Goal: Task Accomplishment & Management: Complete application form

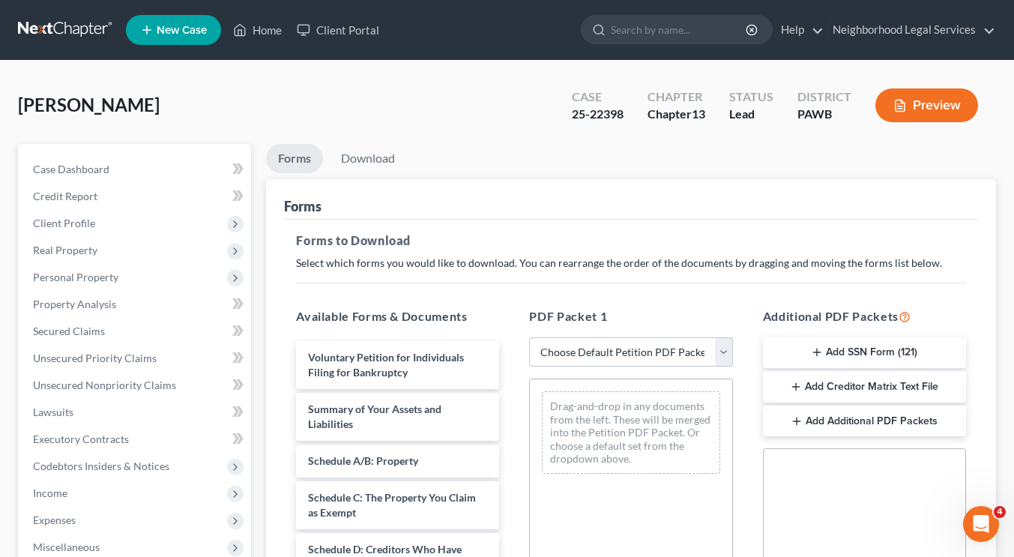
drag, startPoint x: 48, startPoint y: 46, endPoint x: 52, endPoint y: 28, distance: 18.4
click at [52, 28] on nav "Home New Case Client Portal Neighborhood Legal Services martinc@nlsa.us My Acco…" at bounding box center [507, 30] width 1014 height 60
click at [52, 28] on link at bounding box center [66, 29] width 96 height 27
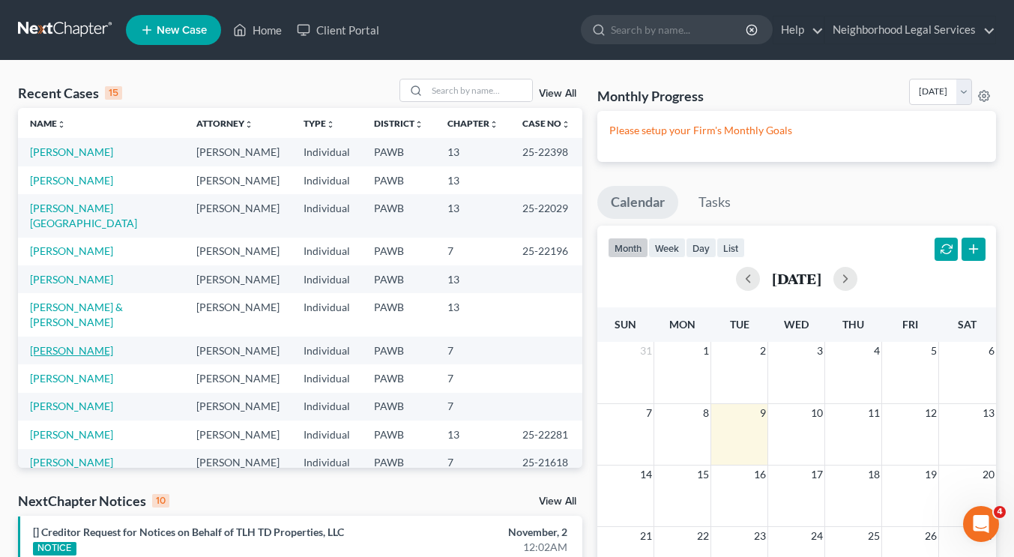
scroll to position [133, 0]
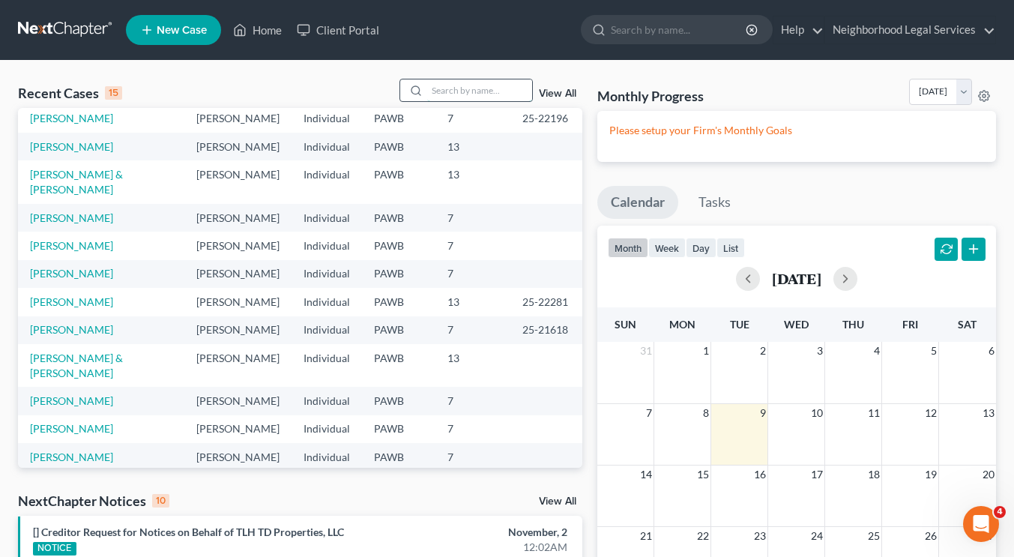
click at [445, 98] on input "search" at bounding box center [479, 90] width 105 height 22
type input "griffin"
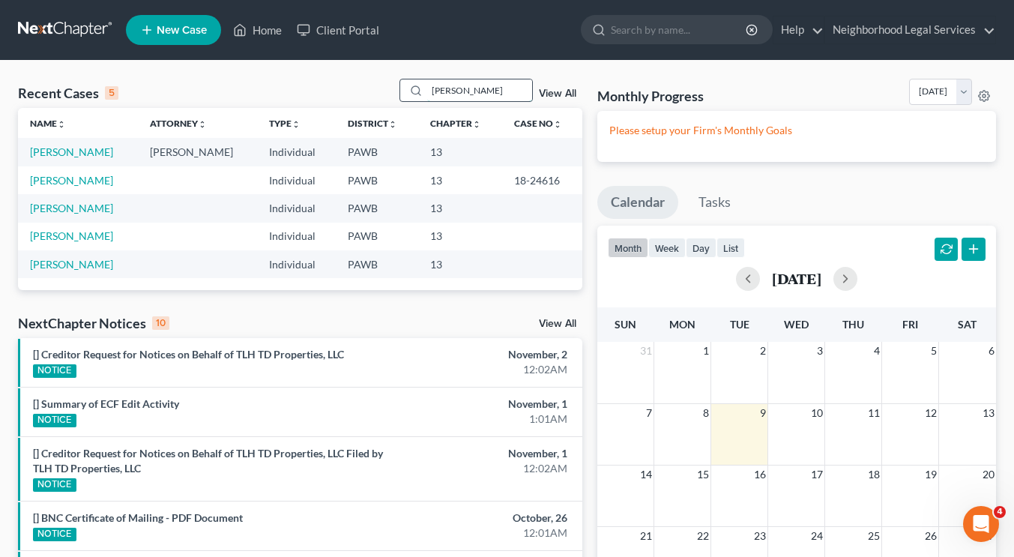
scroll to position [0, 0]
click at [78, 152] on link "Griffin, Elizabeth" at bounding box center [71, 151] width 83 height 13
select select "10"
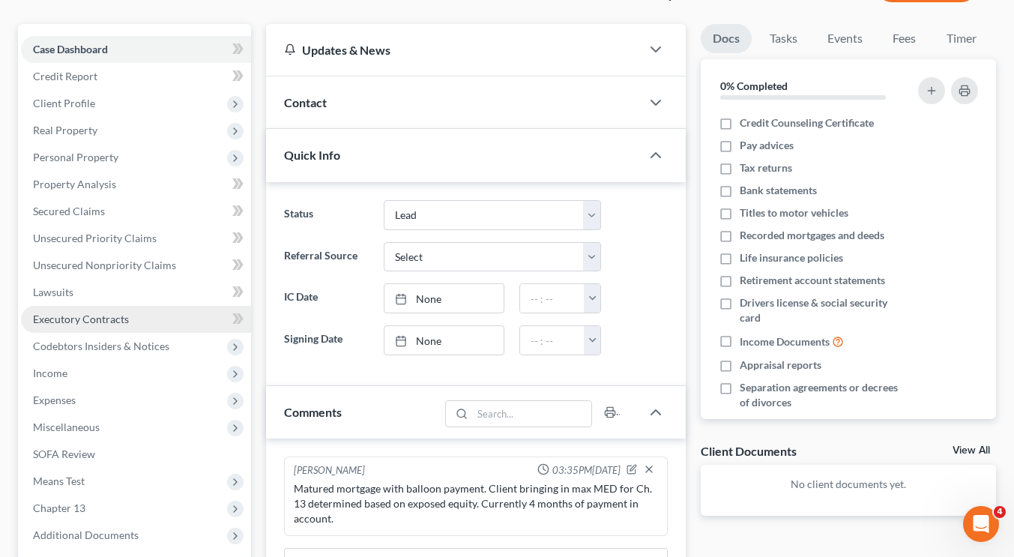
scroll to position [121, 0]
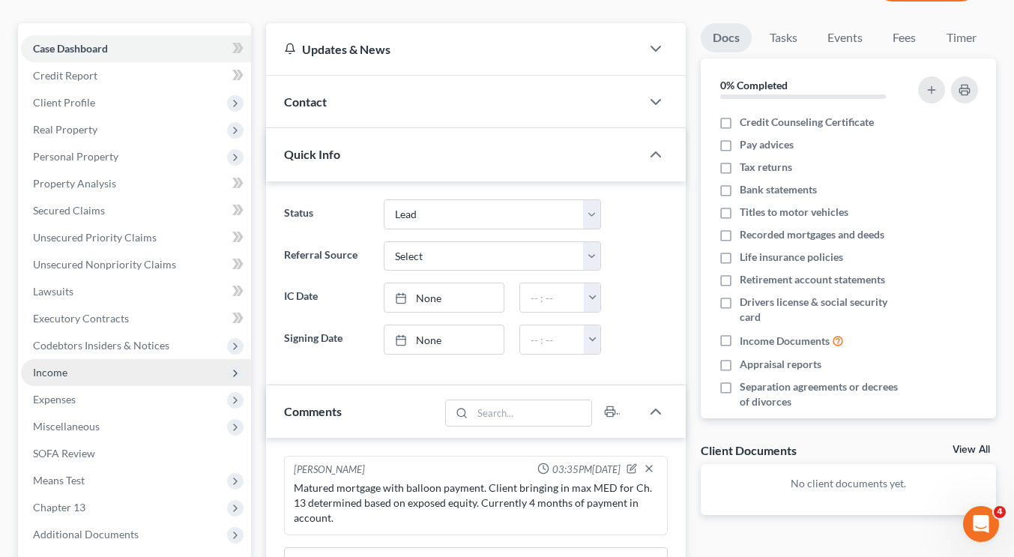
click at [130, 379] on span "Income" at bounding box center [136, 372] width 230 height 27
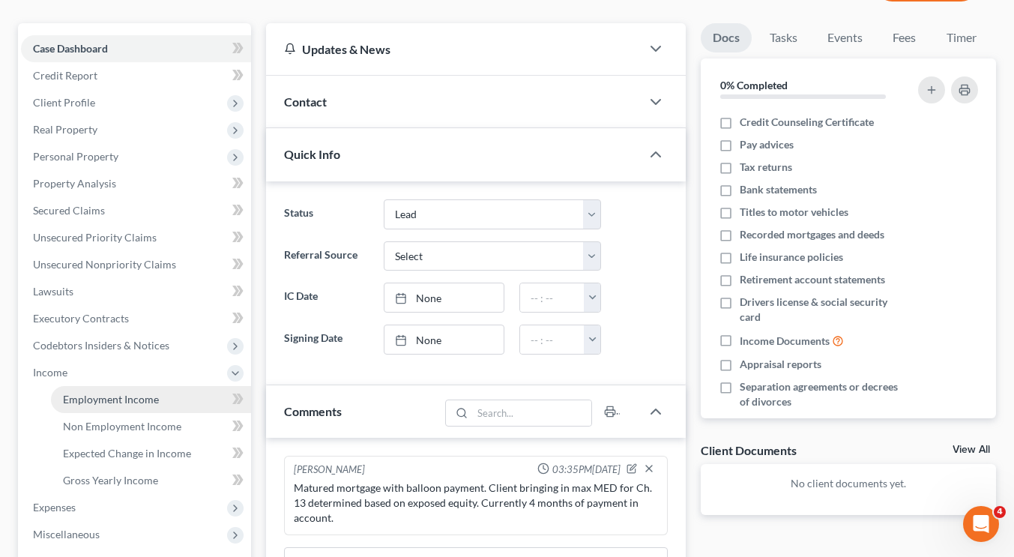
click at [127, 402] on span "Employment Income" at bounding box center [111, 399] width 96 height 13
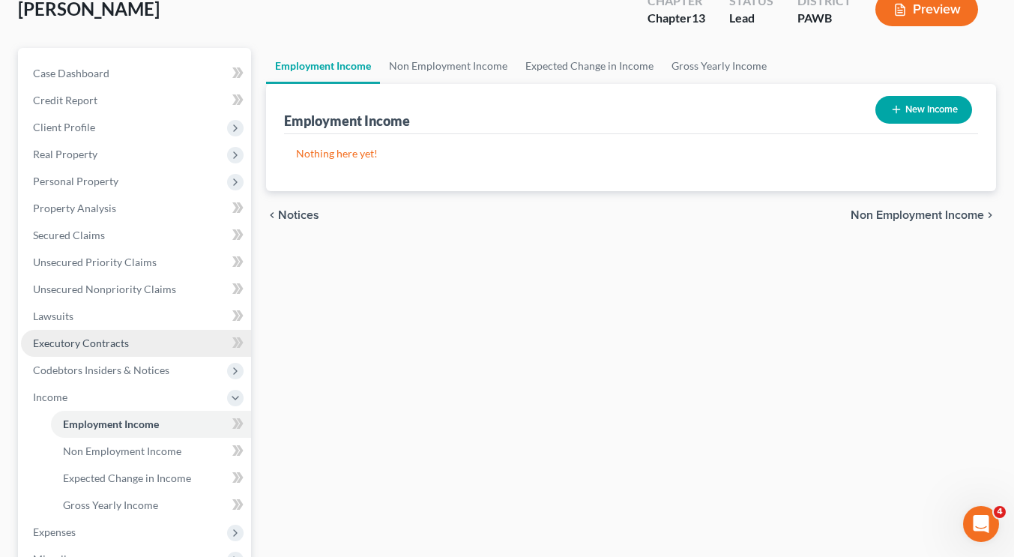
scroll to position [97, 0]
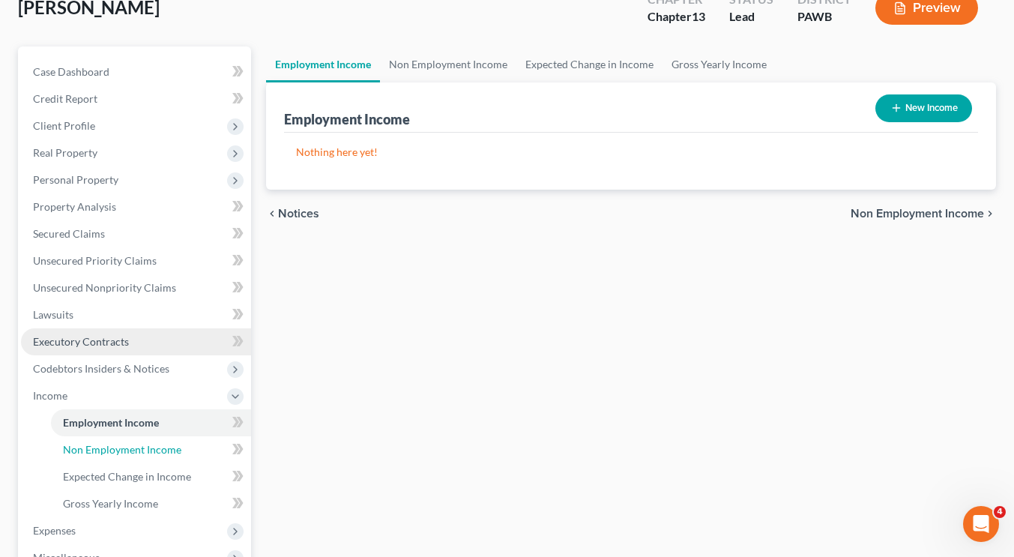
click at [125, 440] on link "Non Employment Income" at bounding box center [151, 449] width 200 height 27
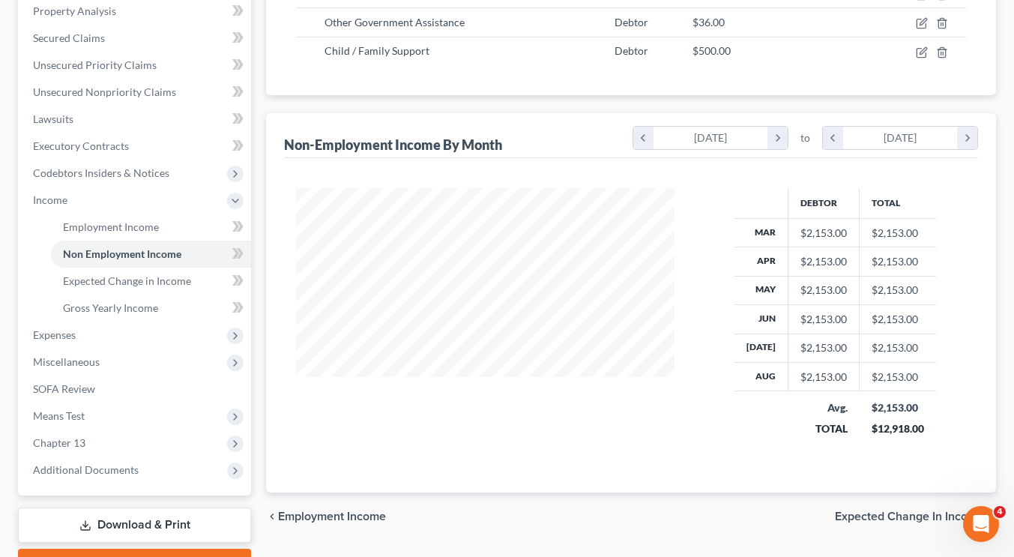
scroll to position [294, 0]
click at [118, 331] on span "Expenses" at bounding box center [136, 334] width 230 height 27
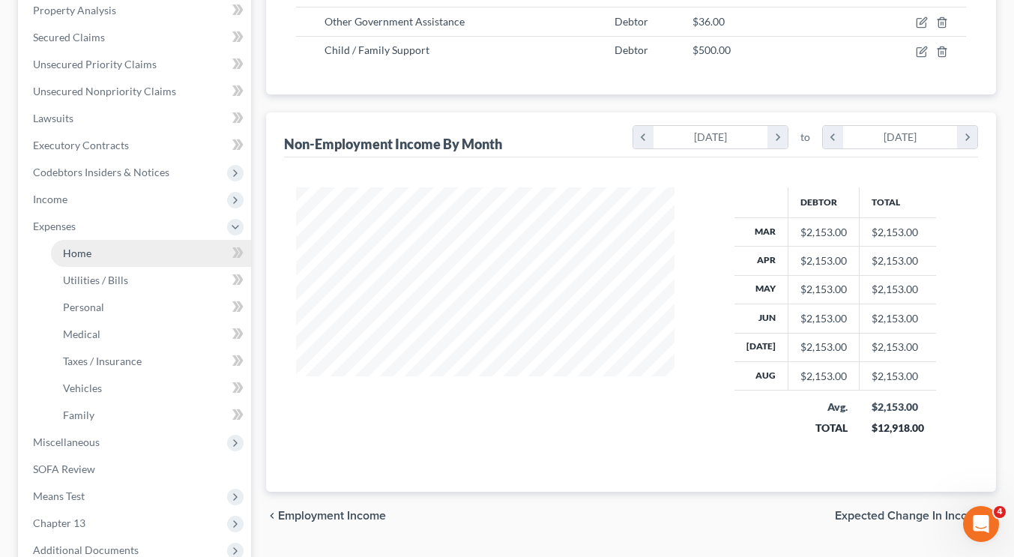
click at [91, 258] on link "Home" at bounding box center [151, 253] width 200 height 27
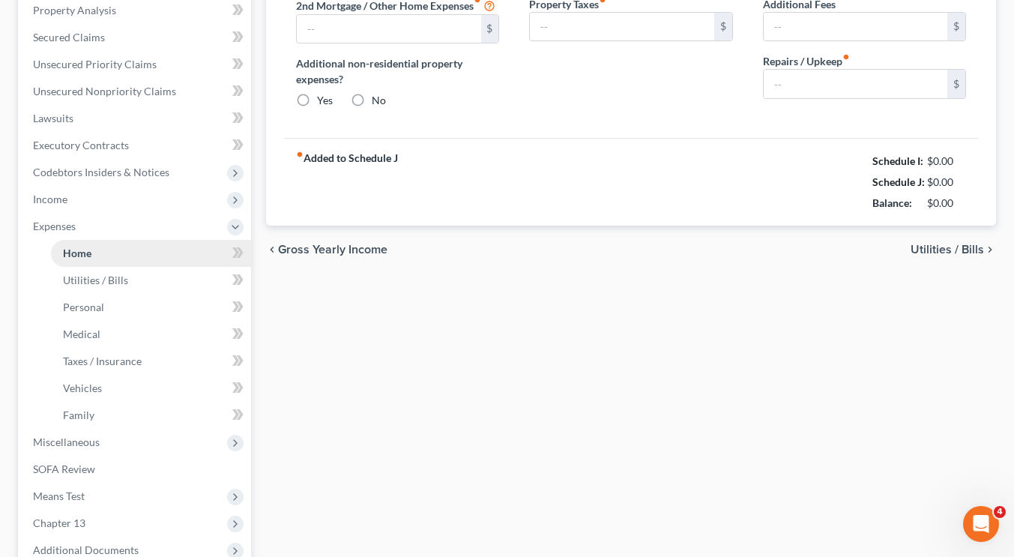
type input "0.00"
radio input "true"
type input "0.00"
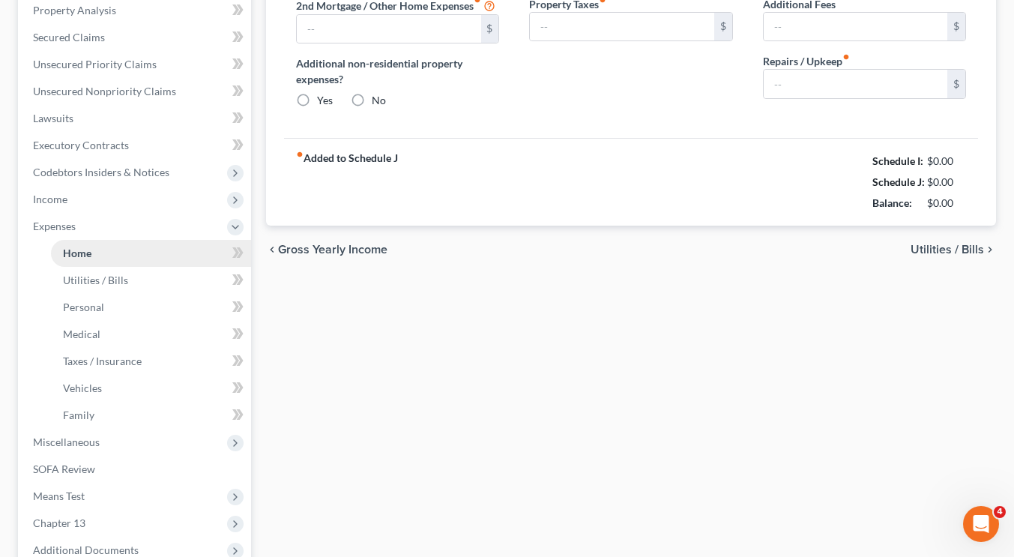
type input "0.00"
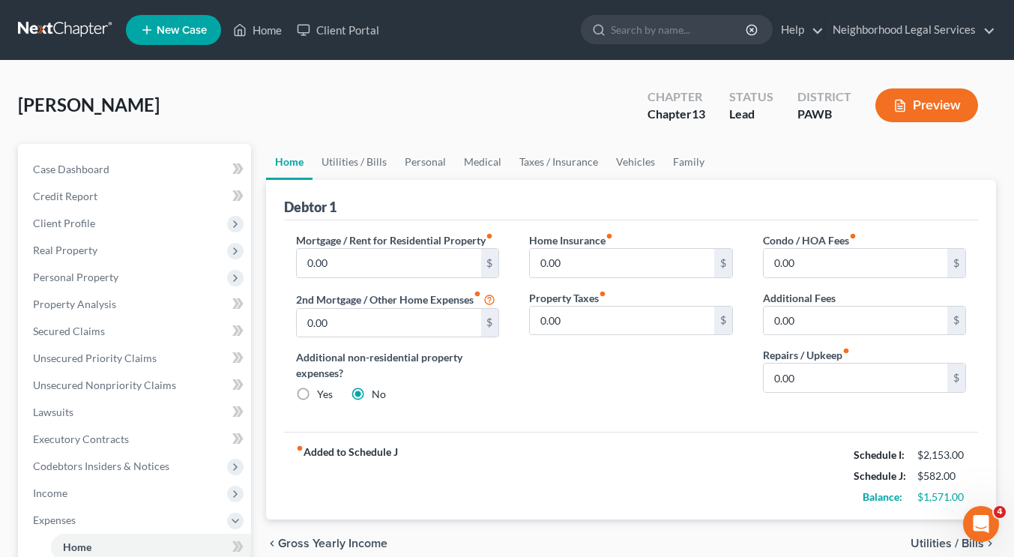
click at [82, 39] on link at bounding box center [66, 29] width 96 height 27
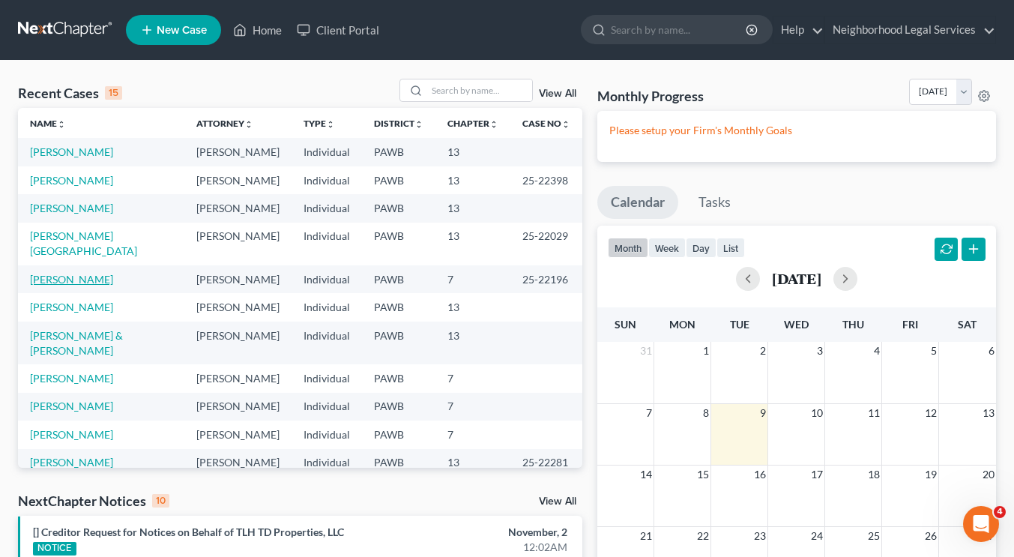
click at [92, 273] on link "[PERSON_NAME]" at bounding box center [71, 279] width 83 height 13
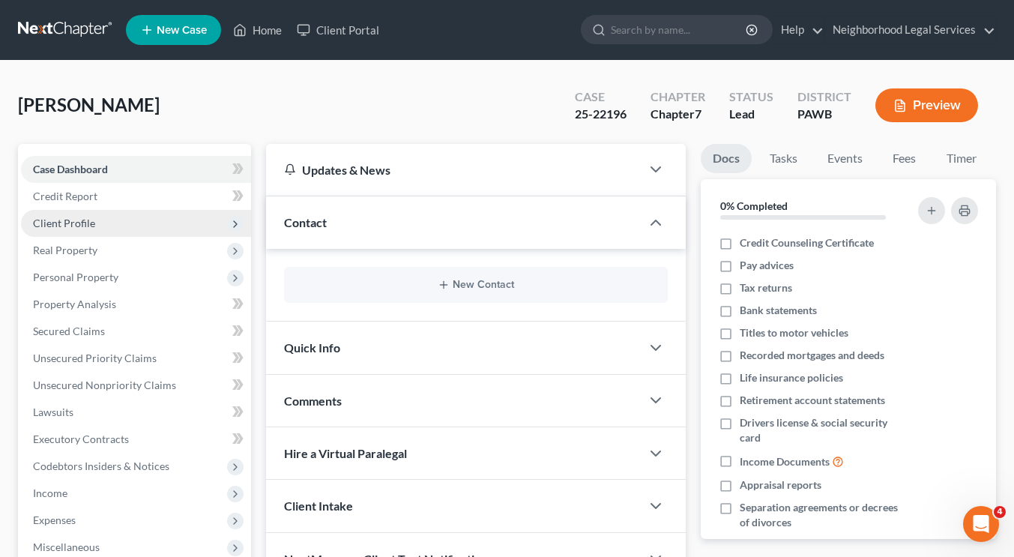
click at [106, 222] on span "Client Profile" at bounding box center [136, 223] width 230 height 27
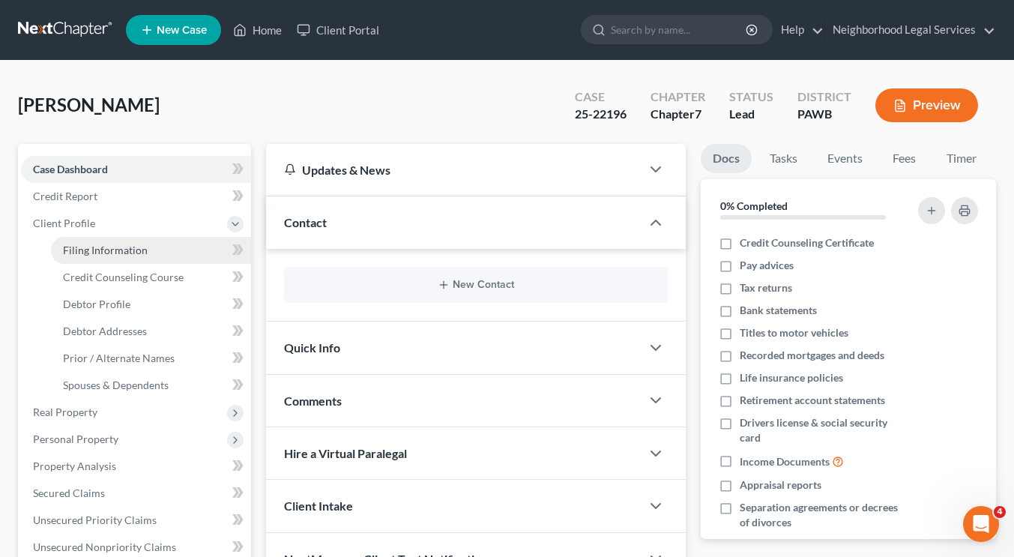
click at [112, 252] on span "Filing Information" at bounding box center [105, 250] width 85 height 13
select select "1"
select select "0"
select select "69"
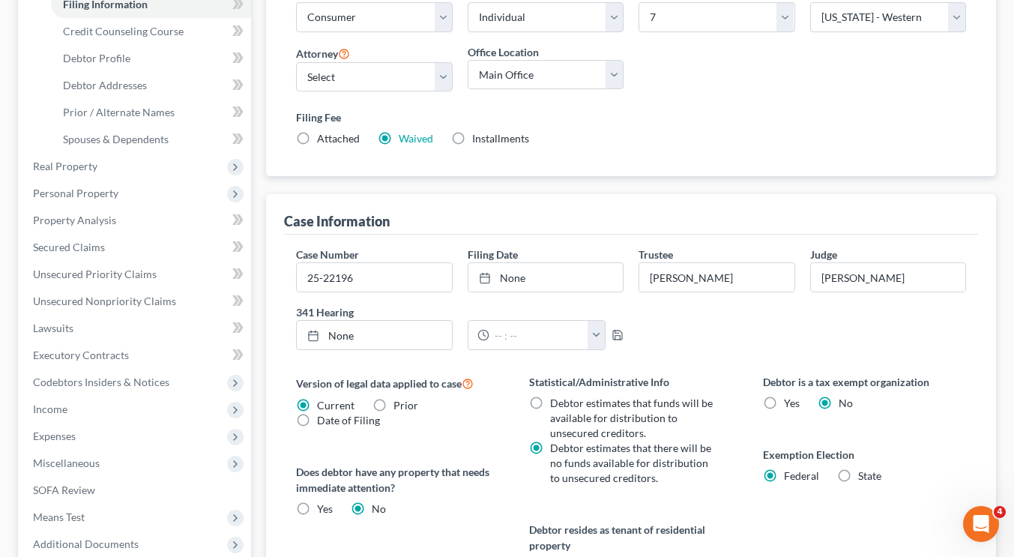
scroll to position [491, 0]
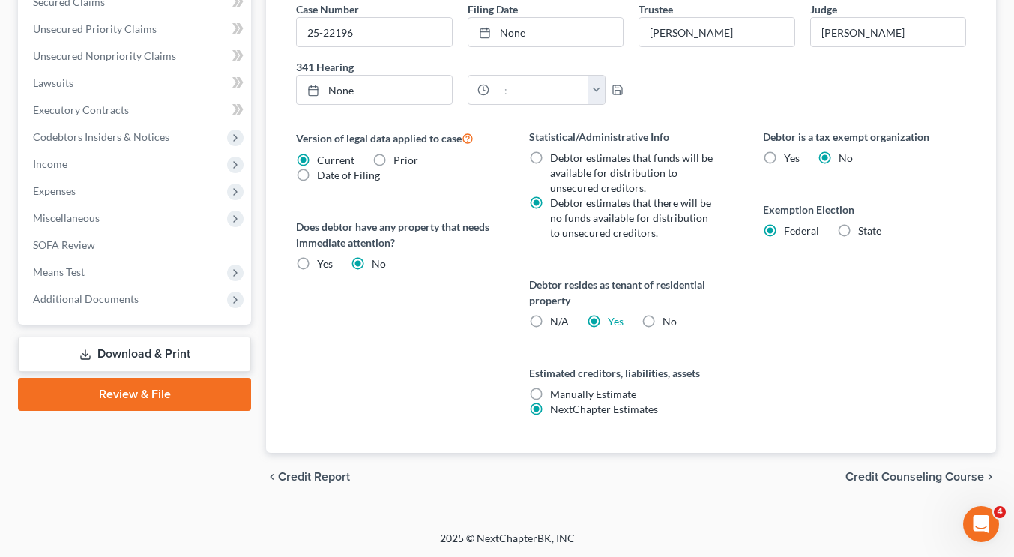
click at [916, 476] on span "Credit Counseling Course" at bounding box center [915, 477] width 139 height 12
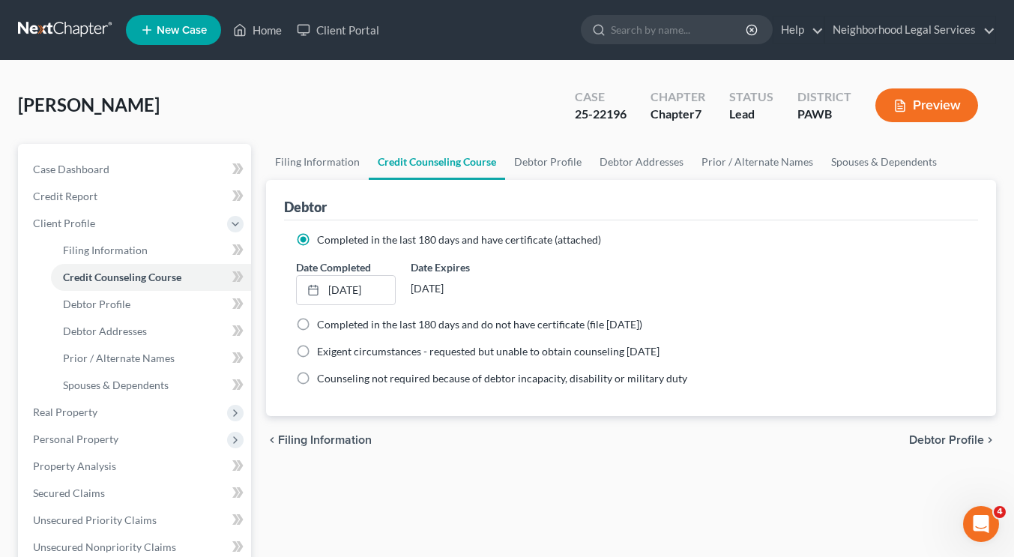
click at [933, 438] on span "Debtor Profile" at bounding box center [947, 440] width 75 height 12
select select "0"
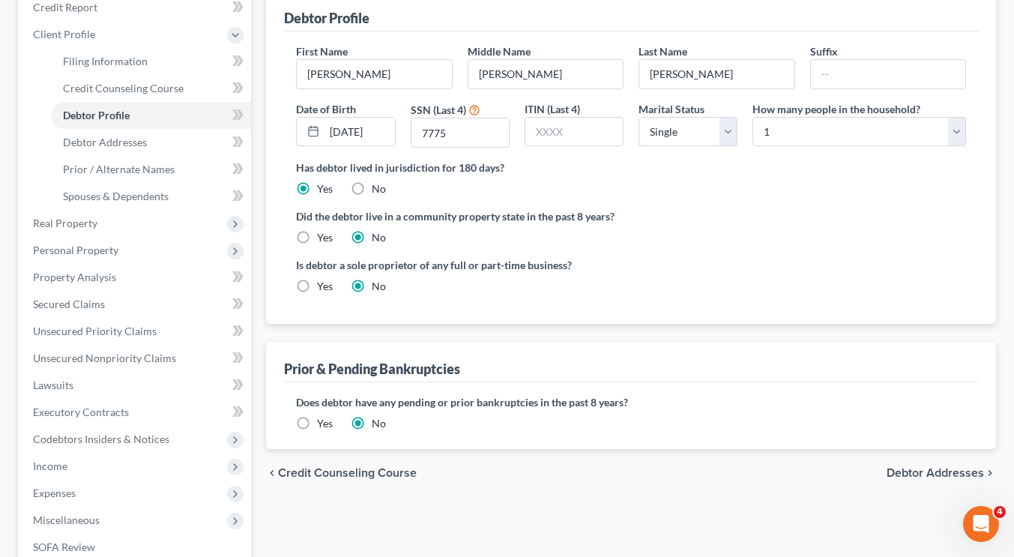
scroll to position [190, 0]
click at [950, 475] on span "Debtor Addresses" at bounding box center [935, 472] width 97 height 12
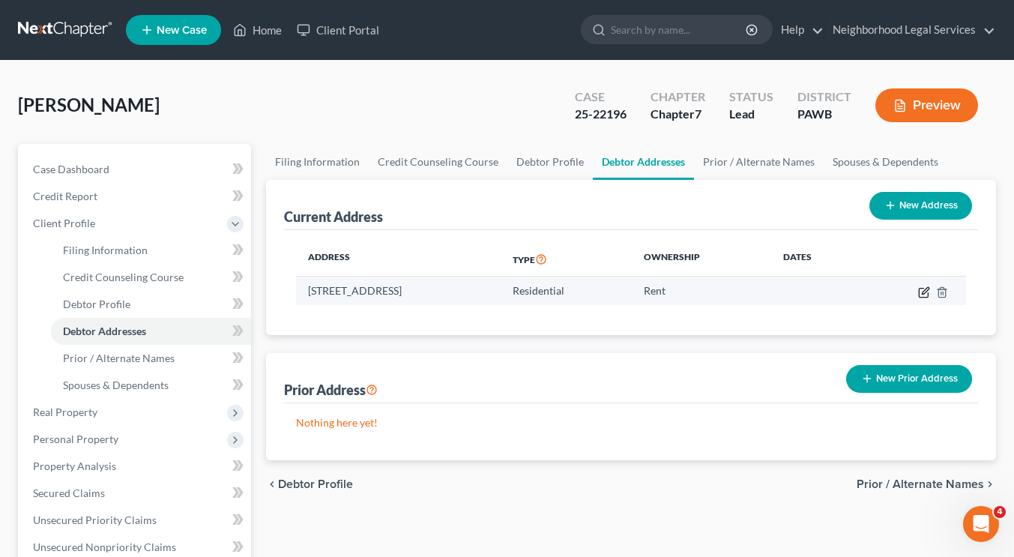
click at [925, 294] on icon "button" at bounding box center [925, 292] width 12 height 12
select select "39"
select select "0"
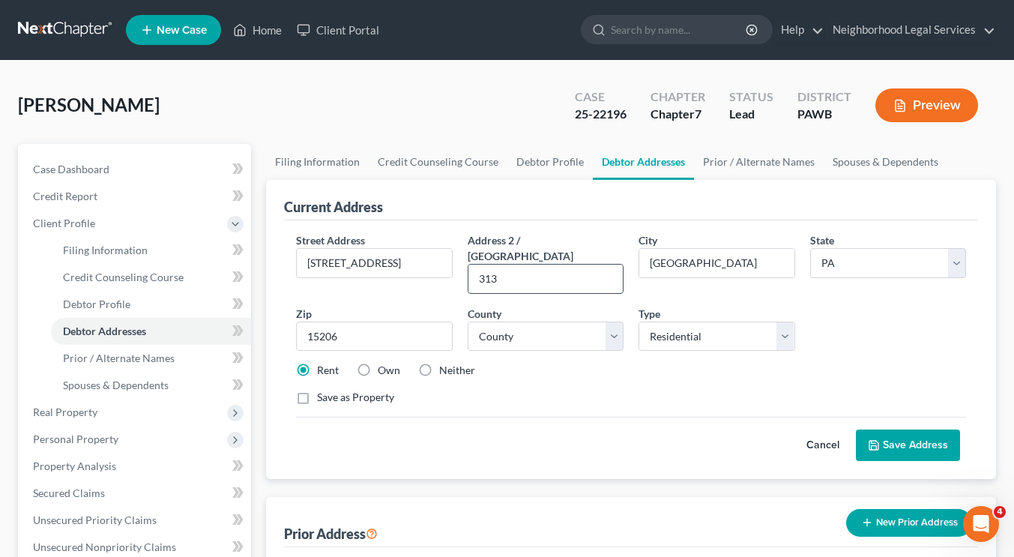
click at [477, 265] on input "313" at bounding box center [546, 279] width 154 height 28
type input "Apt 313"
click at [939, 436] on button "Save Address" at bounding box center [908, 445] width 104 height 31
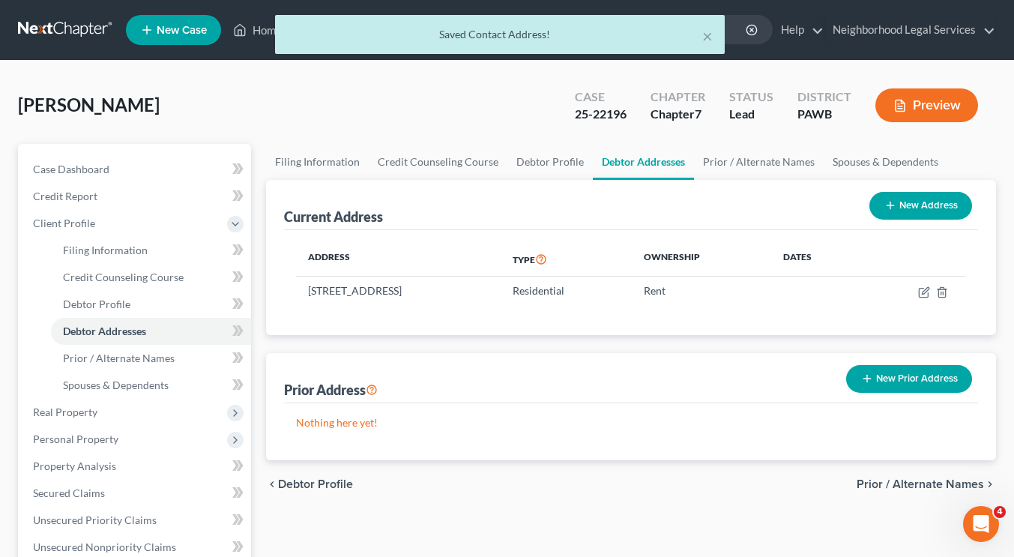
click at [925, 486] on span "Prior / Alternate Names" at bounding box center [920, 484] width 127 height 12
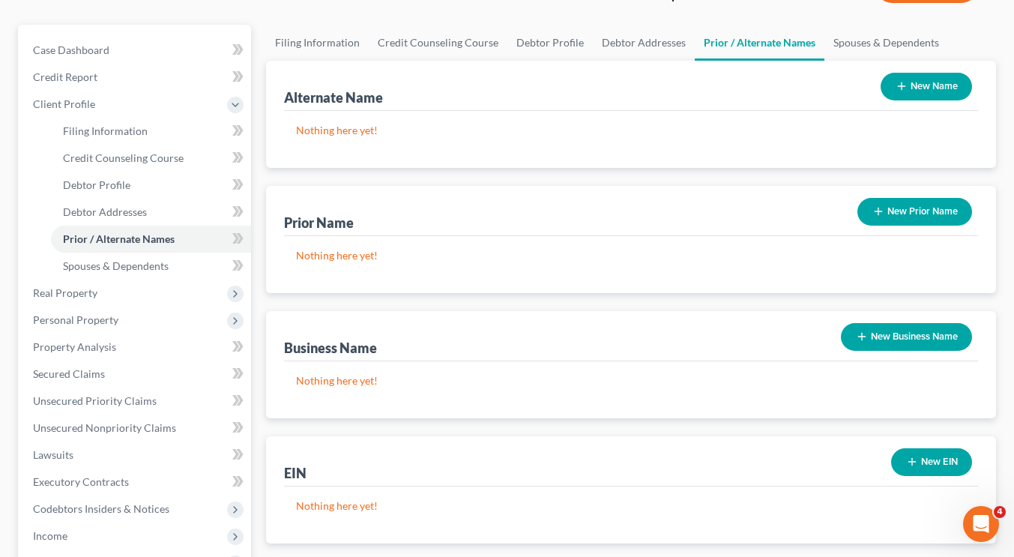
scroll to position [400, 0]
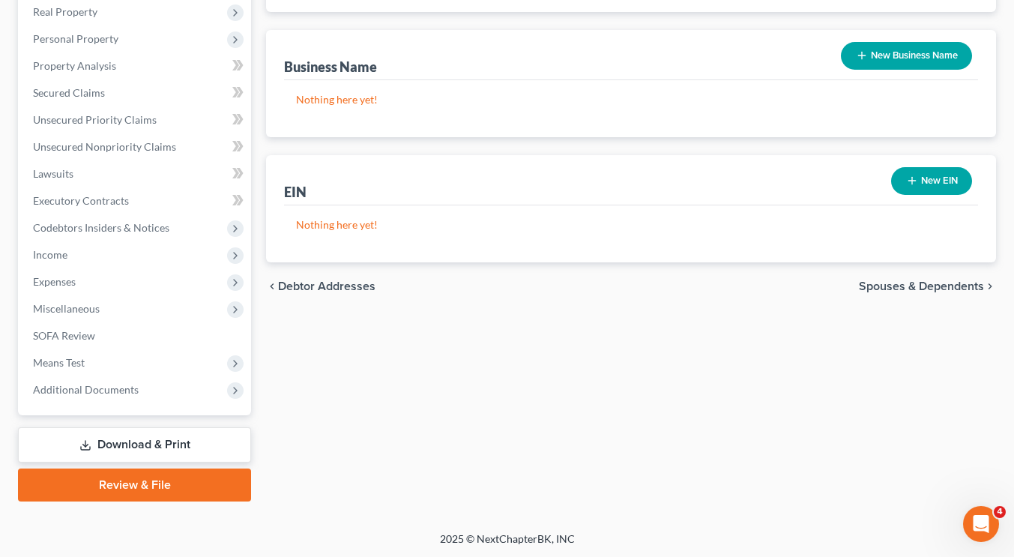
click at [942, 286] on span "Spouses & Dependents" at bounding box center [921, 286] width 125 height 12
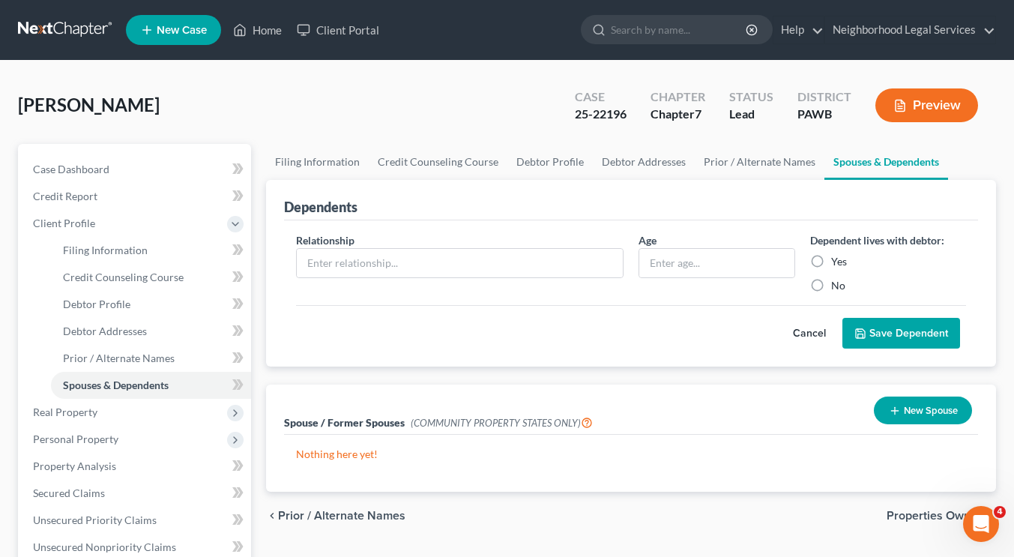
scroll to position [130, 0]
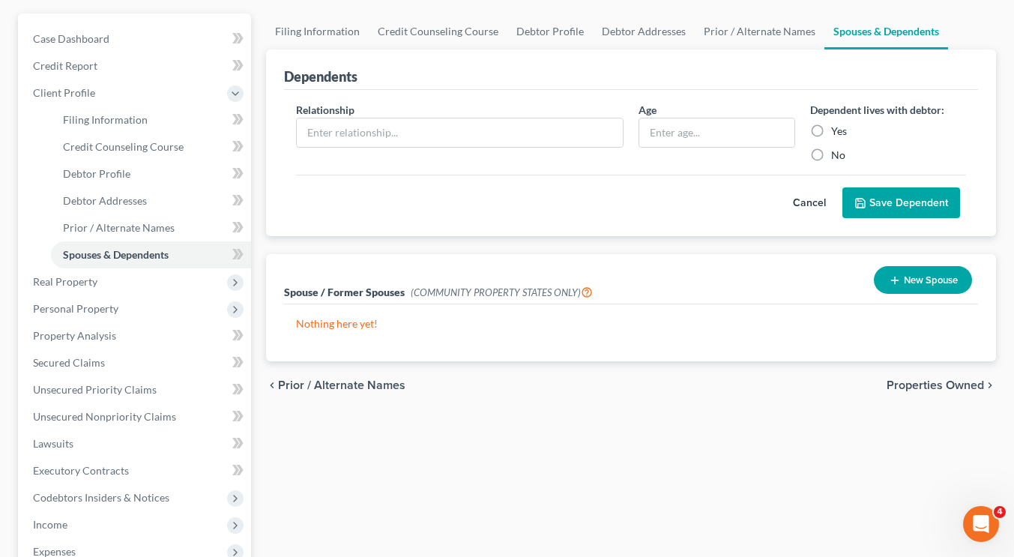
click at [910, 384] on span "Properties Owned" at bounding box center [935, 385] width 97 height 12
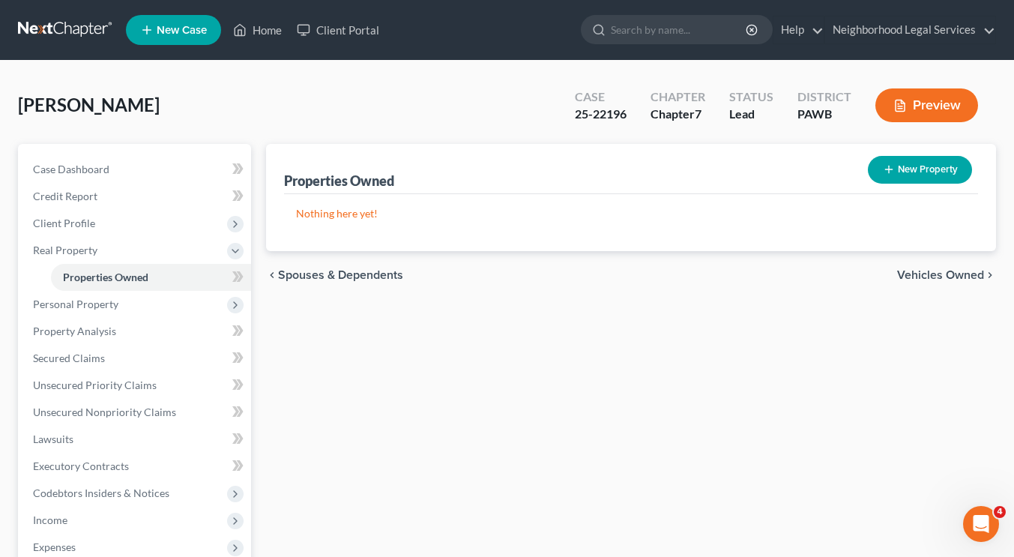
click at [920, 274] on span "Vehicles Owned" at bounding box center [941, 275] width 87 height 12
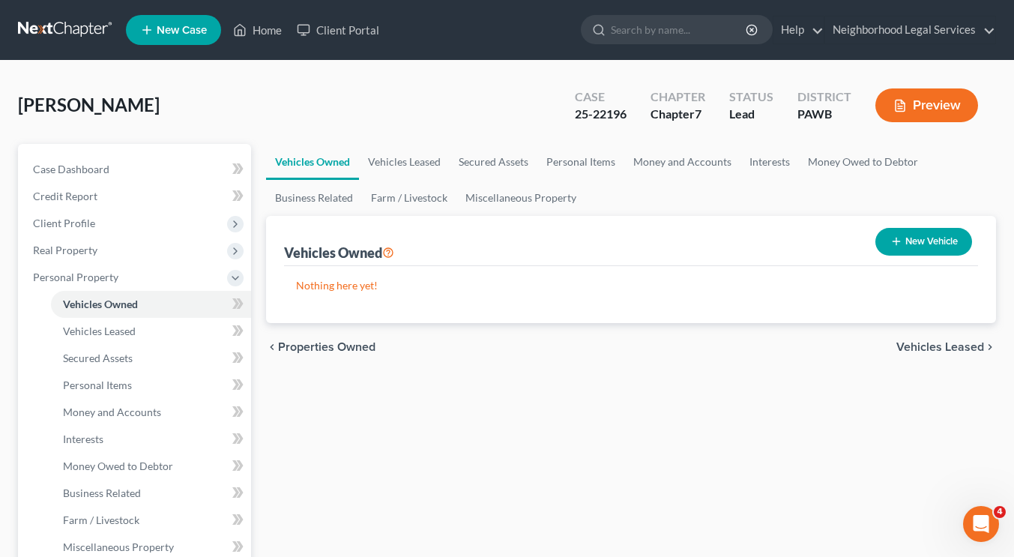
click at [928, 343] on span "Vehicles Leased" at bounding box center [941, 347] width 88 height 12
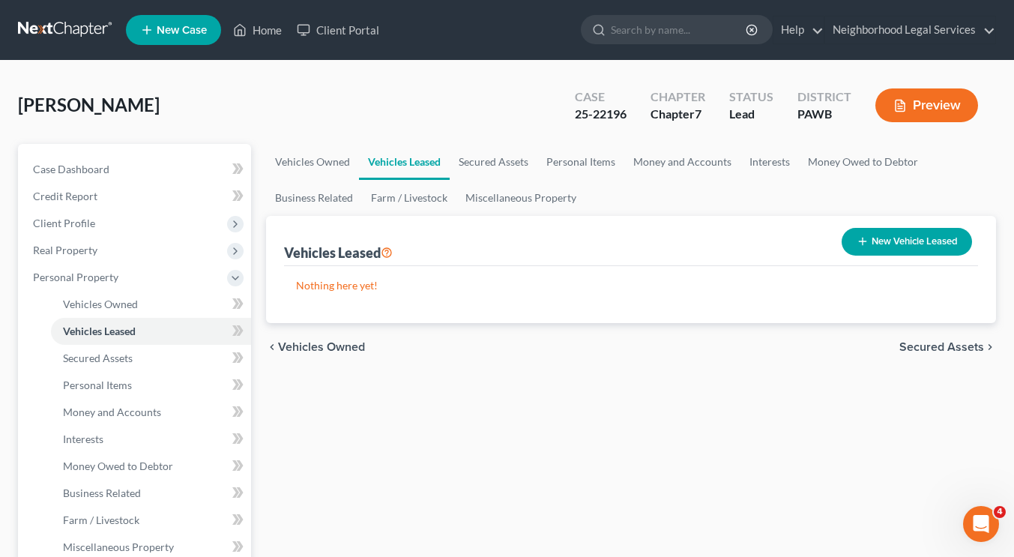
click at [928, 343] on span "Secured Assets" at bounding box center [942, 347] width 85 height 12
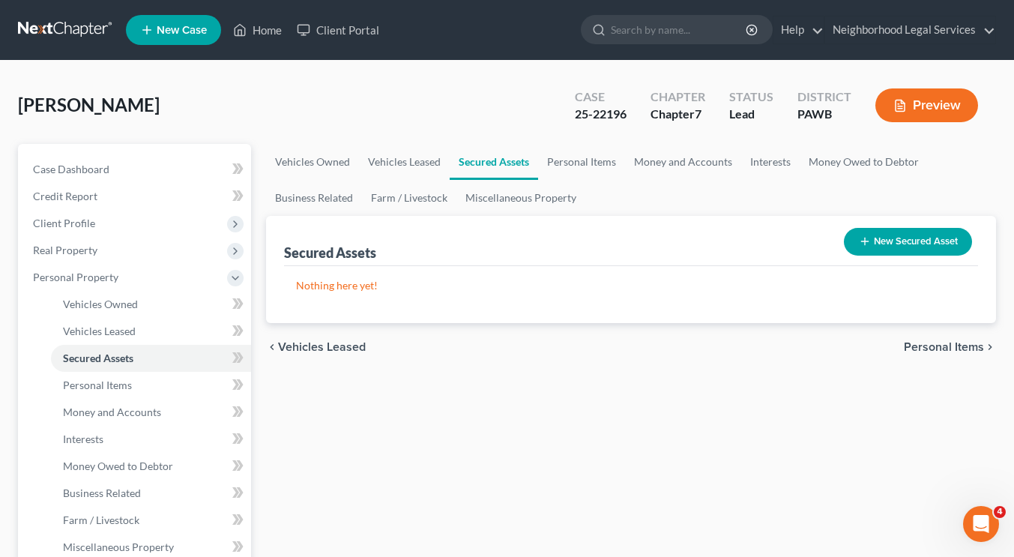
click at [928, 343] on span "Personal Items" at bounding box center [944, 347] width 80 height 12
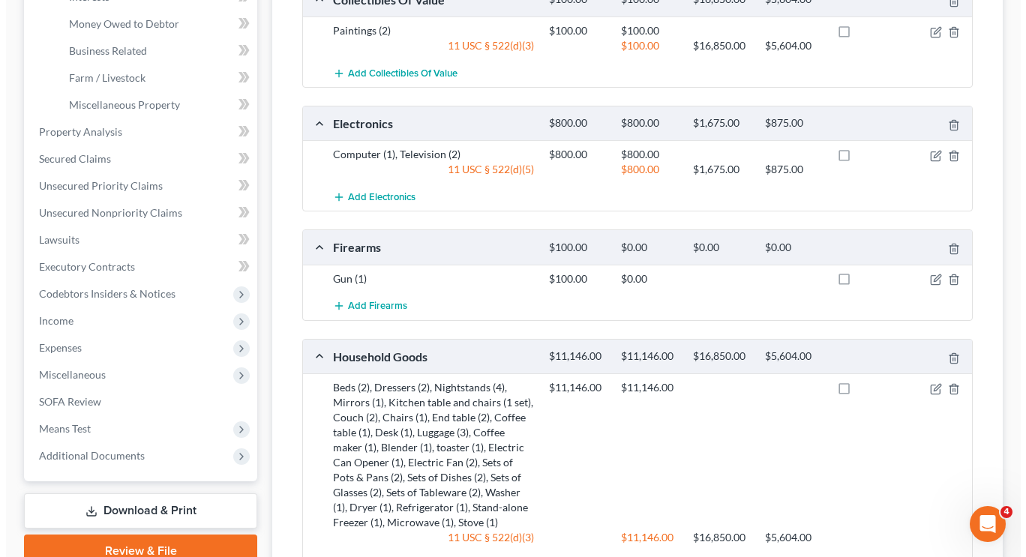
scroll to position [605, 0]
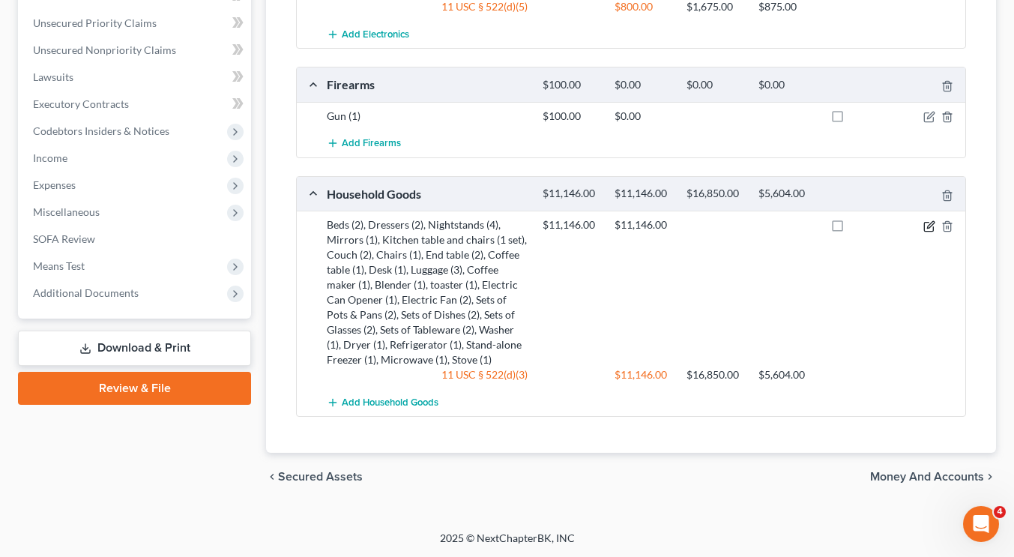
click at [926, 229] on icon "button" at bounding box center [930, 226] width 12 height 12
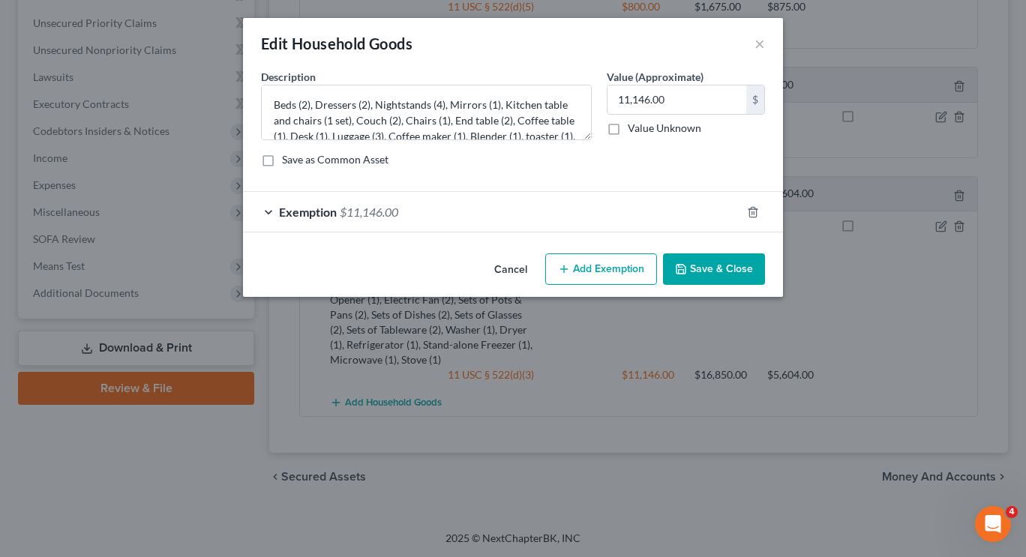
click at [303, 205] on span "Exemption" at bounding box center [308, 212] width 58 height 14
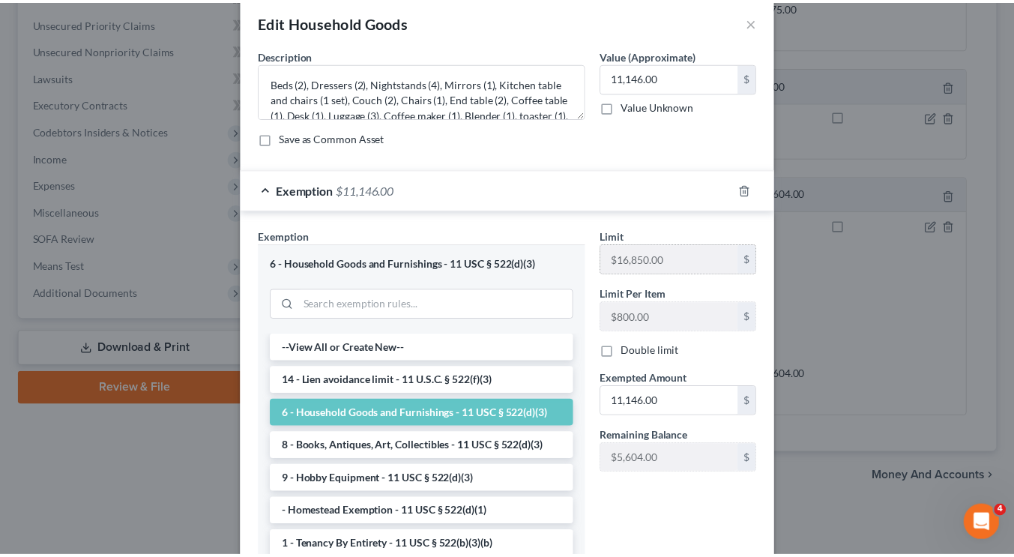
scroll to position [145, 0]
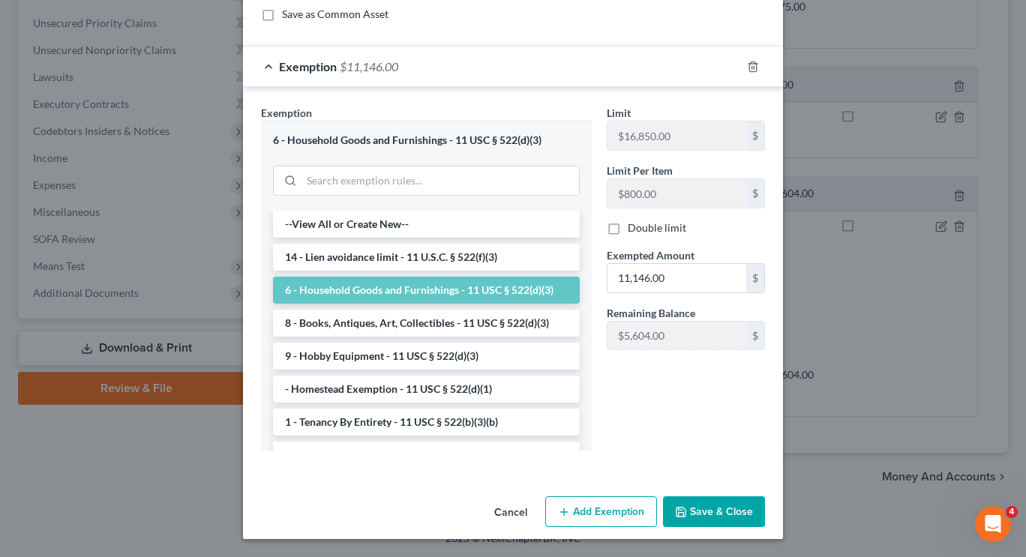
click at [702, 516] on button "Save & Close" at bounding box center [714, 511] width 102 height 31
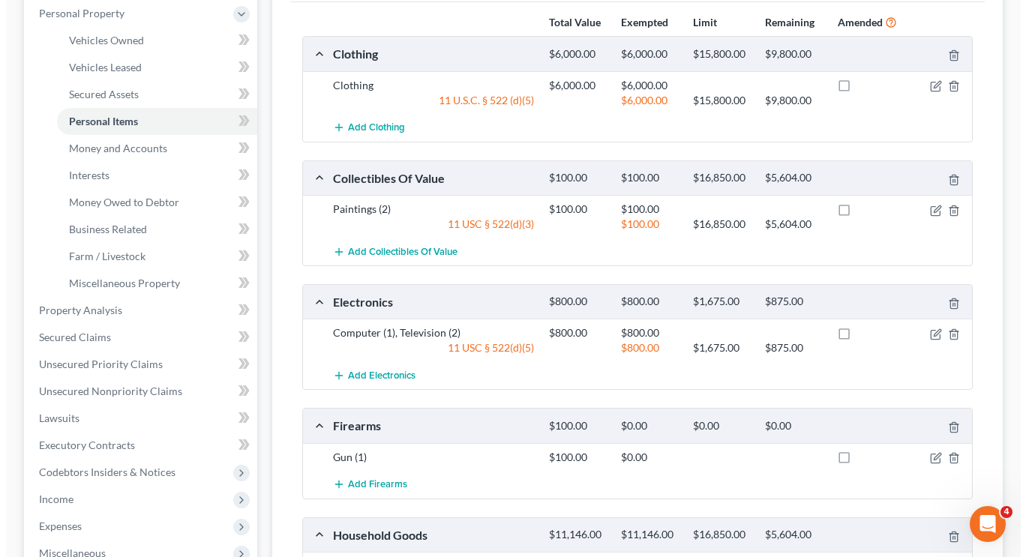
scroll to position [397, 0]
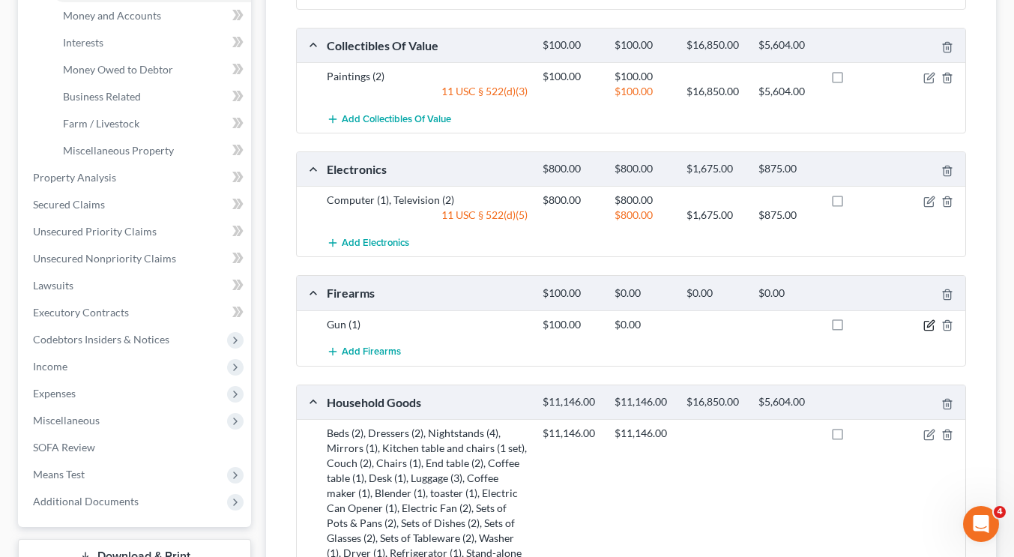
click at [924, 321] on icon "button" at bounding box center [930, 325] width 12 height 12
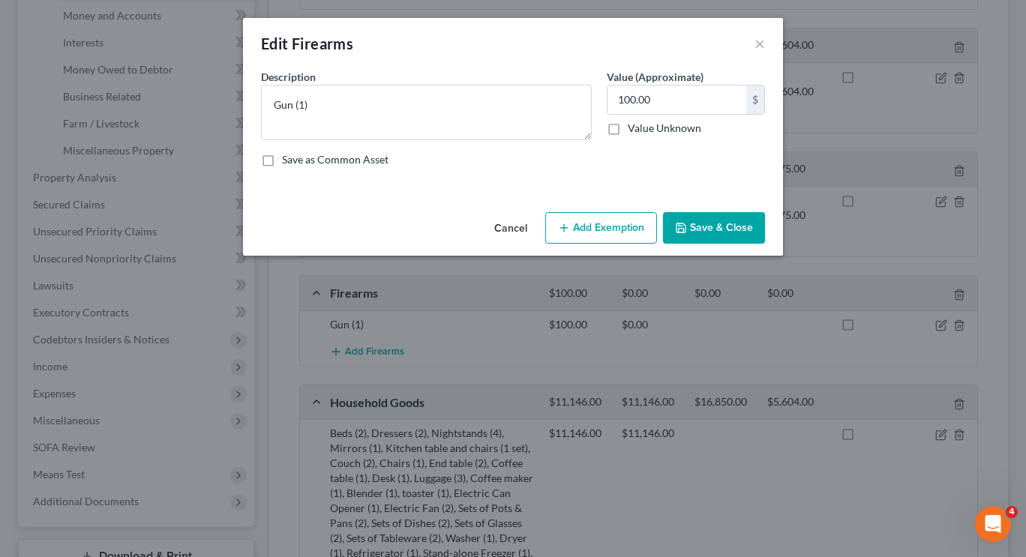
click at [598, 241] on button "Add Exemption" at bounding box center [601, 227] width 112 height 31
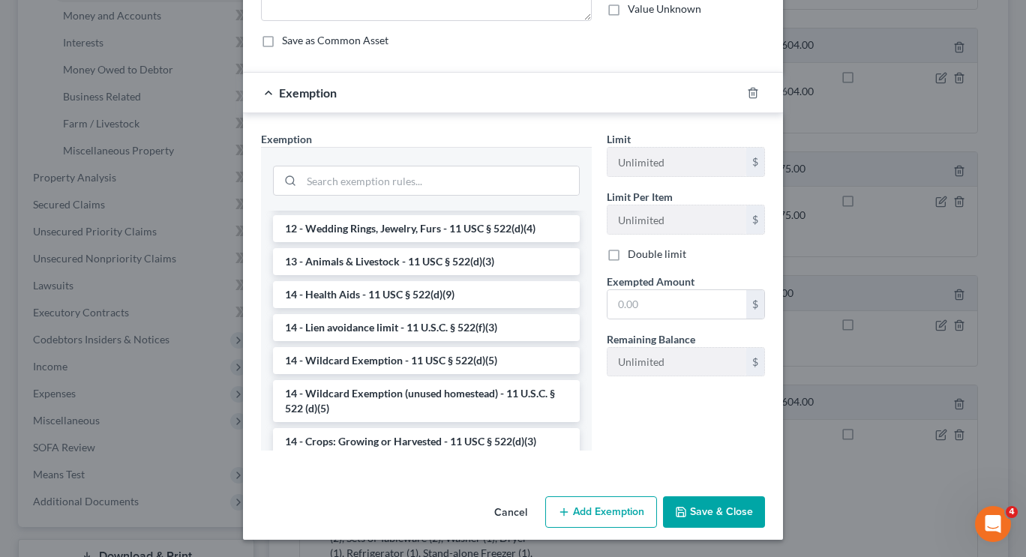
scroll to position [193, 0]
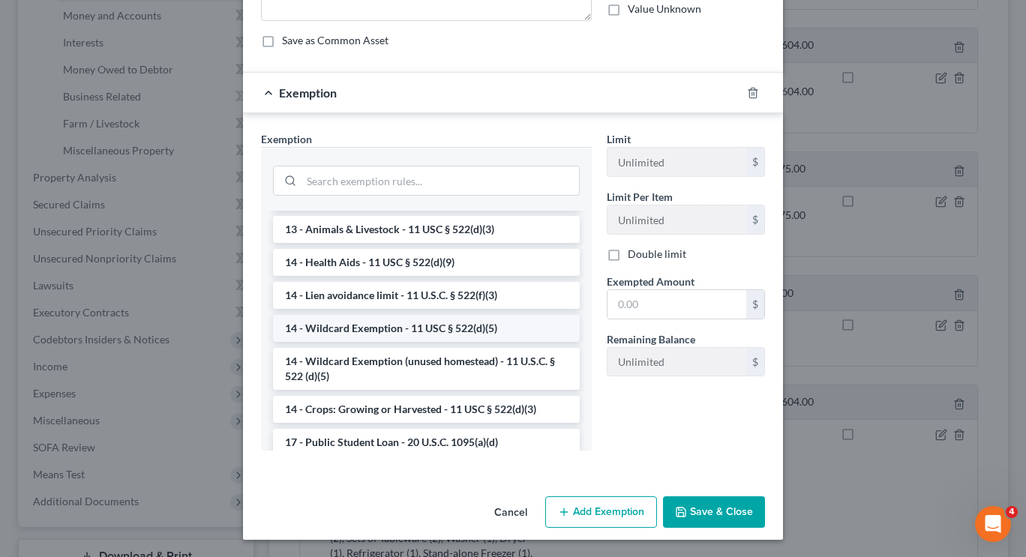
click at [401, 336] on li "14 - Wildcard Exemption - 11 USC § 522(d)(5)" at bounding box center [426, 328] width 307 height 27
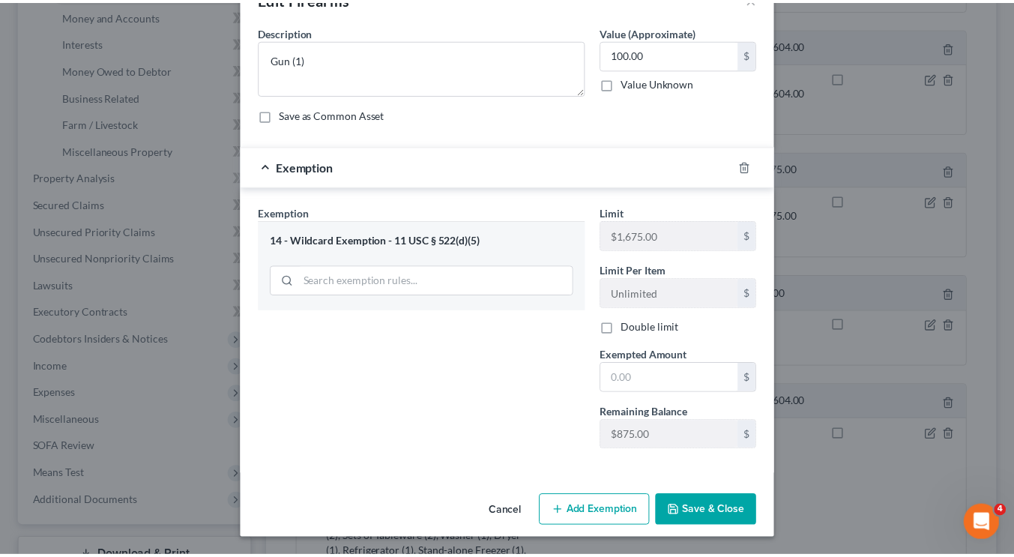
scroll to position [44, 0]
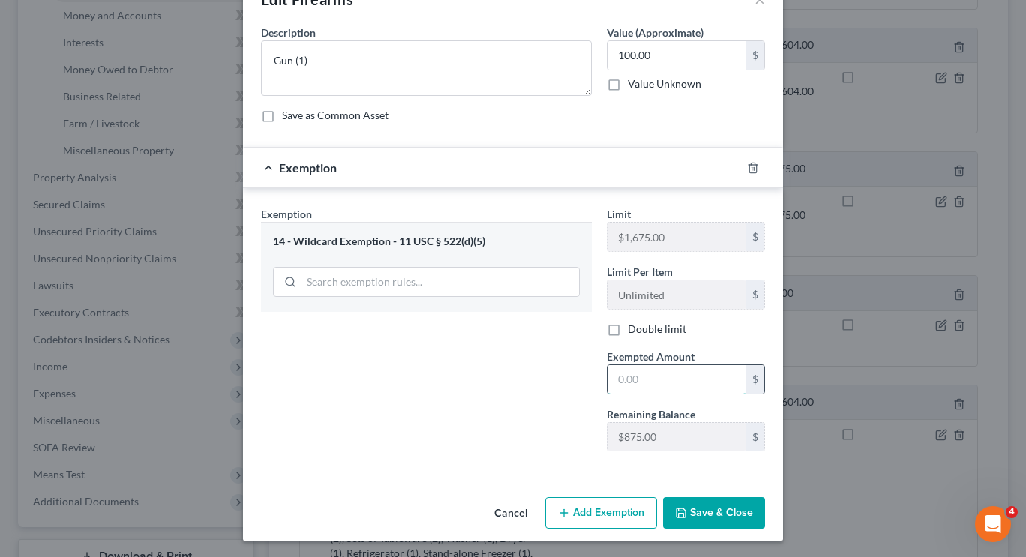
click at [670, 374] on input "text" at bounding box center [676, 379] width 139 height 28
click at [468, 407] on div "Exemption Set must be selected for CA. Exemption * 14 - Wildcard Exemption - 11…" at bounding box center [426, 334] width 346 height 257
click at [632, 376] on input "text" at bounding box center [676, 379] width 139 height 28
type input "875"
click at [709, 513] on button "Save & Close" at bounding box center [714, 512] width 102 height 31
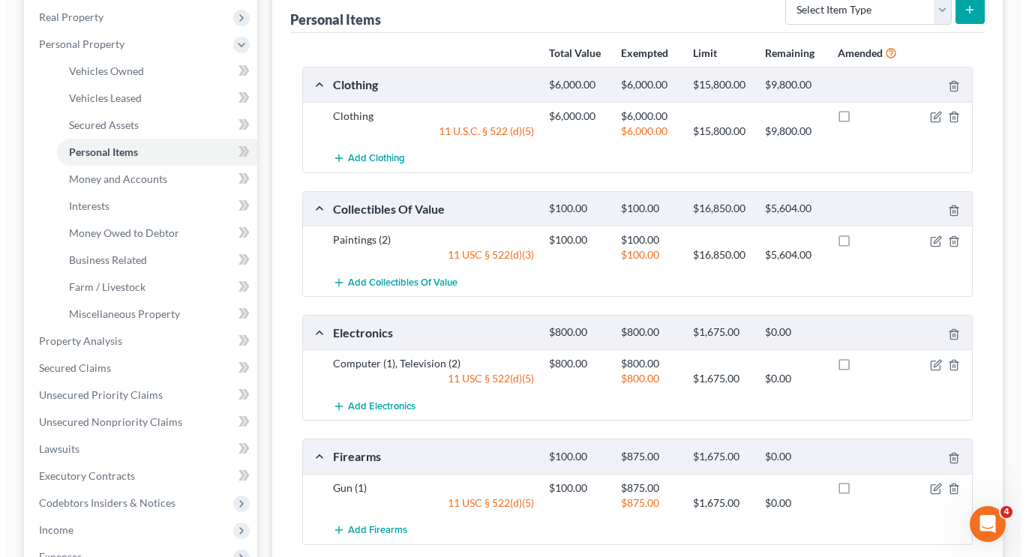
scroll to position [243, 0]
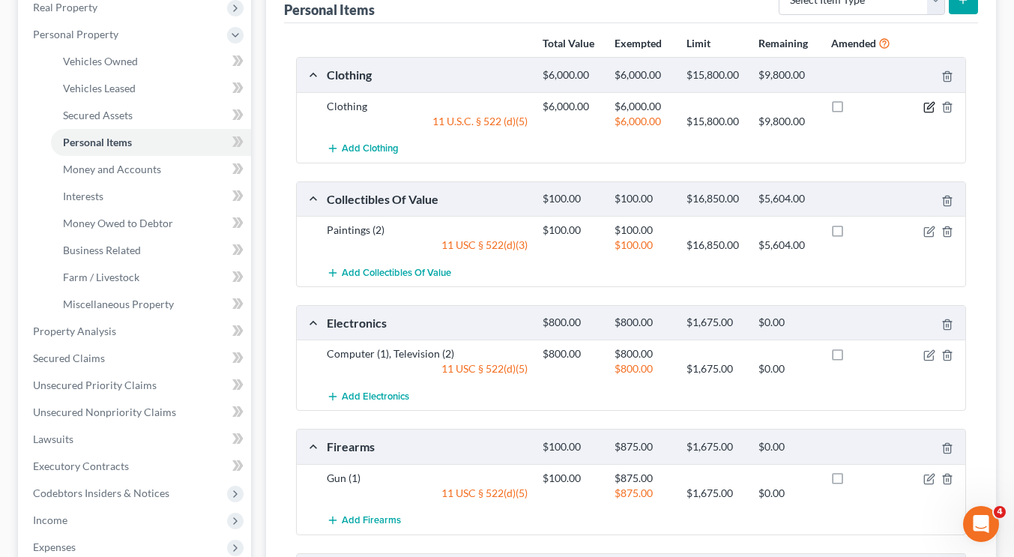
click at [928, 111] on icon "button" at bounding box center [930, 107] width 12 height 12
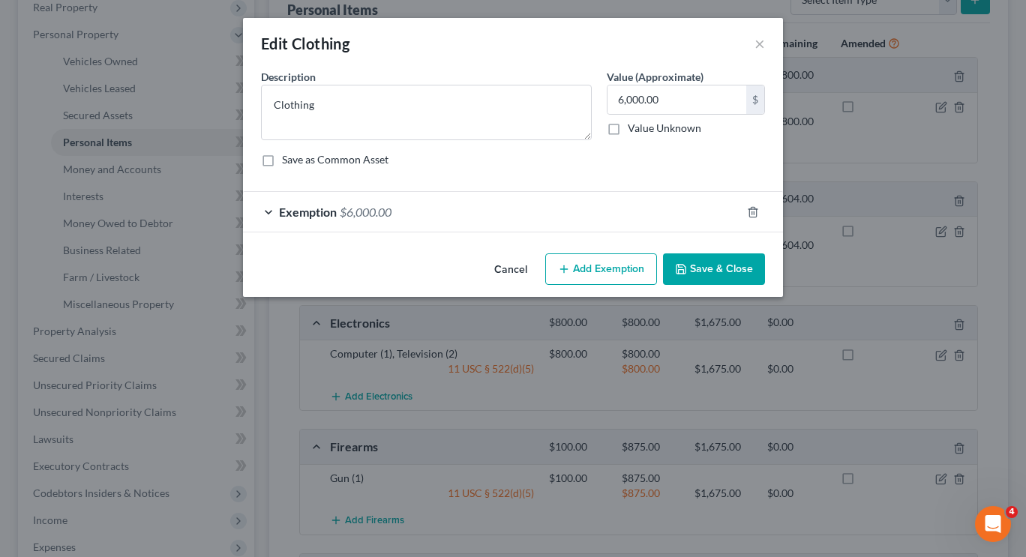
click at [514, 215] on div "Exemption $6,000.00" at bounding box center [492, 212] width 498 height 40
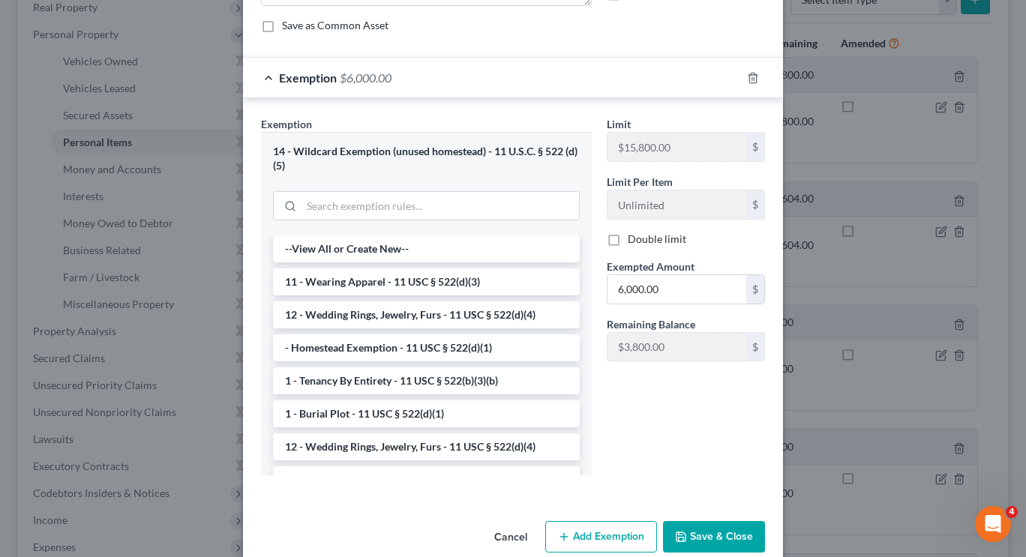
scroll to position [160, 0]
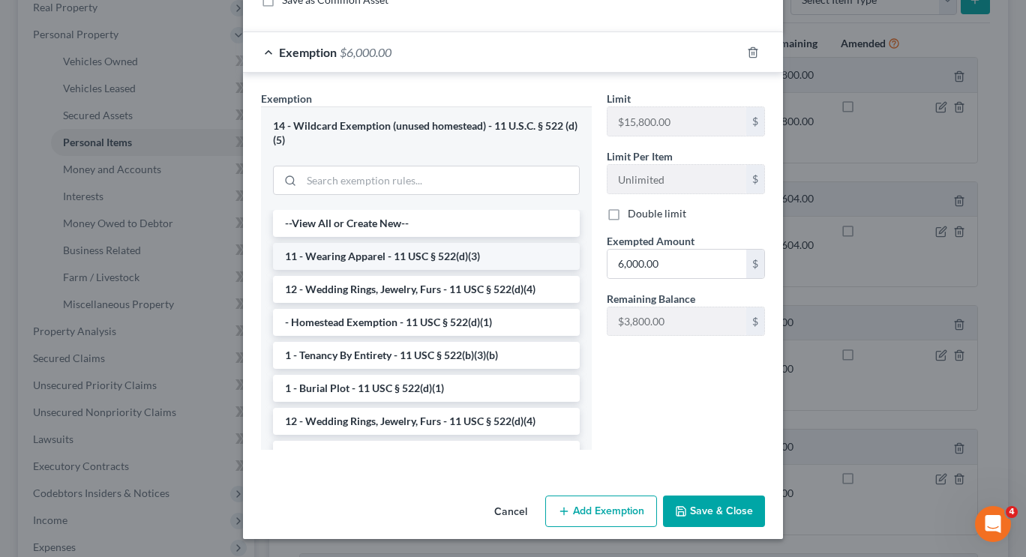
click at [462, 254] on li "11 - Wearing Apparel - 11 USC § 522(d)(3)" at bounding box center [426, 256] width 307 height 27
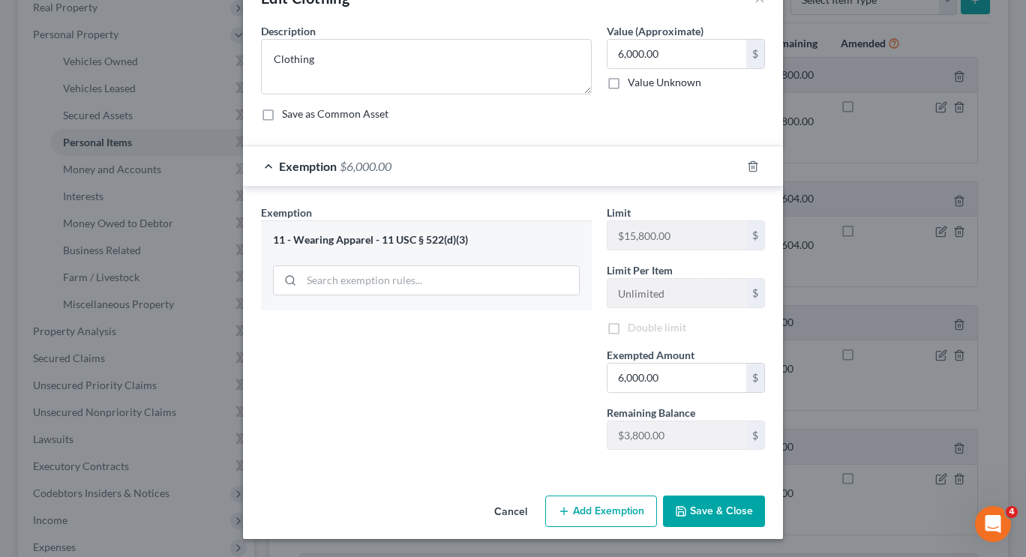
scroll to position [46, 0]
click at [686, 382] on input "6,000.00" at bounding box center [676, 378] width 139 height 28
type input "6"
type input "5,604"
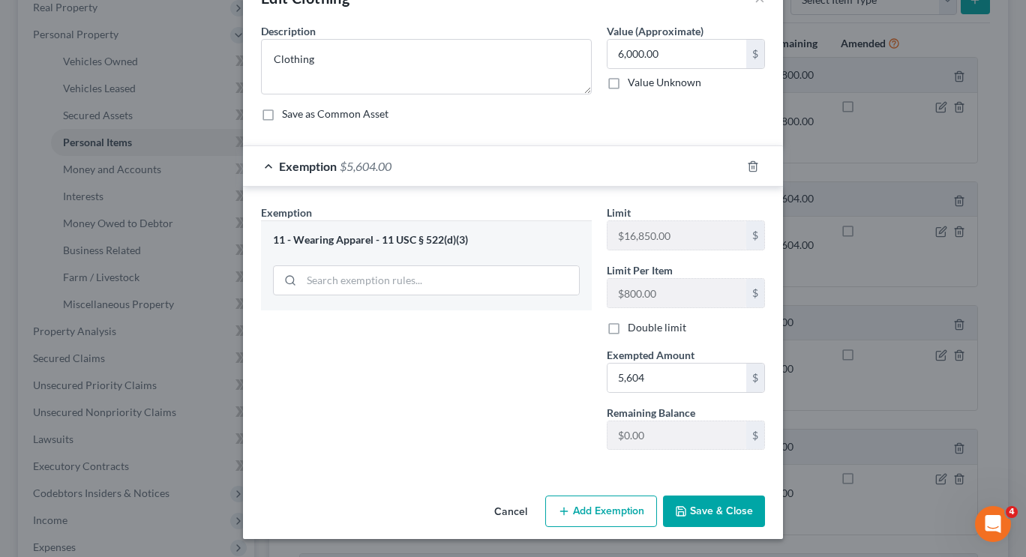
click at [719, 511] on button "Save & Close" at bounding box center [714, 511] width 102 height 31
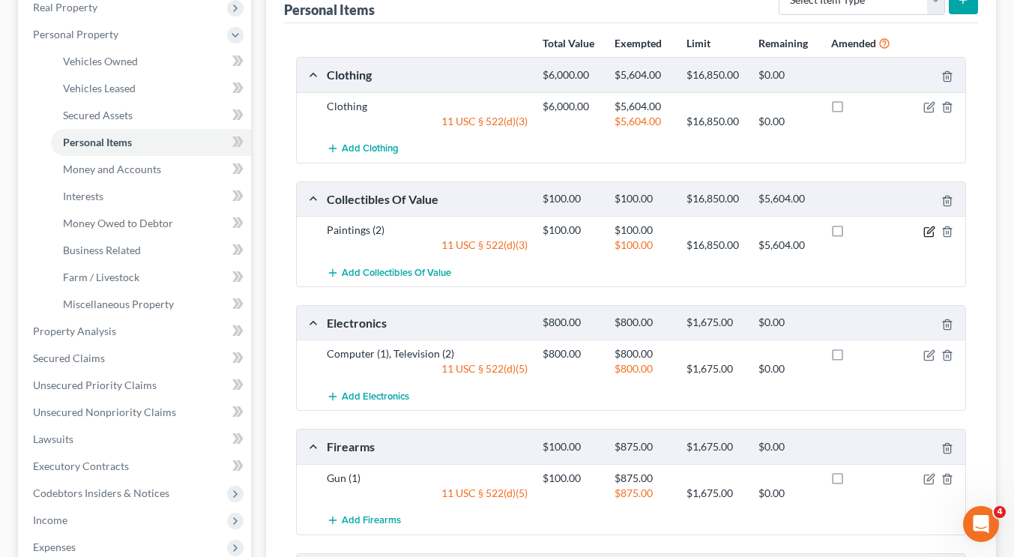
click at [930, 232] on icon "button" at bounding box center [931, 229] width 7 height 7
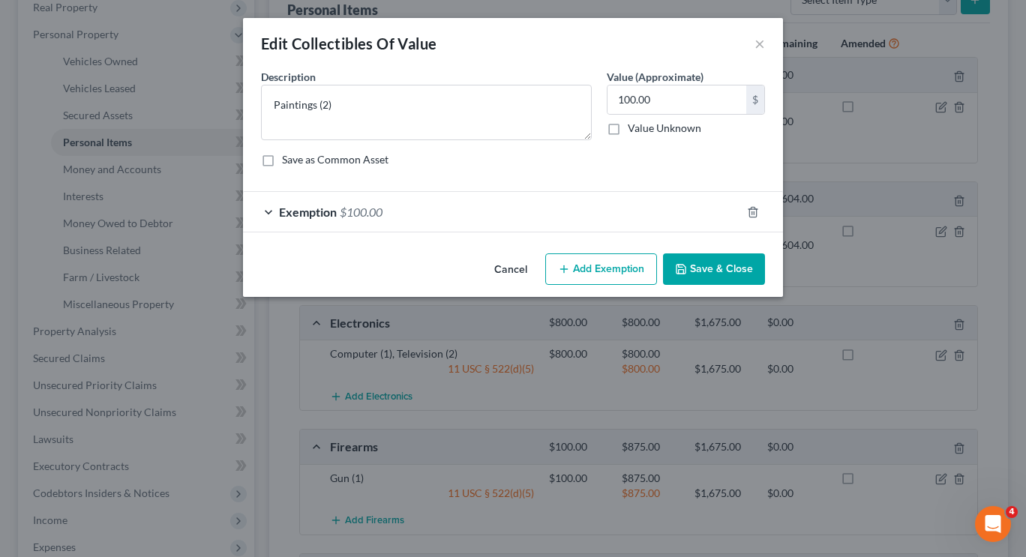
click at [425, 215] on div "Exemption $100.00" at bounding box center [492, 212] width 498 height 40
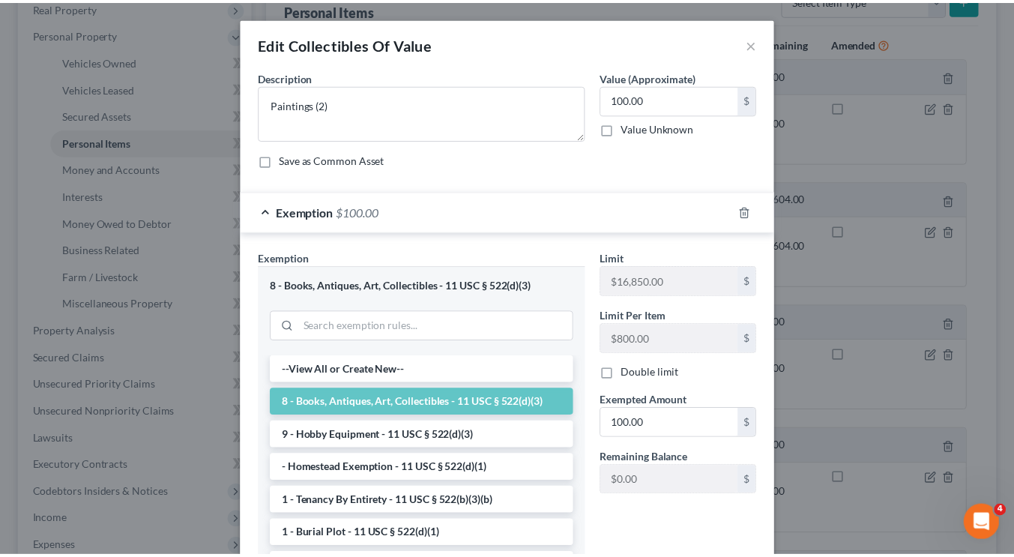
scroll to position [145, 0]
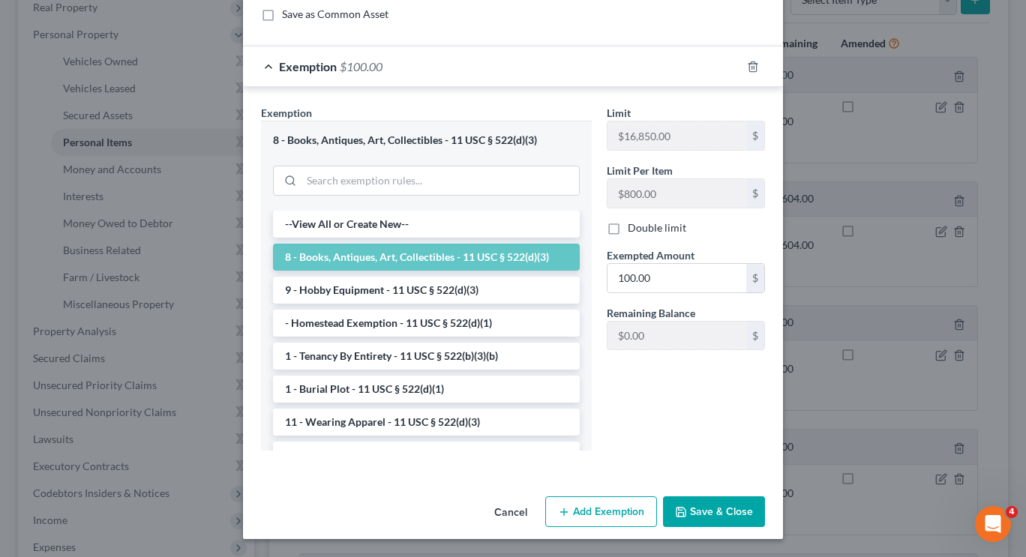
click at [706, 512] on button "Save & Close" at bounding box center [714, 511] width 102 height 31
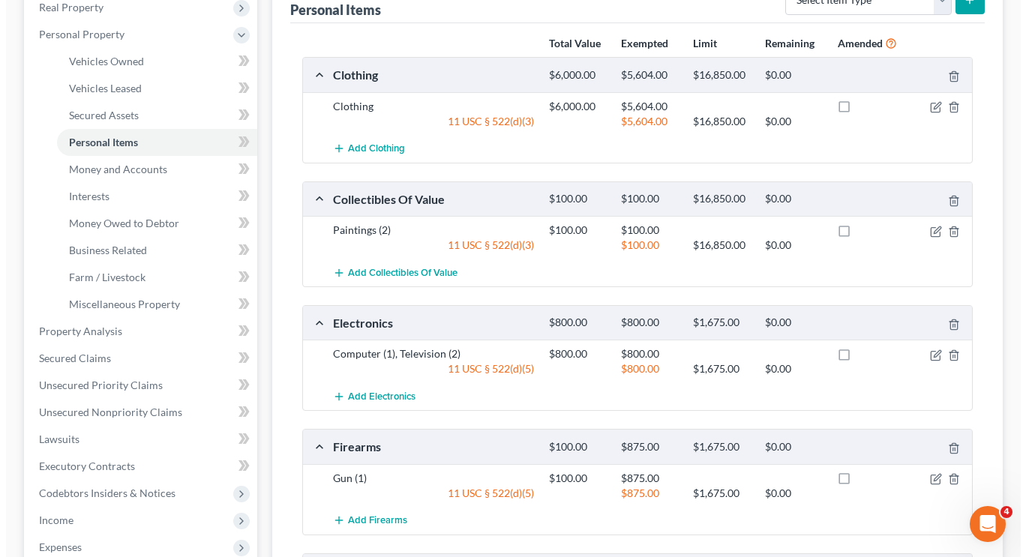
scroll to position [331, 0]
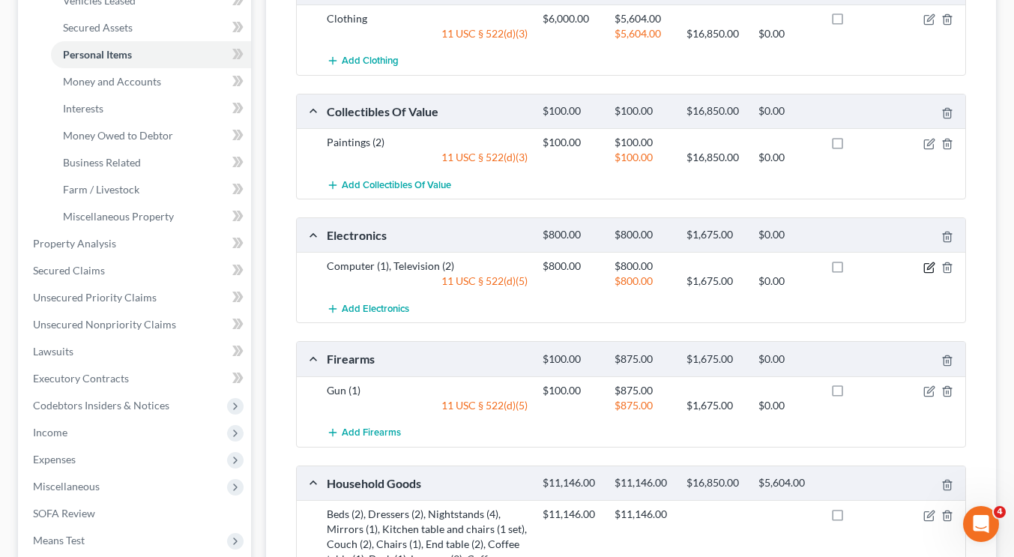
click at [926, 269] on icon "button" at bounding box center [930, 268] width 12 height 12
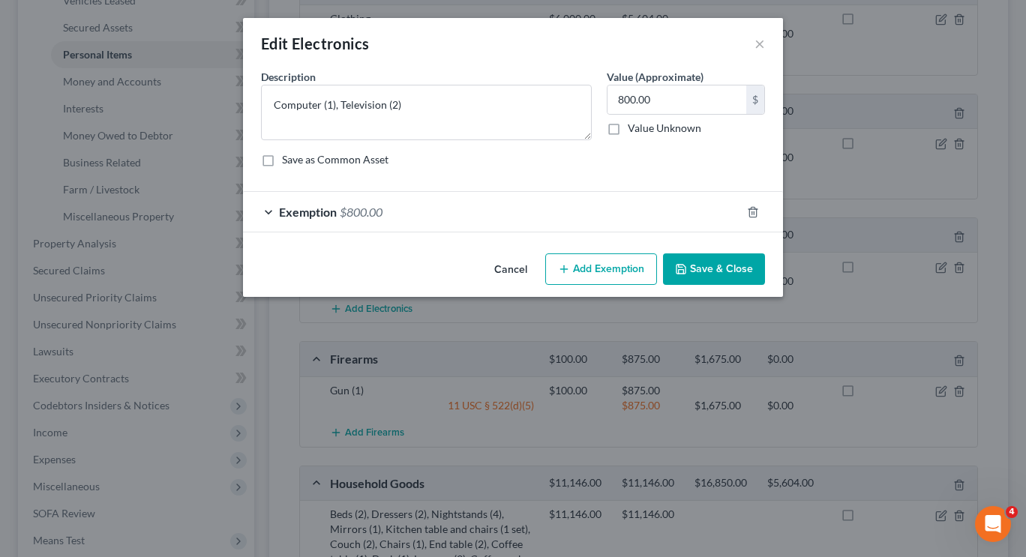
click at [397, 212] on div "Exemption $800.00" at bounding box center [492, 212] width 498 height 40
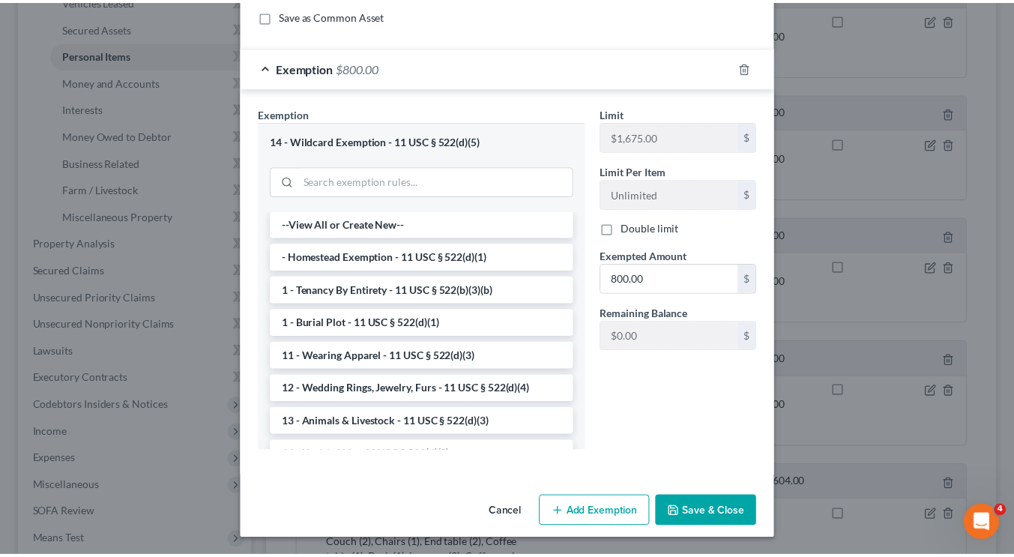
scroll to position [0, 0]
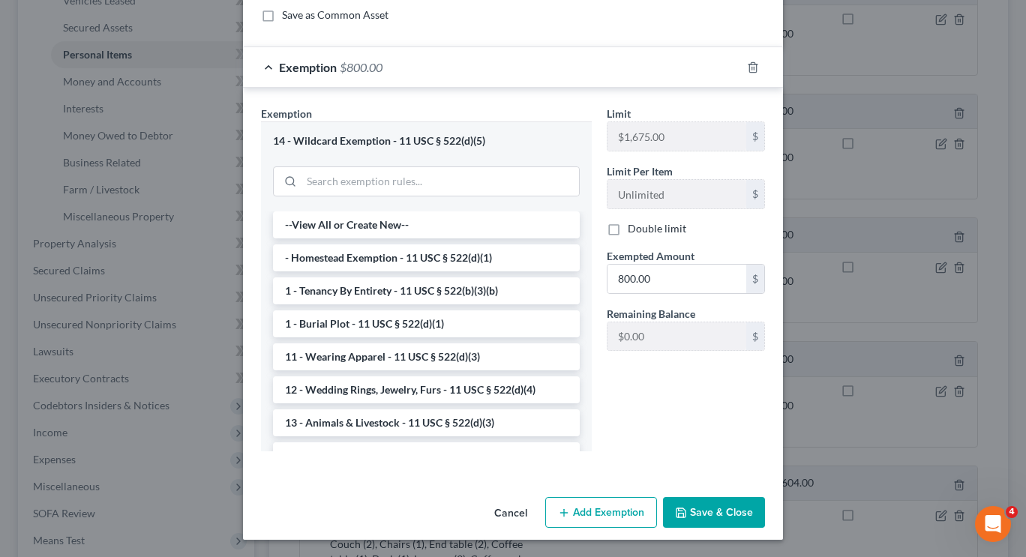
drag, startPoint x: 370, startPoint y: 357, endPoint x: 709, endPoint y: 522, distance: 376.9
click at [709, 522] on button "Save & Close" at bounding box center [714, 512] width 102 height 31
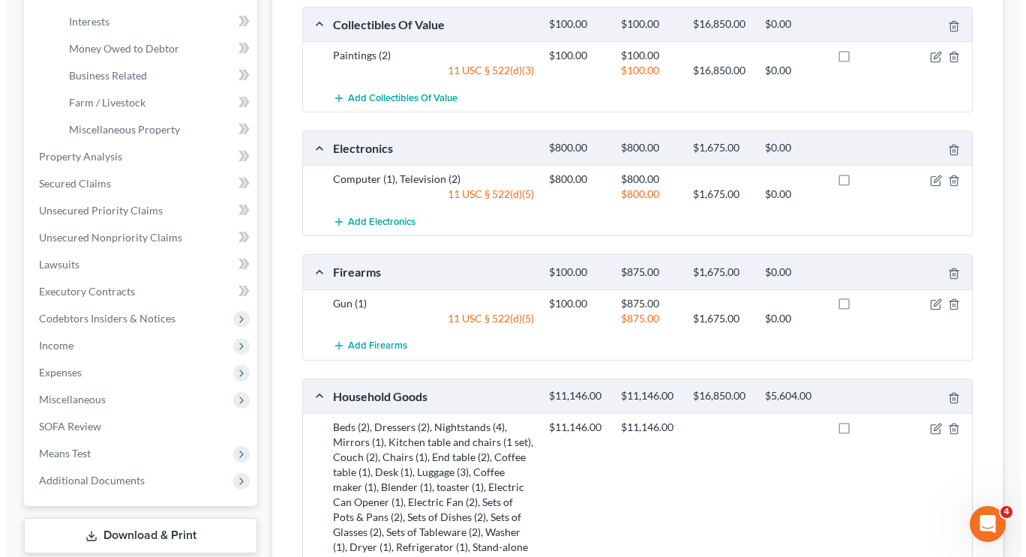
scroll to position [420, 0]
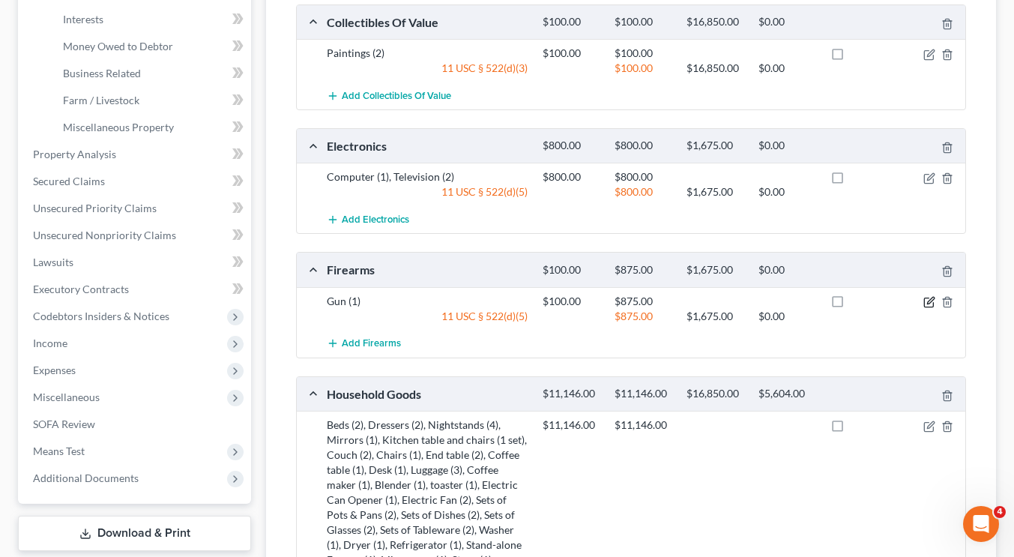
click at [932, 307] on icon "button" at bounding box center [929, 302] width 9 height 9
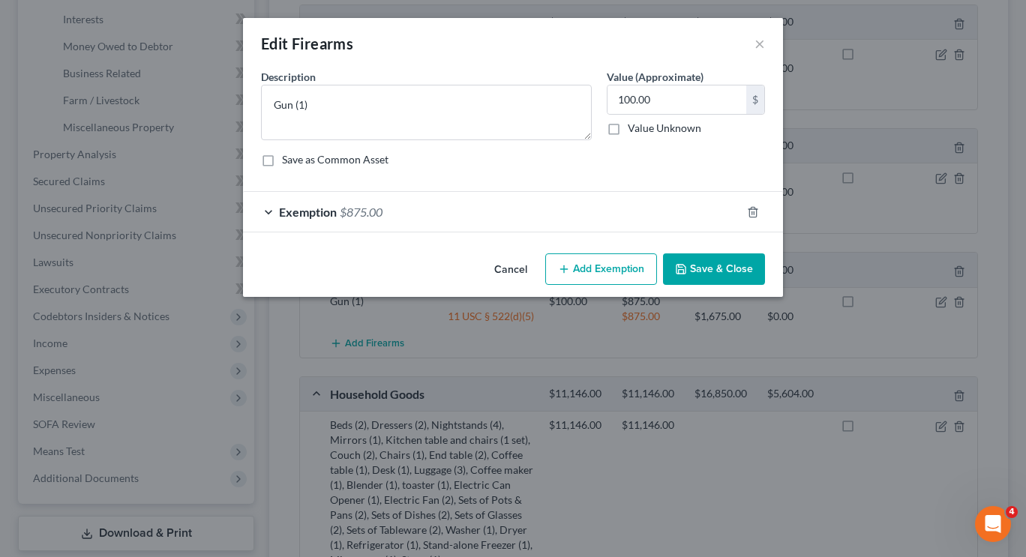
click at [569, 211] on div "Exemption $875.00" at bounding box center [492, 212] width 498 height 40
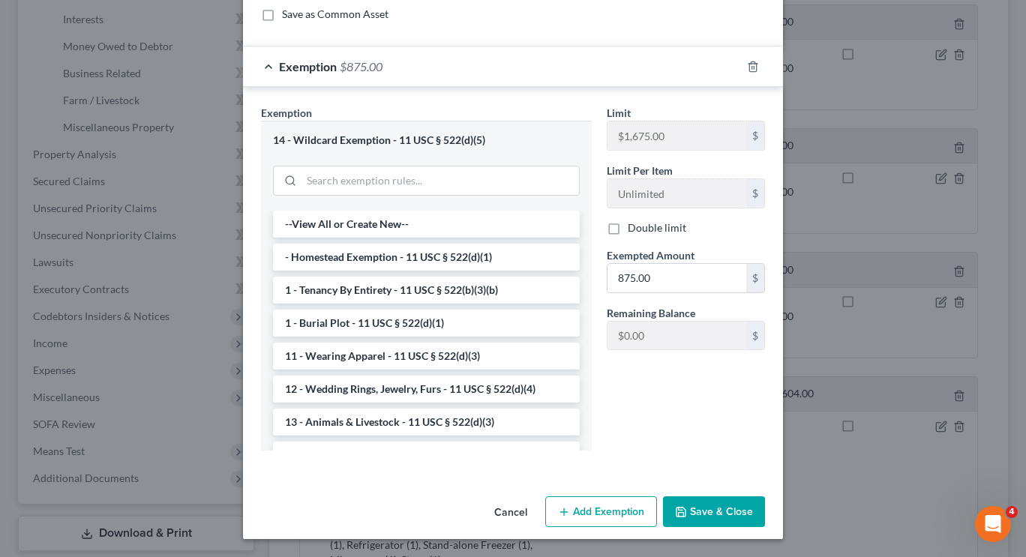
scroll to position [145, 0]
click at [652, 279] on input "875.00" at bounding box center [676, 278] width 139 height 28
type input "100"
click at [719, 492] on div "Cancel Add Exemption Save & Close" at bounding box center [513, 514] width 540 height 49
click at [715, 517] on button "Save & Close" at bounding box center [714, 511] width 102 height 31
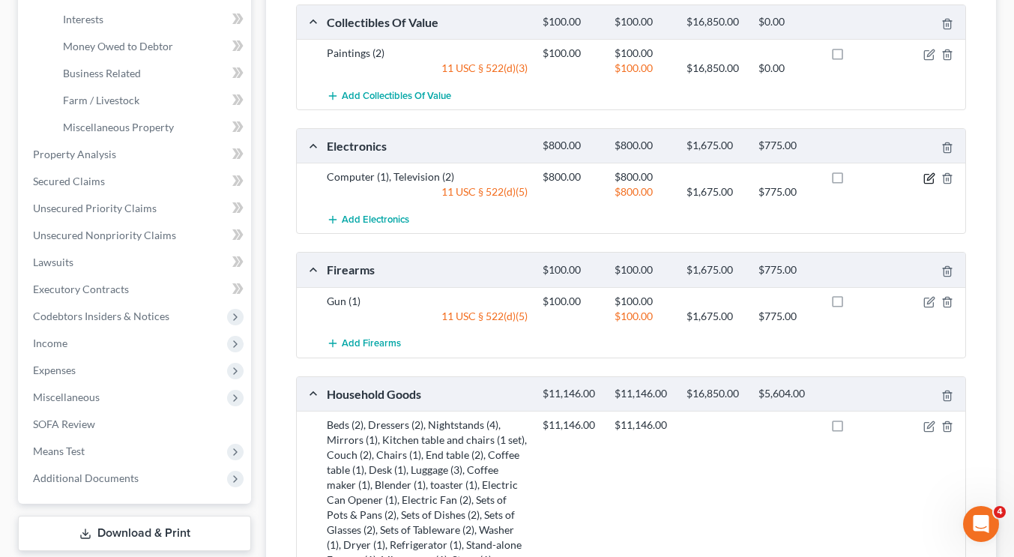
click at [926, 180] on icon "button" at bounding box center [930, 178] width 12 height 12
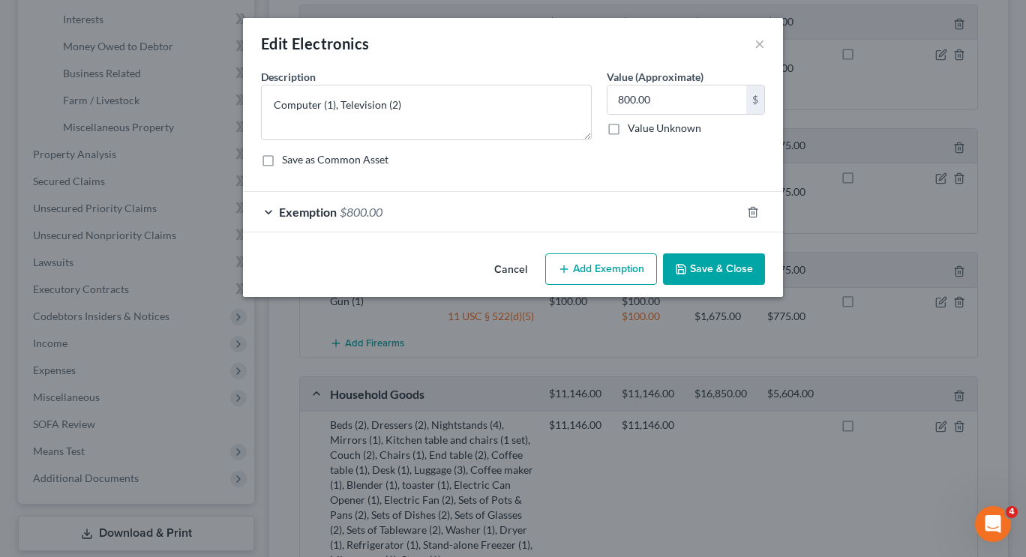
click at [334, 213] on span "Exemption" at bounding box center [308, 212] width 58 height 14
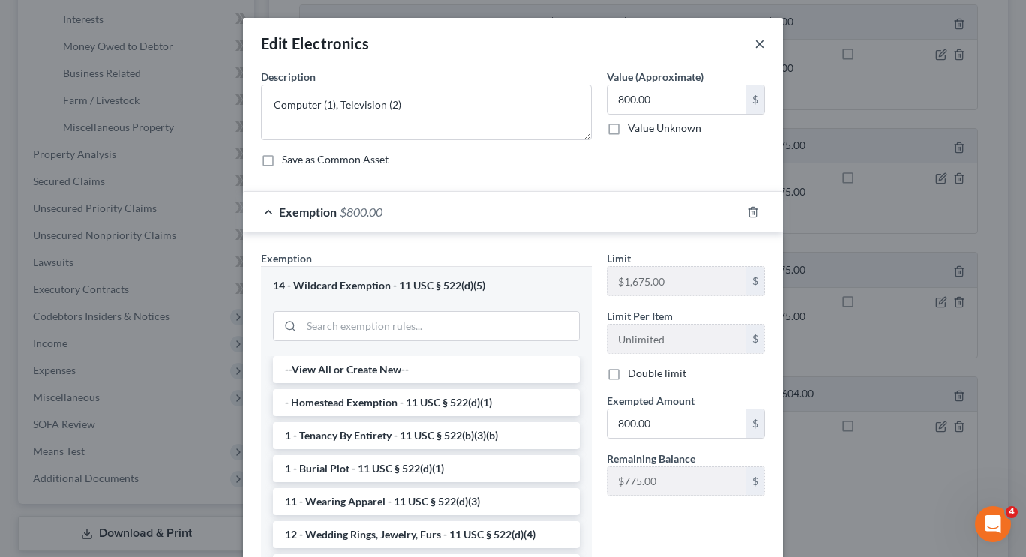
click at [754, 46] on button "×" at bounding box center [759, 43] width 10 height 18
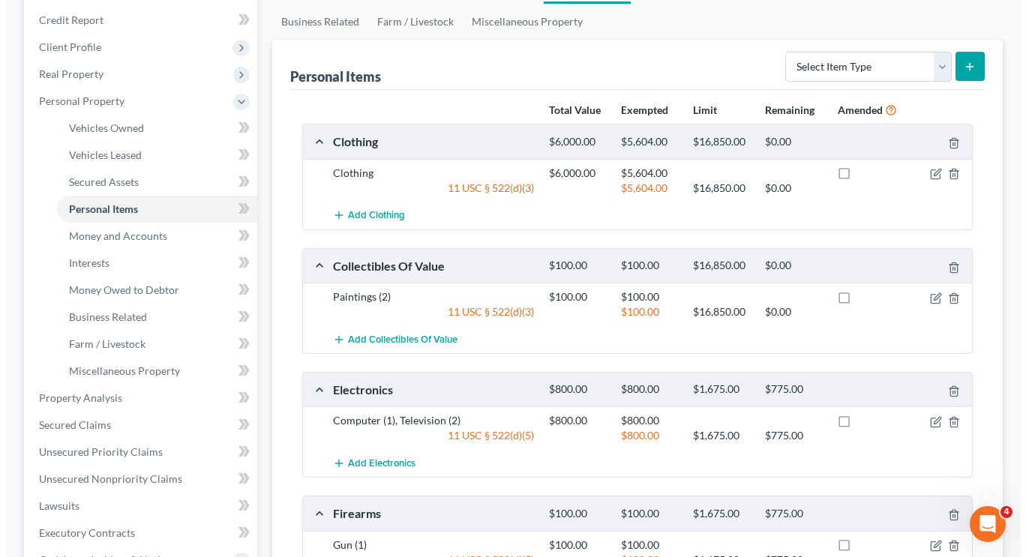
scroll to position [193, 0]
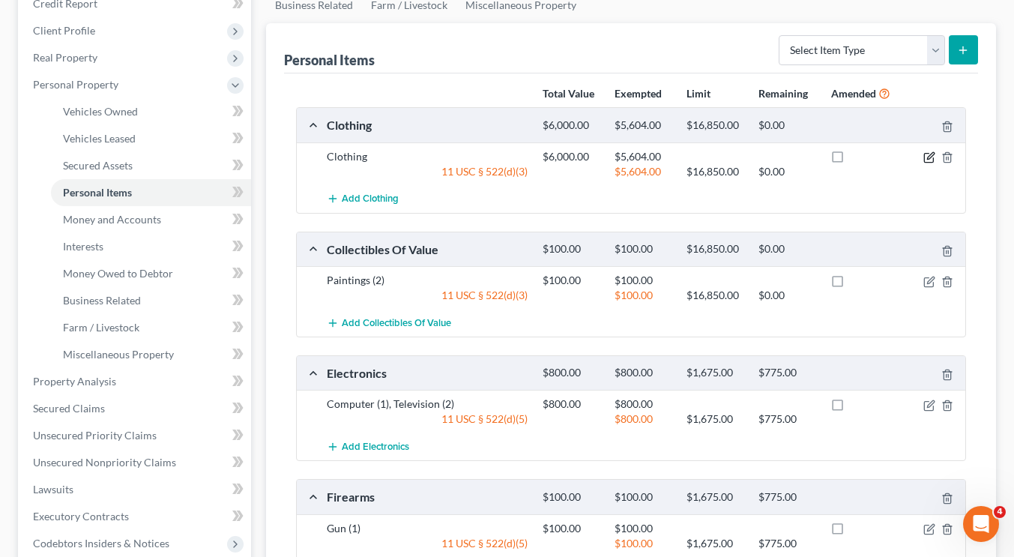
click at [927, 160] on icon "button" at bounding box center [930, 157] width 12 height 12
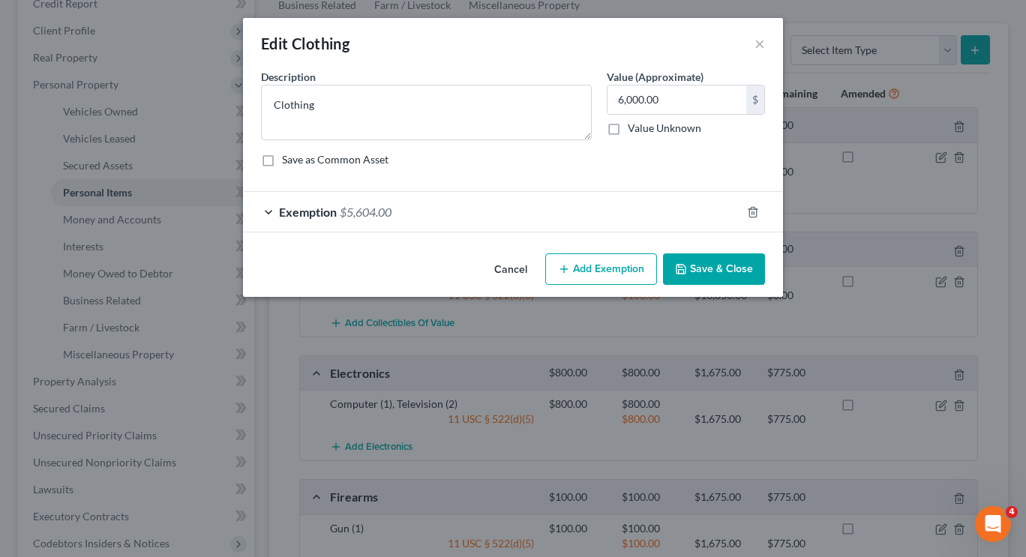
click at [575, 281] on button "Add Exemption" at bounding box center [601, 268] width 112 height 31
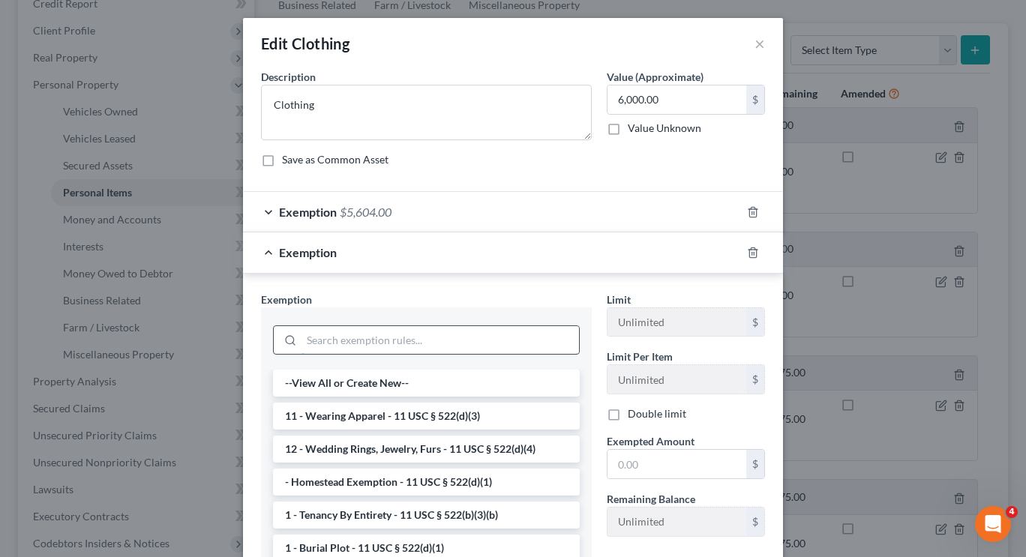
click at [379, 350] on input "search" at bounding box center [439, 340] width 277 height 28
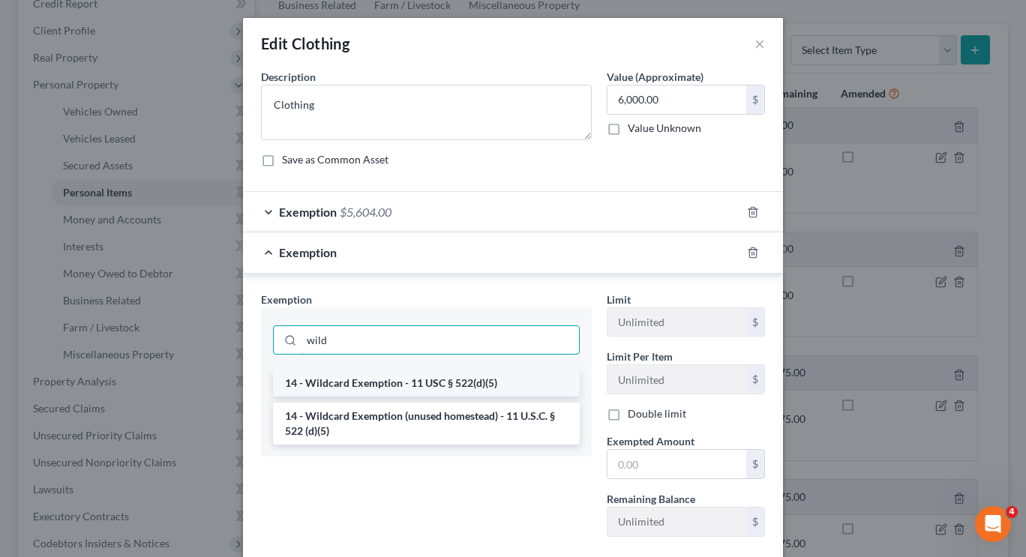
type input "wild"
click at [381, 374] on li "14 - Wildcard Exemption - 11 USC § 522(d)(5)" at bounding box center [426, 383] width 307 height 27
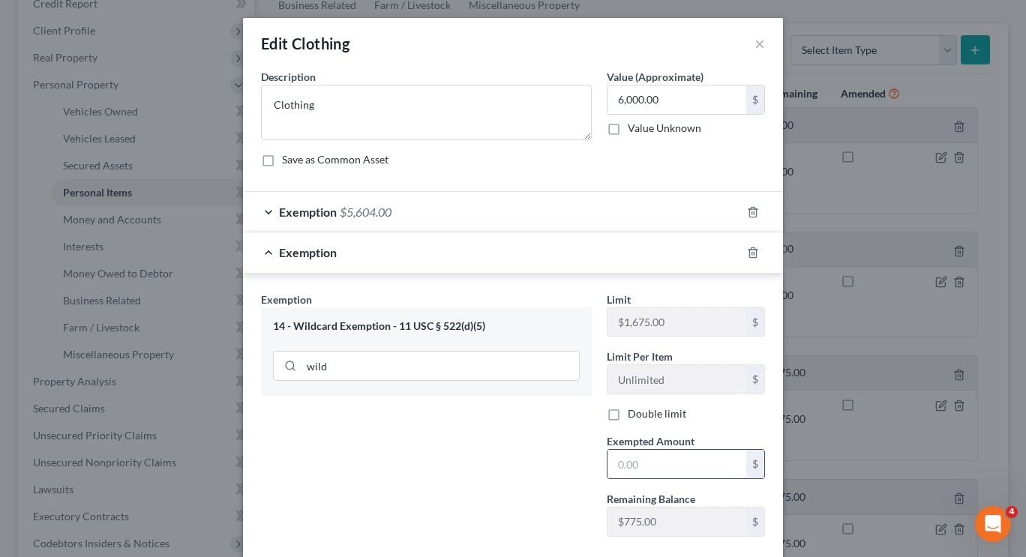
click at [628, 467] on input "text" at bounding box center [676, 464] width 139 height 28
type input "396"
click at [493, 483] on div "Exemption Set must be selected for CA. Exemption * 14 - Wildcard Exemption - 11…" at bounding box center [426, 420] width 346 height 257
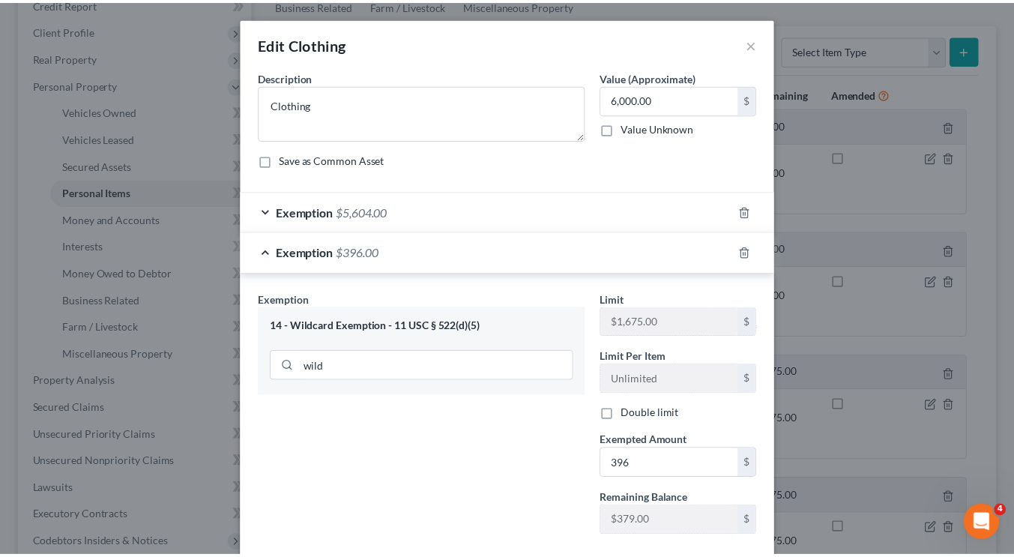
scroll to position [86, 0]
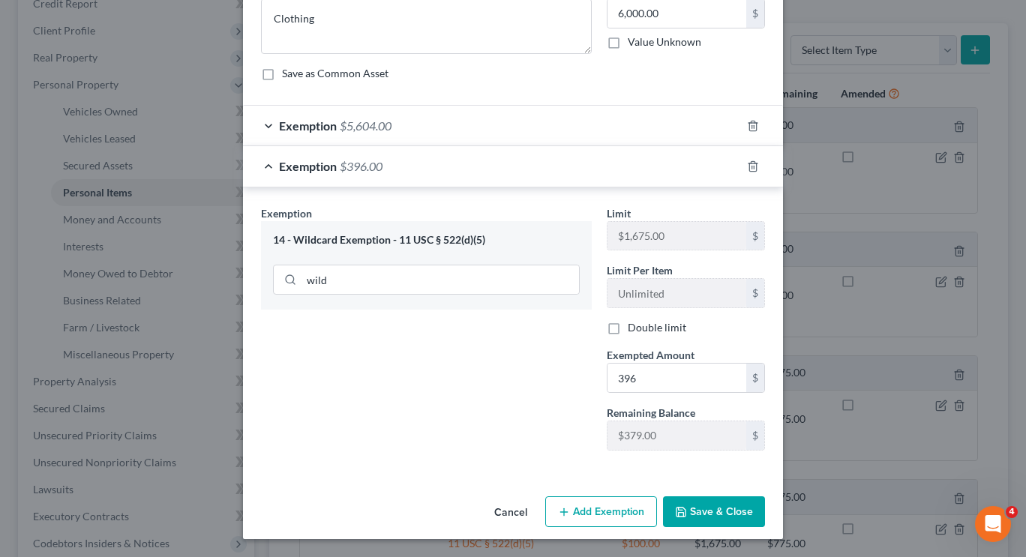
click at [710, 509] on button "Save & Close" at bounding box center [714, 511] width 102 height 31
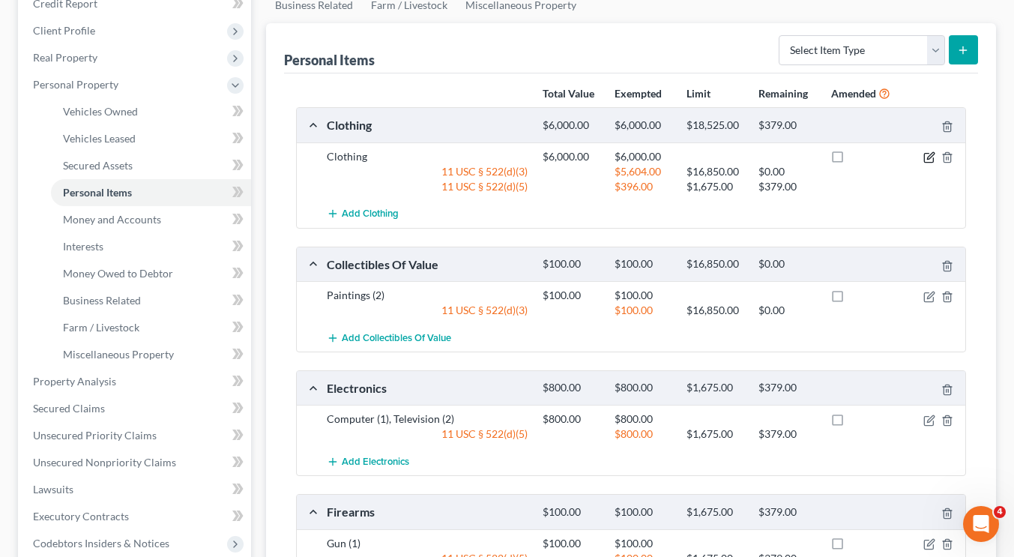
click at [928, 157] on icon "button" at bounding box center [931, 155] width 7 height 7
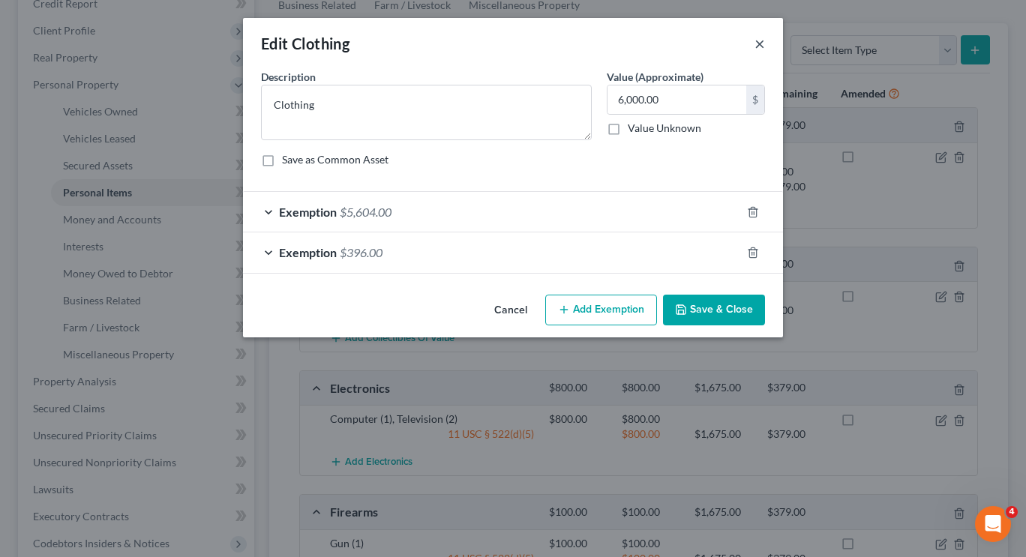
click at [759, 46] on button "×" at bounding box center [759, 43] width 10 height 18
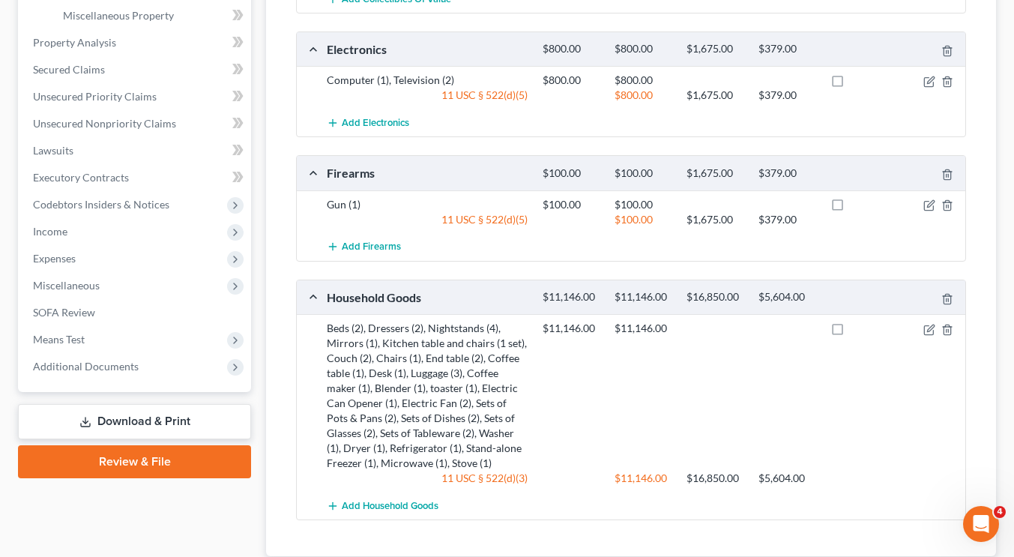
scroll to position [635, 0]
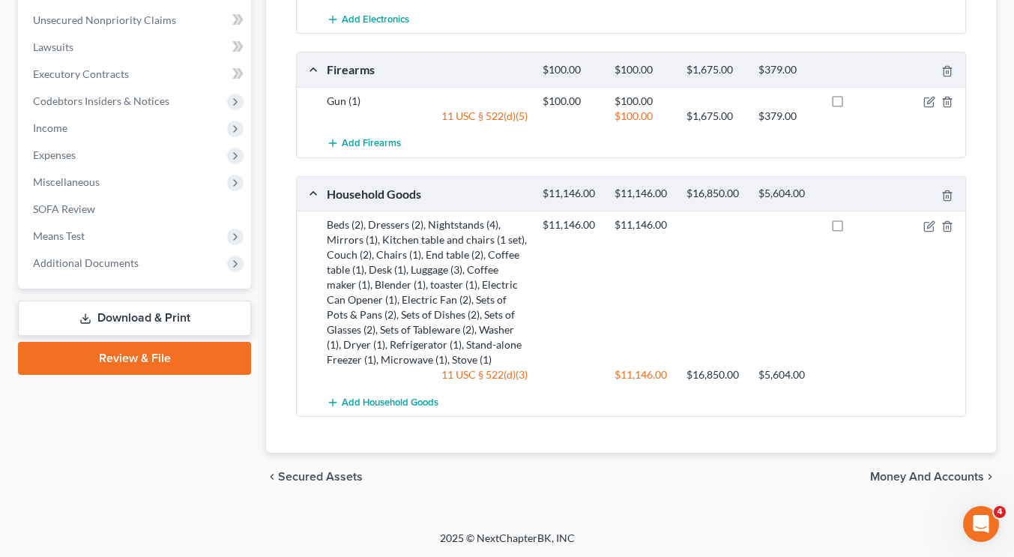
click at [892, 472] on span "Money and Accounts" at bounding box center [928, 477] width 114 height 12
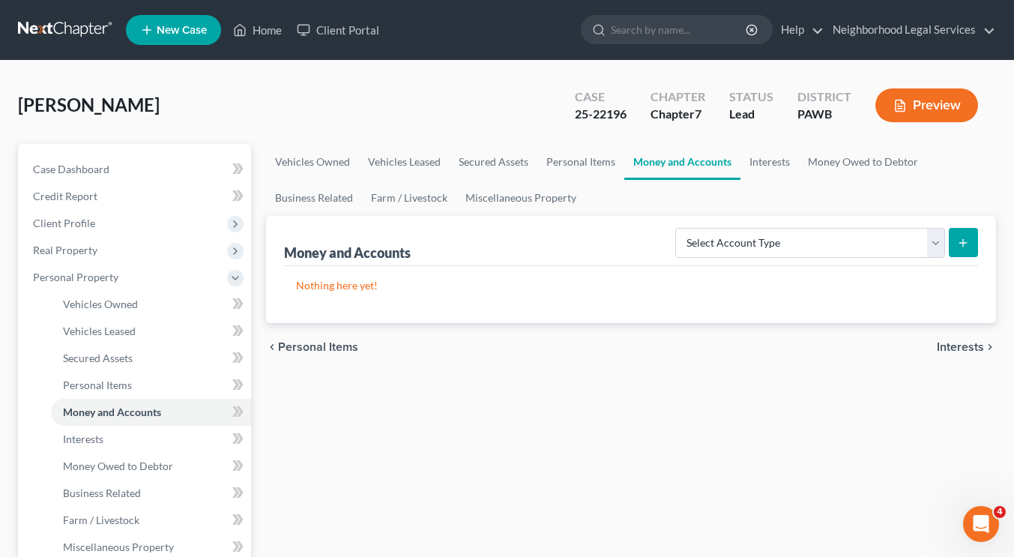
drag, startPoint x: 892, startPoint y: 472, endPoint x: 955, endPoint y: 344, distance: 142.5
click at [955, 344] on span "Interests" at bounding box center [960, 347] width 47 height 12
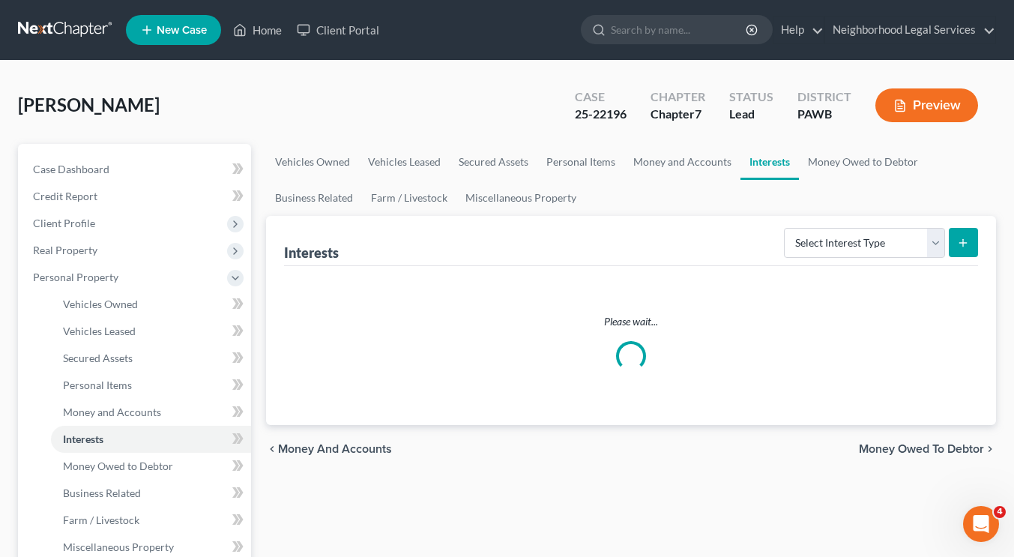
click at [955, 344] on div "Please wait..." at bounding box center [631, 342] width 670 height 57
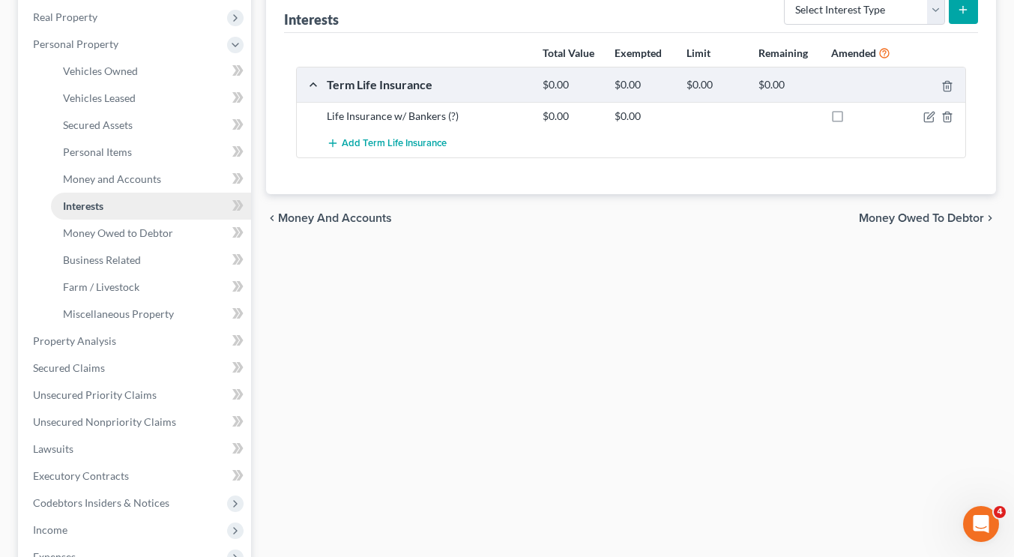
scroll to position [232, 0]
click at [926, 118] on icon "button" at bounding box center [930, 118] width 12 height 12
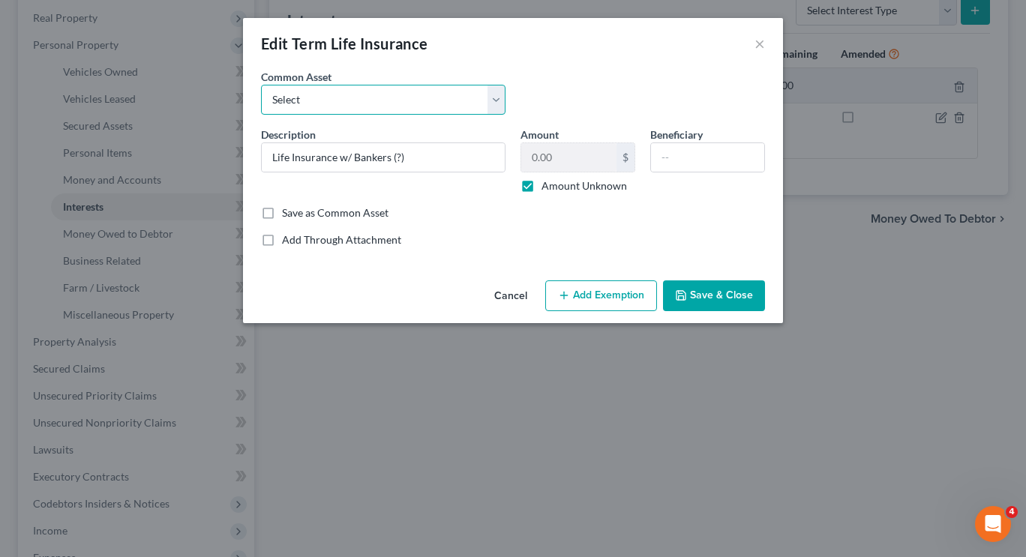
click at [411, 100] on select "Select Life insurance through employer" at bounding box center [383, 100] width 244 height 30
select select "0"
click at [261, 85] on select "Select Life insurance through employer" at bounding box center [383, 100] width 244 height 30
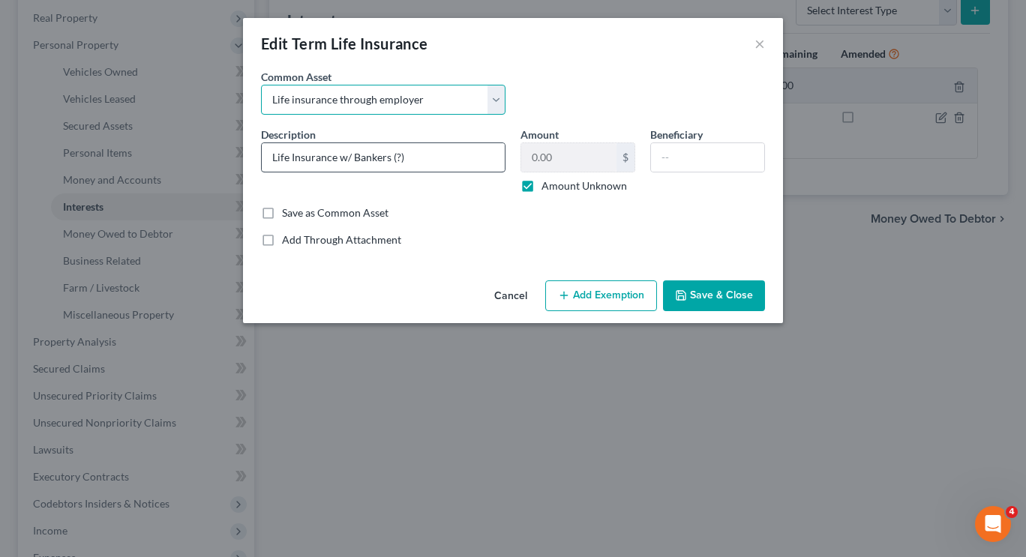
type input "Life insurance through employer"
click at [404, 106] on select "Select Life insurance through employer" at bounding box center [383, 100] width 244 height 30
select select
click at [261, 85] on select "Select Life insurance through employer" at bounding box center [383, 100] width 244 height 30
checkbox input "false"
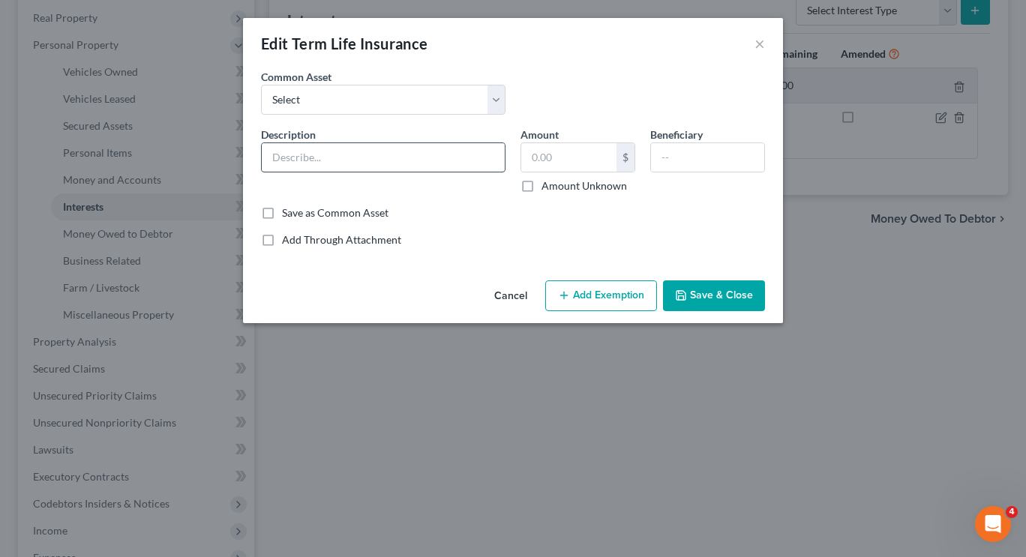
click at [387, 154] on input "text" at bounding box center [383, 157] width 243 height 28
type input "Bankers Insurance"
click at [541, 187] on label "Amount Unknown" at bounding box center [583, 185] width 85 height 15
click at [547, 187] on input "Amount Unknown" at bounding box center [552, 183] width 10 height 10
checkbox input "true"
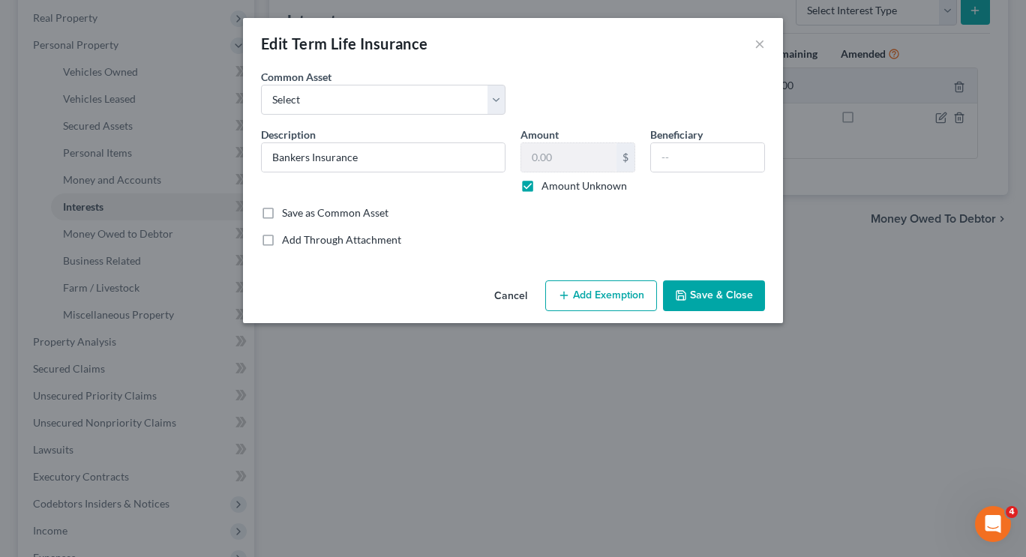
click at [706, 303] on button "Save & Close" at bounding box center [714, 295] width 102 height 31
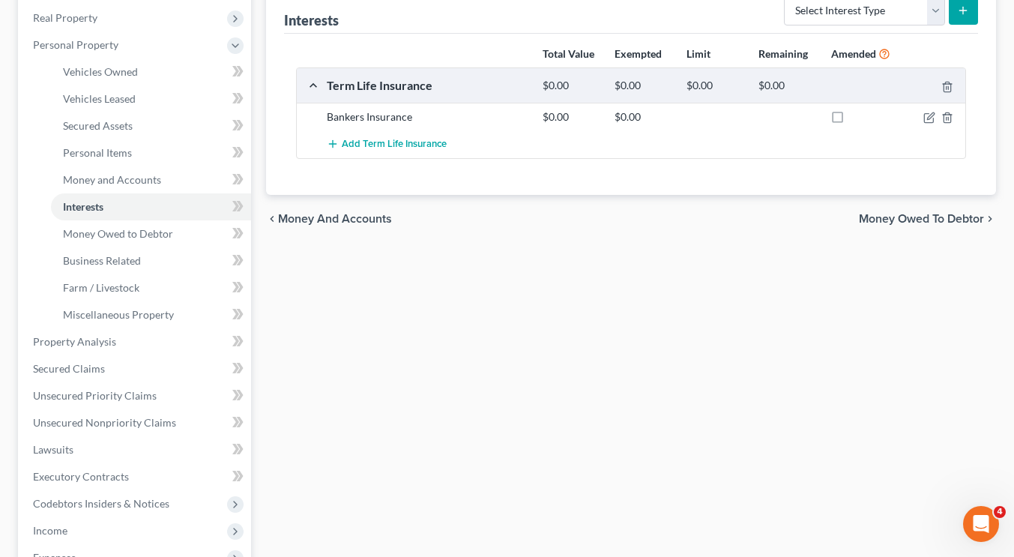
click at [924, 213] on span "Money Owed to Debtor" at bounding box center [921, 219] width 125 height 12
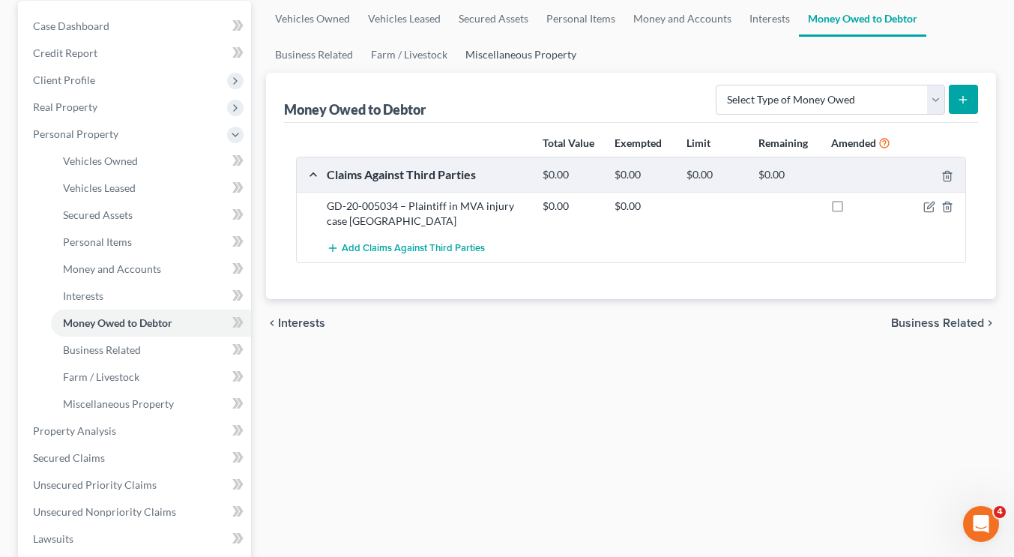
scroll to position [144, 0]
click at [928, 211] on icon "button" at bounding box center [929, 206] width 9 height 9
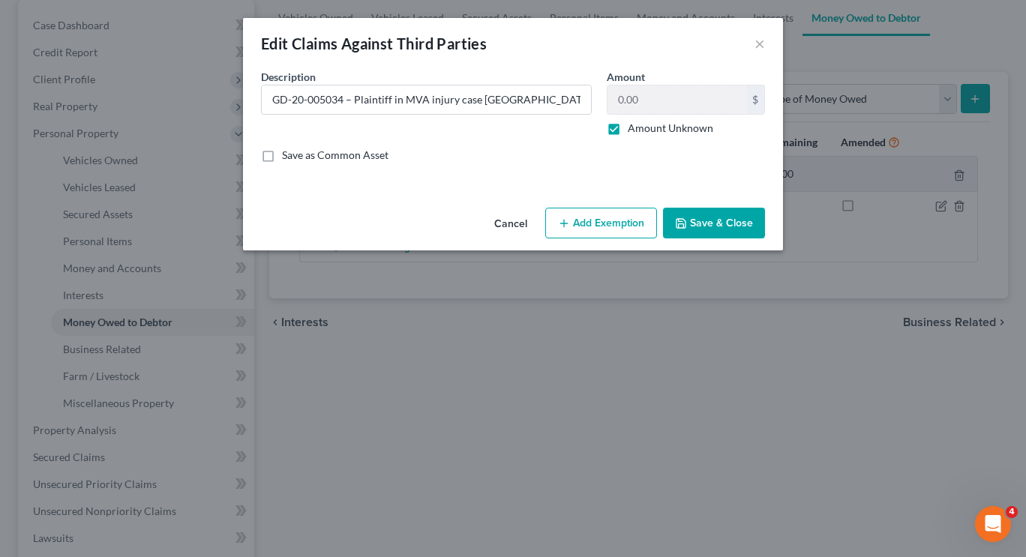
click at [745, 219] on button "Save & Close" at bounding box center [714, 223] width 102 height 31
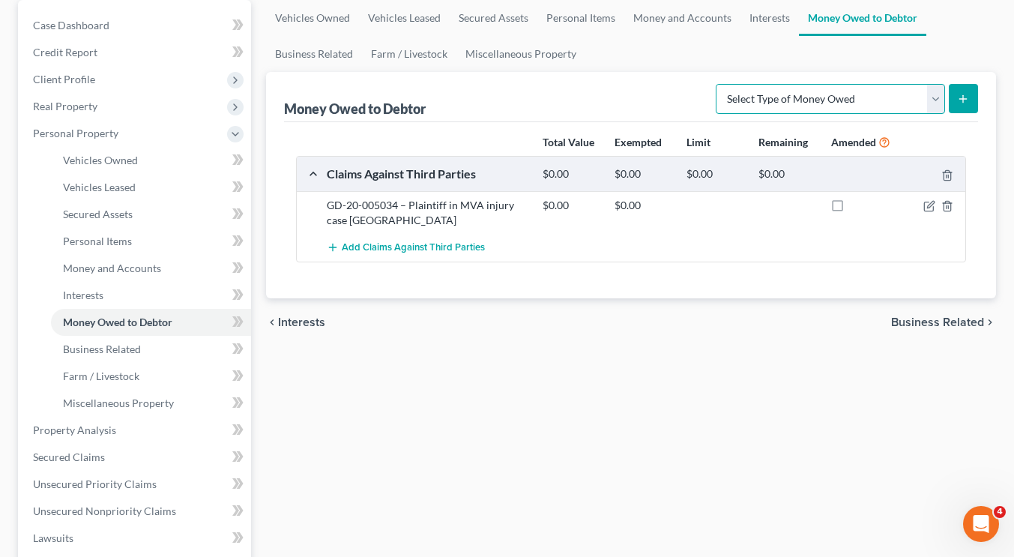
click at [782, 90] on select "Select Type of Money Owed Accounts Receivable Alimony Child Support Claims Agai…" at bounding box center [830, 99] width 229 height 30
click at [945, 325] on span "Business Related" at bounding box center [938, 322] width 93 height 12
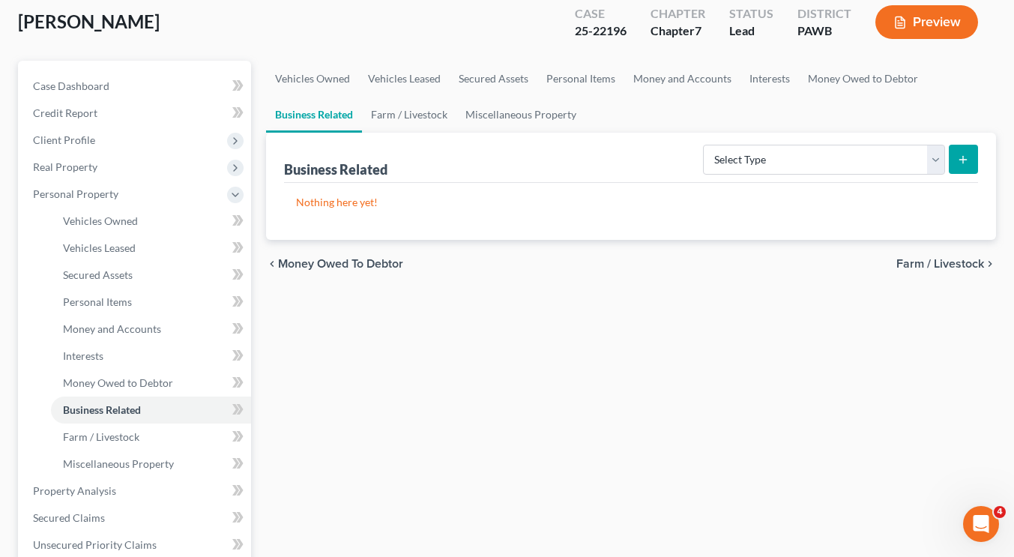
scroll to position [90, 0]
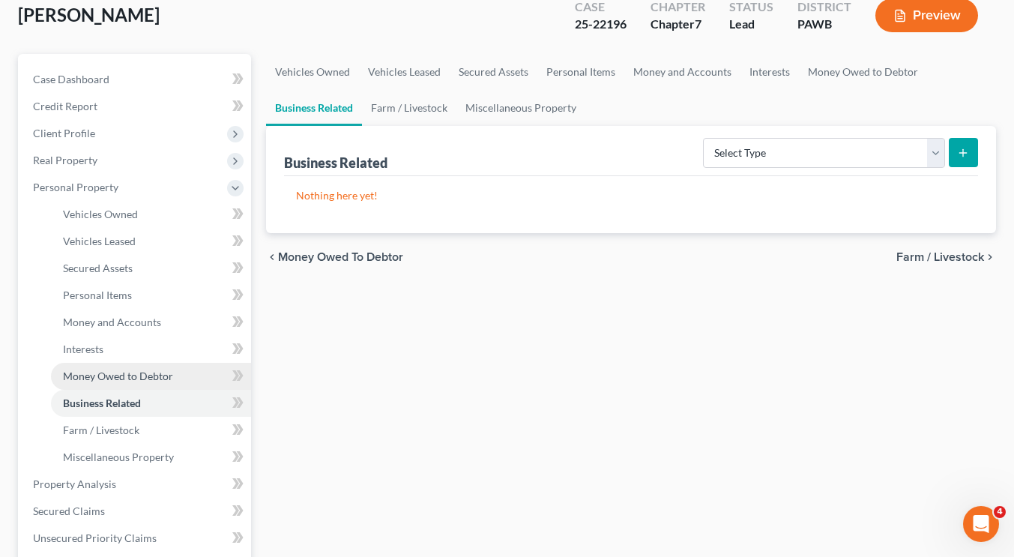
click at [109, 366] on link "Money Owed to Debtor" at bounding box center [151, 376] width 200 height 27
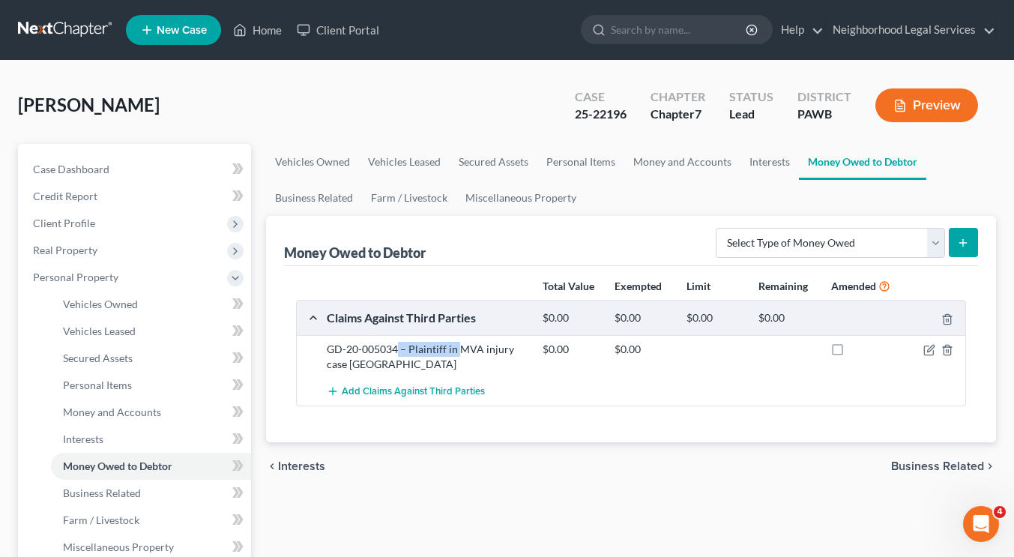
drag, startPoint x: 396, startPoint y: 347, endPoint x: 458, endPoint y: 355, distance: 62.7
click at [458, 355] on div "GD-20-005034 – Plaintiff in MVA injury case Allegheny County" at bounding box center [427, 357] width 216 height 30
click at [948, 349] on icon "button" at bounding box center [948, 350] width 12 height 12
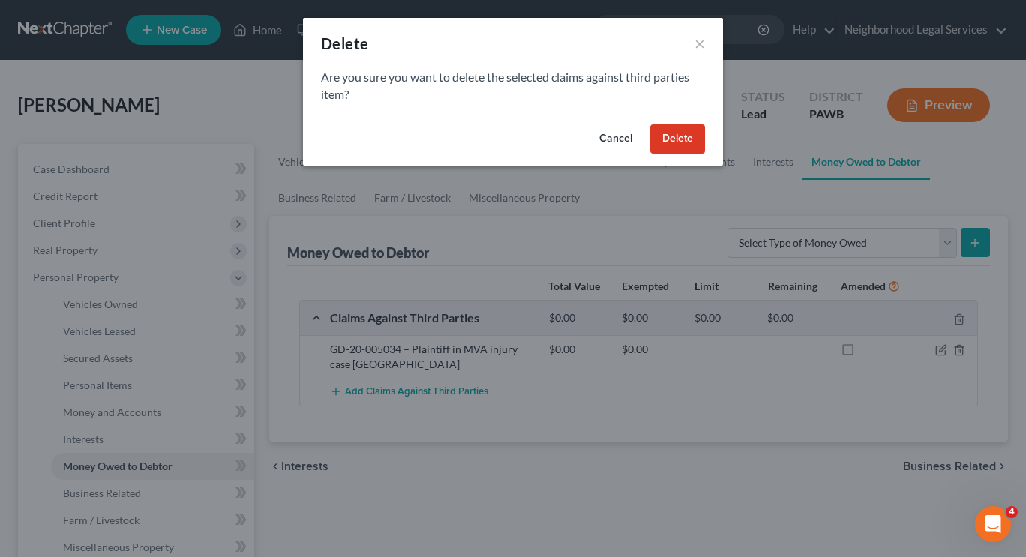
click at [686, 135] on button "Delete" at bounding box center [677, 139] width 55 height 30
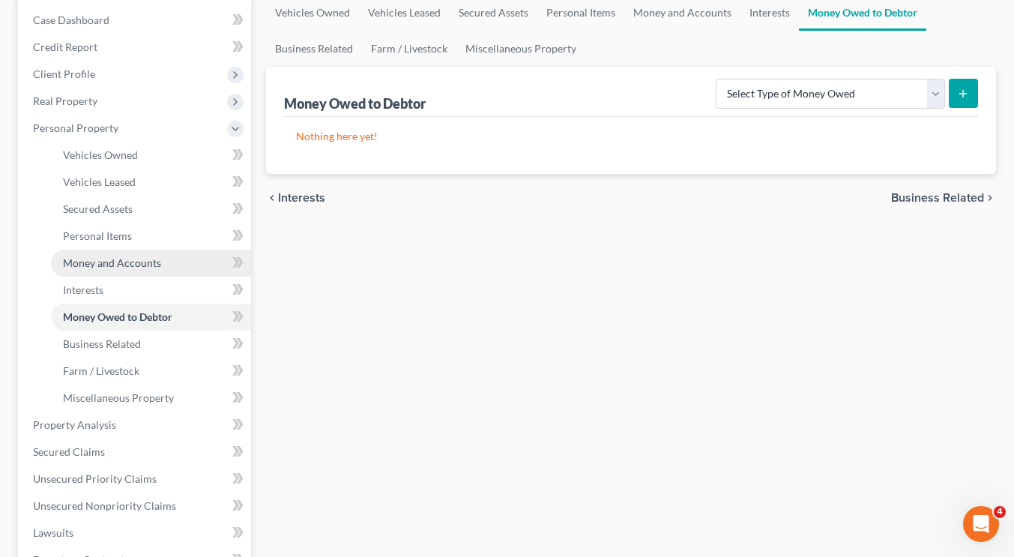
scroll to position [150, 0]
click at [976, 196] on span "Business Related" at bounding box center [938, 197] width 93 height 12
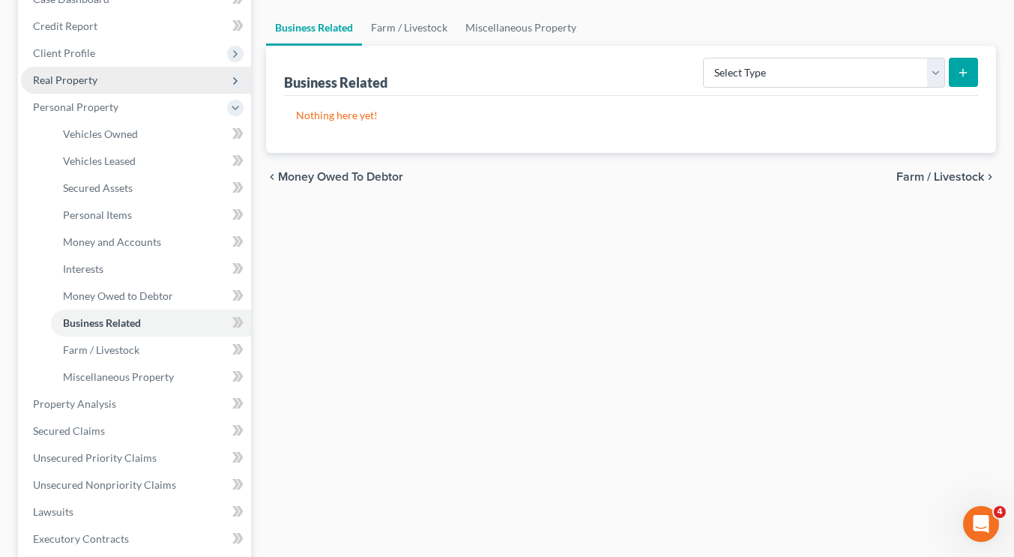
scroll to position [184, 0]
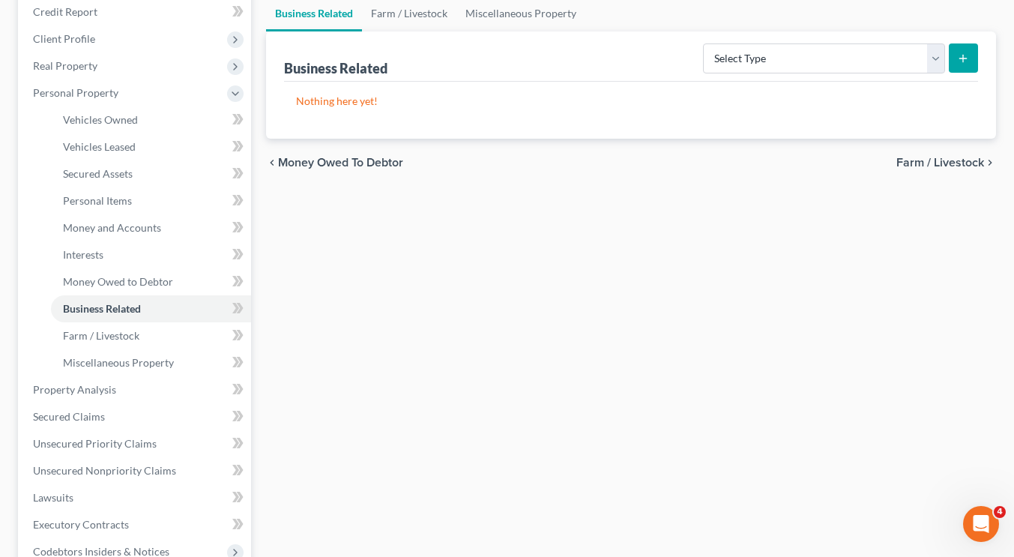
click at [901, 164] on span "Farm / Livestock" at bounding box center [941, 163] width 88 height 12
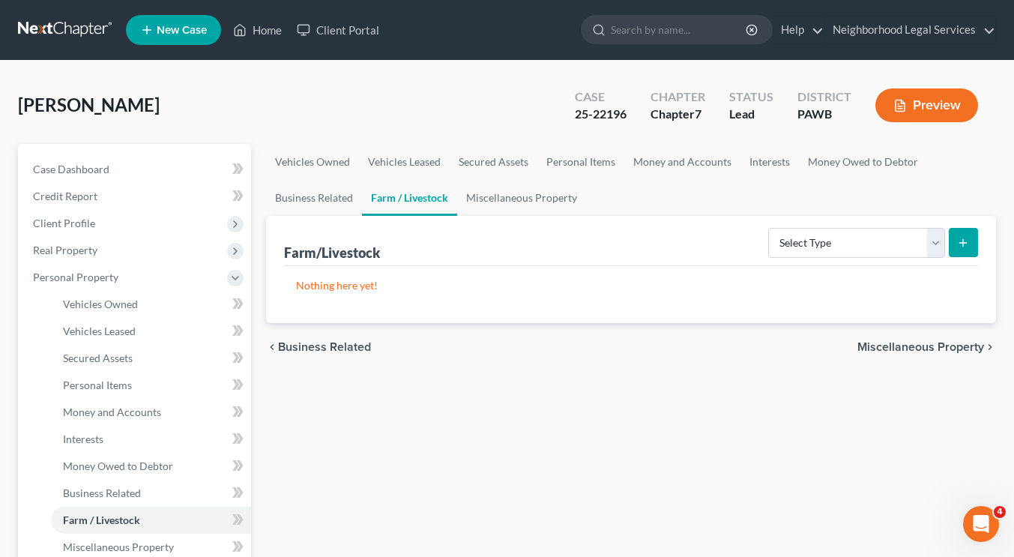
click at [960, 352] on span "Miscellaneous Property" at bounding box center [921, 347] width 127 height 12
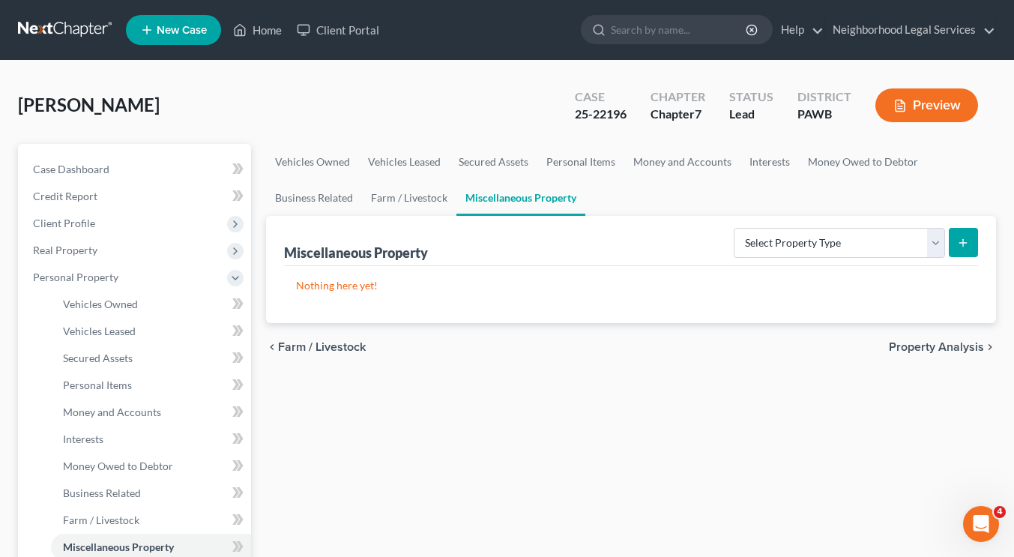
click at [960, 352] on span "Property Analysis" at bounding box center [936, 347] width 95 height 12
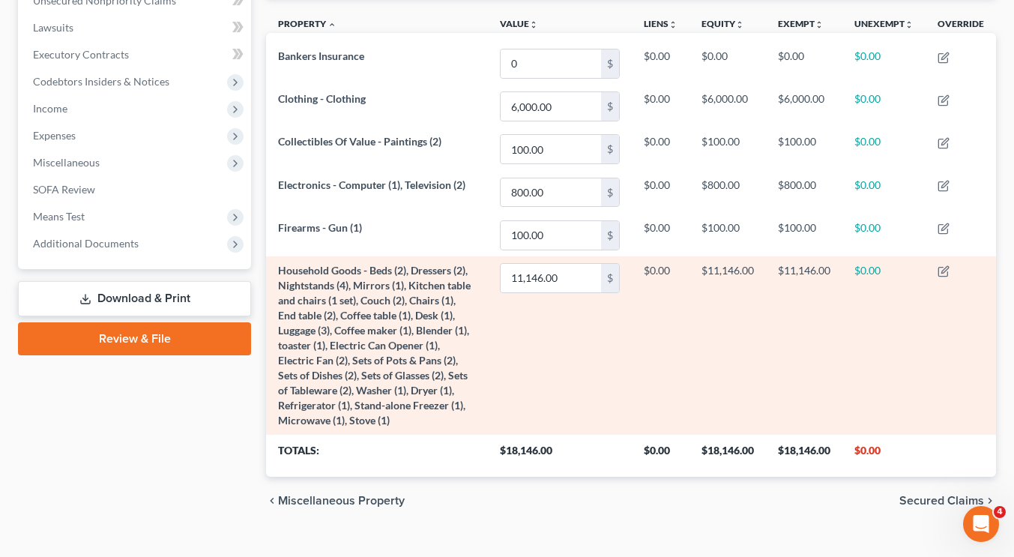
scroll to position [409, 0]
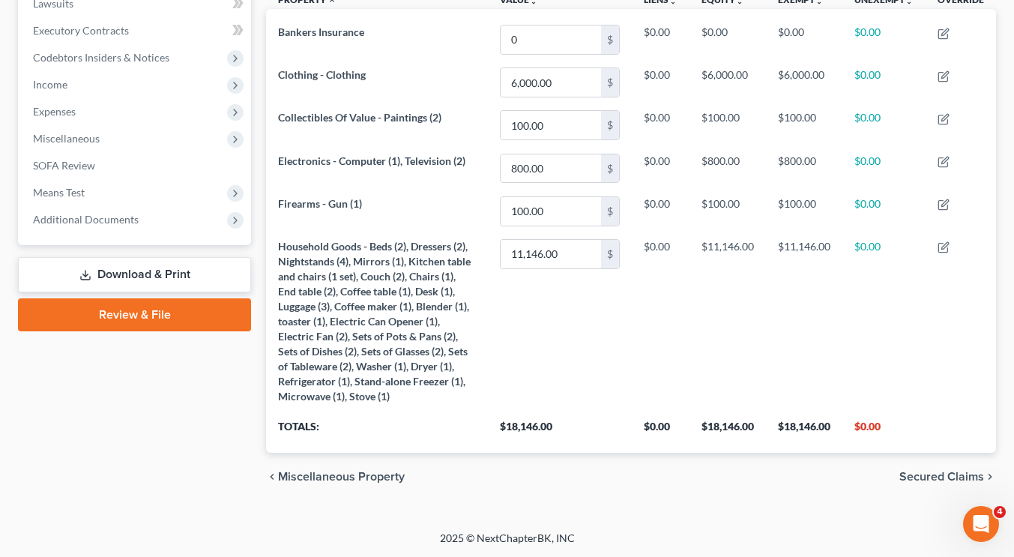
click at [924, 472] on span "Secured Claims" at bounding box center [942, 477] width 85 height 12
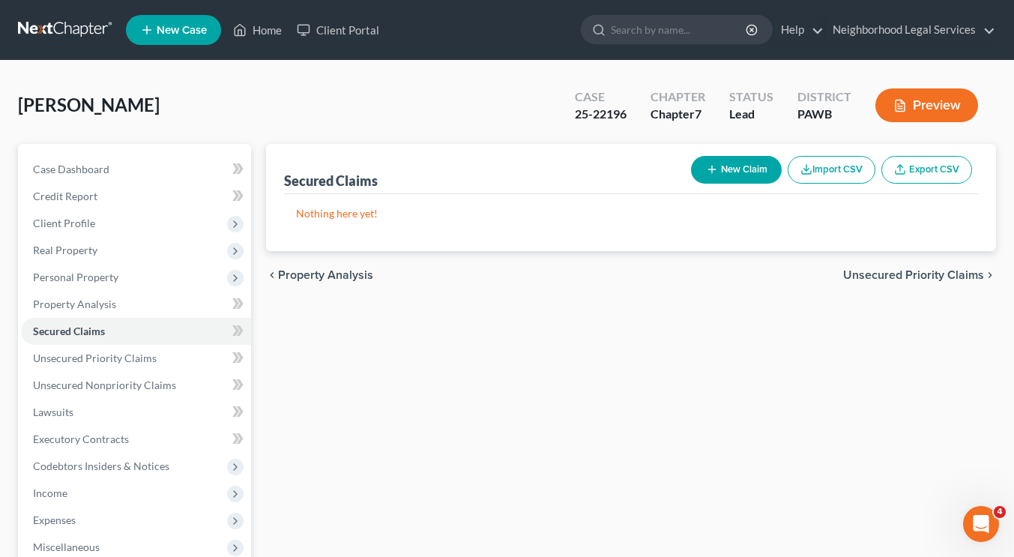
click at [894, 277] on span "Unsecured Priority Claims" at bounding box center [914, 275] width 141 height 12
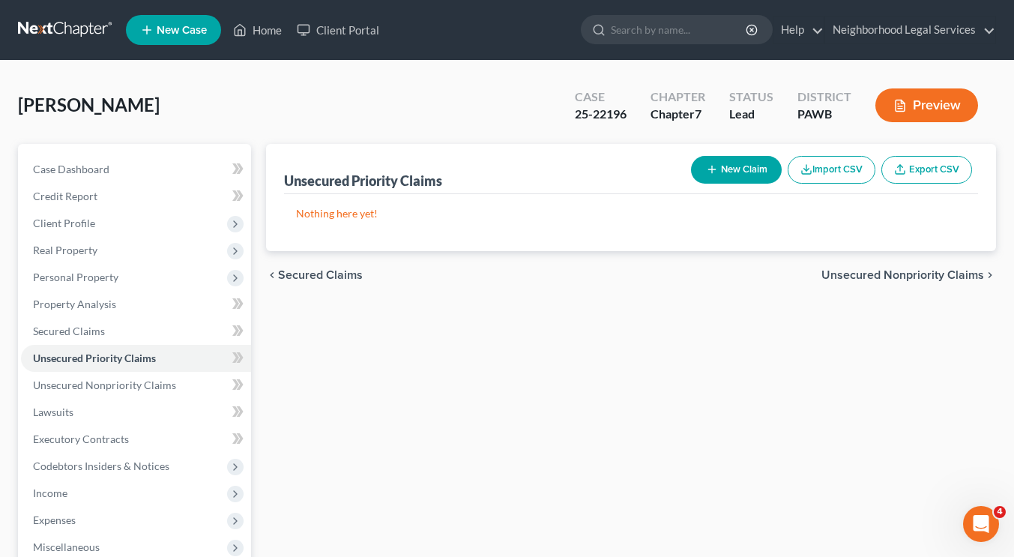
click at [894, 277] on span "Unsecured Nonpriority Claims" at bounding box center [903, 275] width 163 height 12
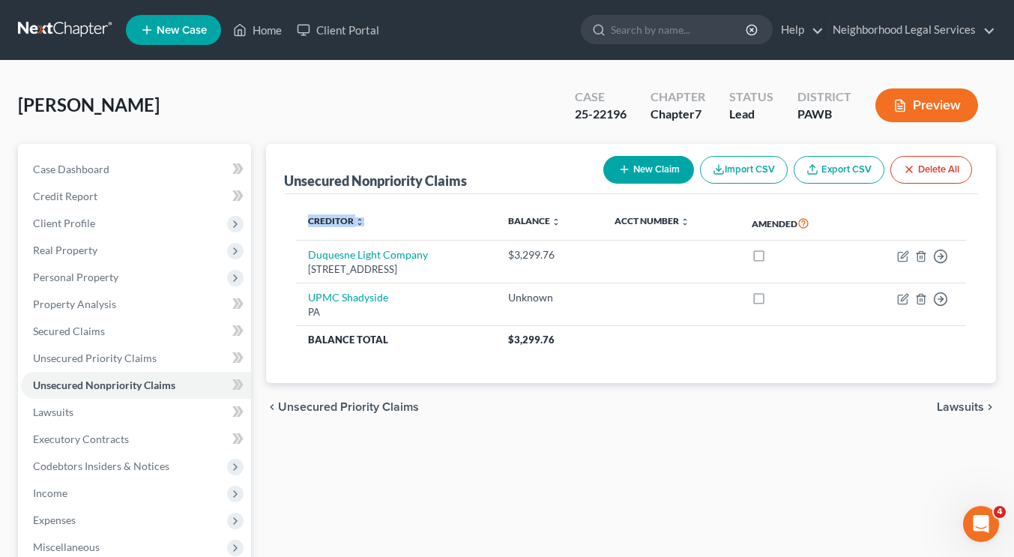
drag, startPoint x: 463, startPoint y: 214, endPoint x: 605, endPoint y: 359, distance: 203.1
click at [605, 359] on div "Creditor expand_more expand_less unfold_more Balance expand_more expand_less un…" at bounding box center [631, 289] width 694 height 190
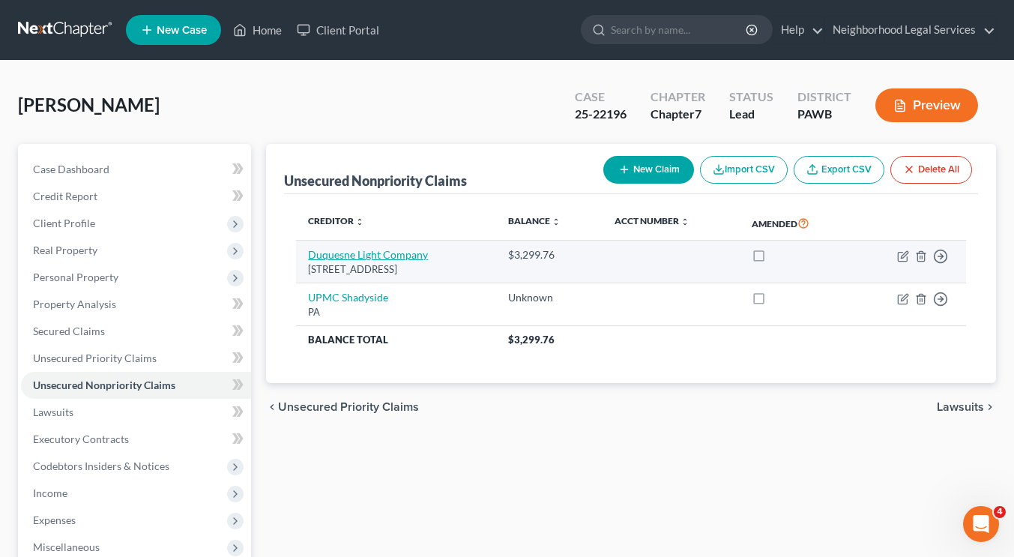
click at [382, 259] on link "Duquesne Light Company" at bounding box center [368, 254] width 120 height 13
select select "39"
select select "0"
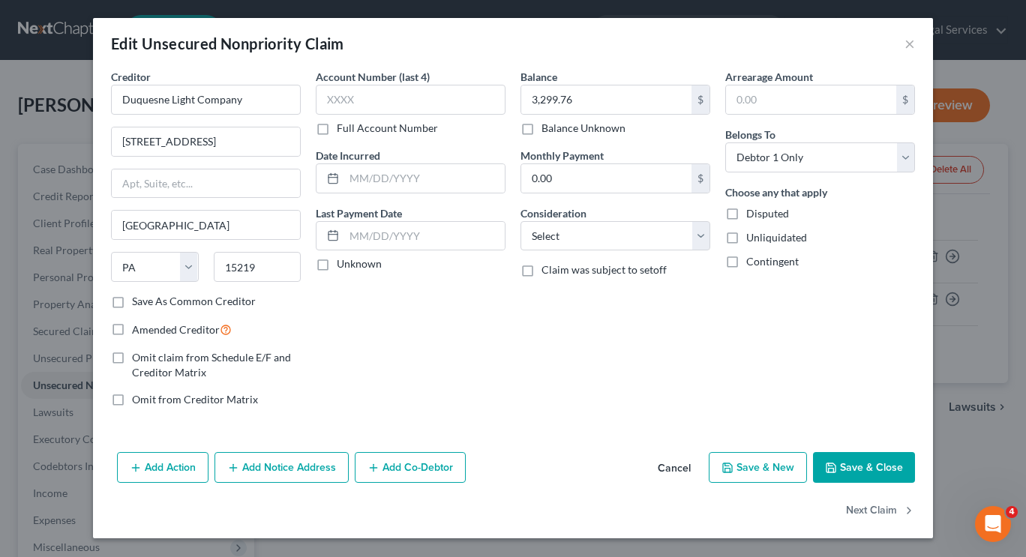
drag, startPoint x: 908, startPoint y: 45, endPoint x: 895, endPoint y: 37, distance: 15.2
click at [895, 37] on div "Edit Unsecured Nonpriority Claim ×" at bounding box center [513, 43] width 840 height 51
click at [904, 46] on button "×" at bounding box center [909, 43] width 10 height 18
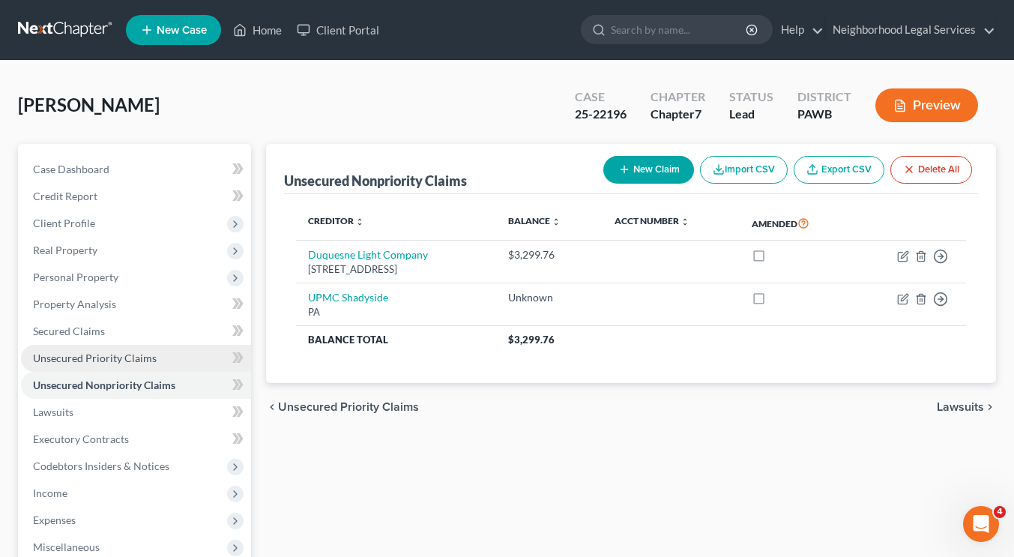
click at [122, 352] on span "Unsecured Priority Claims" at bounding box center [95, 358] width 124 height 13
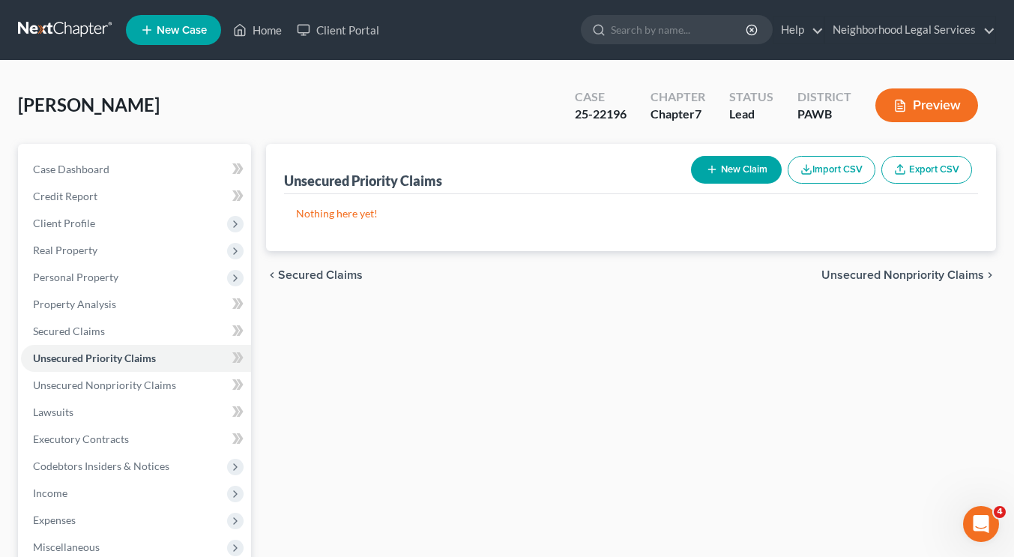
click at [752, 168] on button "New Claim" at bounding box center [736, 170] width 91 height 28
select select "0"
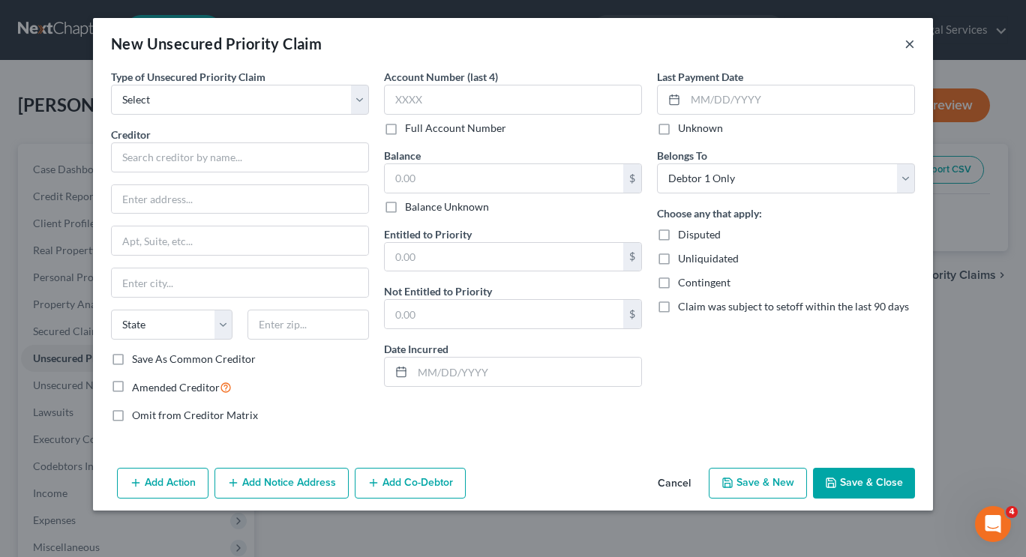
click at [912, 49] on button "×" at bounding box center [909, 43] width 10 height 18
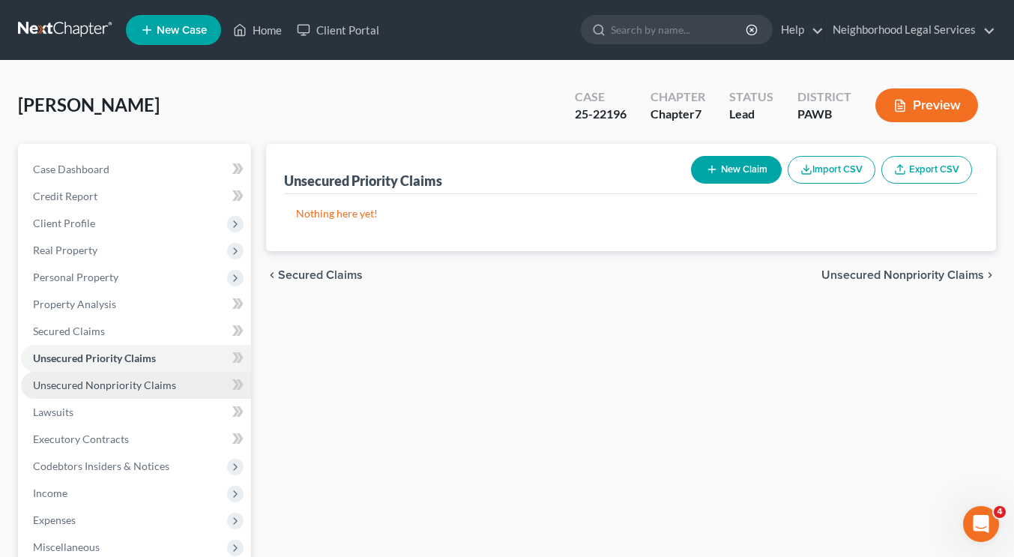
click at [94, 376] on link "Unsecured Nonpriority Claims" at bounding box center [136, 385] width 230 height 27
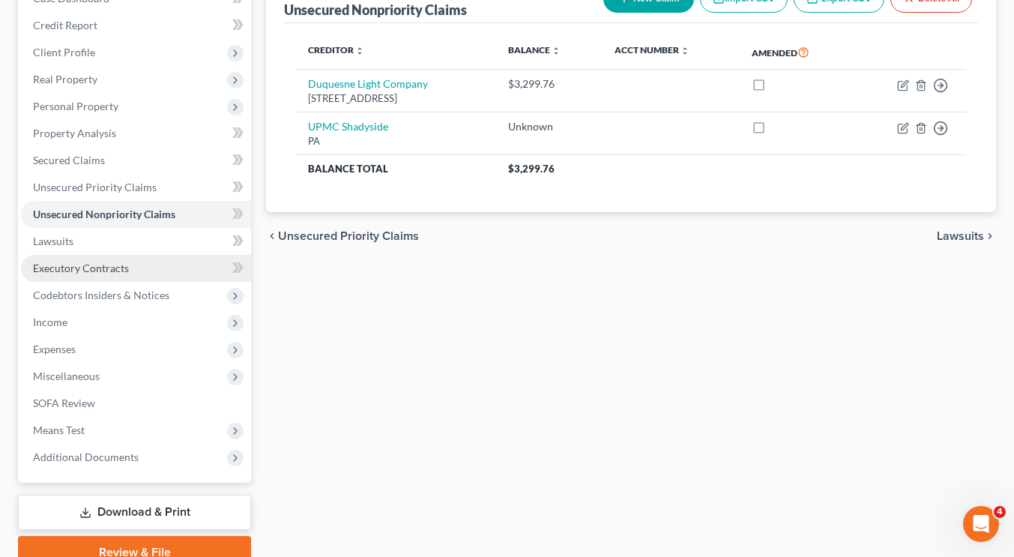
scroll to position [172, 0]
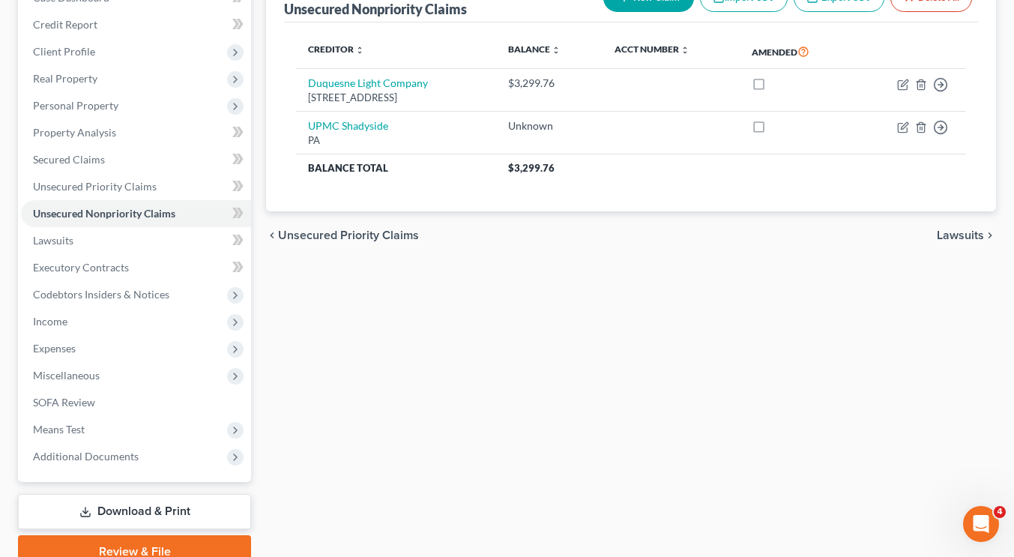
click at [945, 237] on span "Lawsuits" at bounding box center [960, 235] width 47 height 12
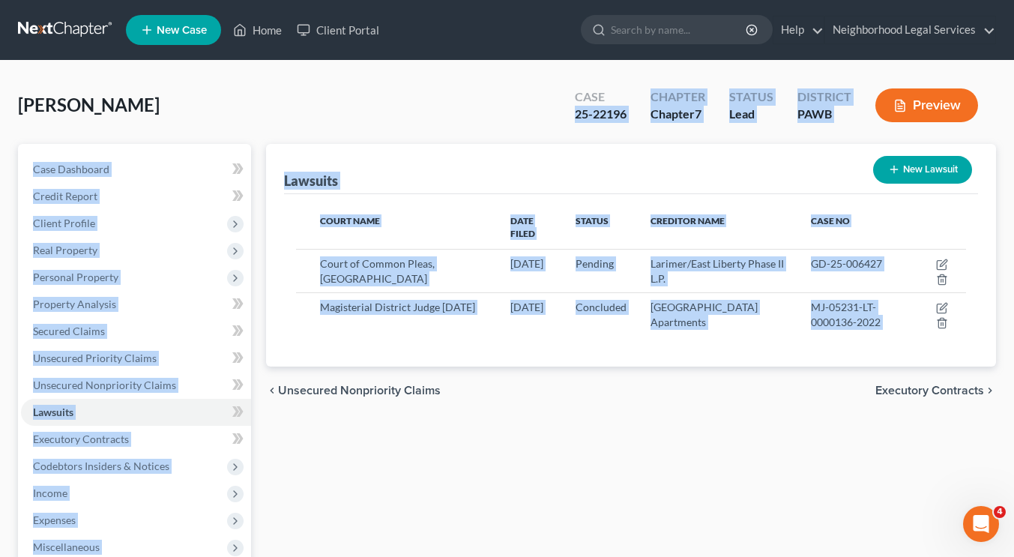
drag, startPoint x: 622, startPoint y: 383, endPoint x: 513, endPoint y: 140, distance: 266.2
click at [513, 140] on div "Drummond, Anita Upgraded Case 25-22196 Chapter Chapter 7 Status Lead District P…" at bounding box center [507, 415] width 978 height 673
click at [513, 140] on div "Drummond, Anita Upgraded Case 25-22196 Chapter Chapter 7 Status Lead District P…" at bounding box center [507, 111] width 978 height 65
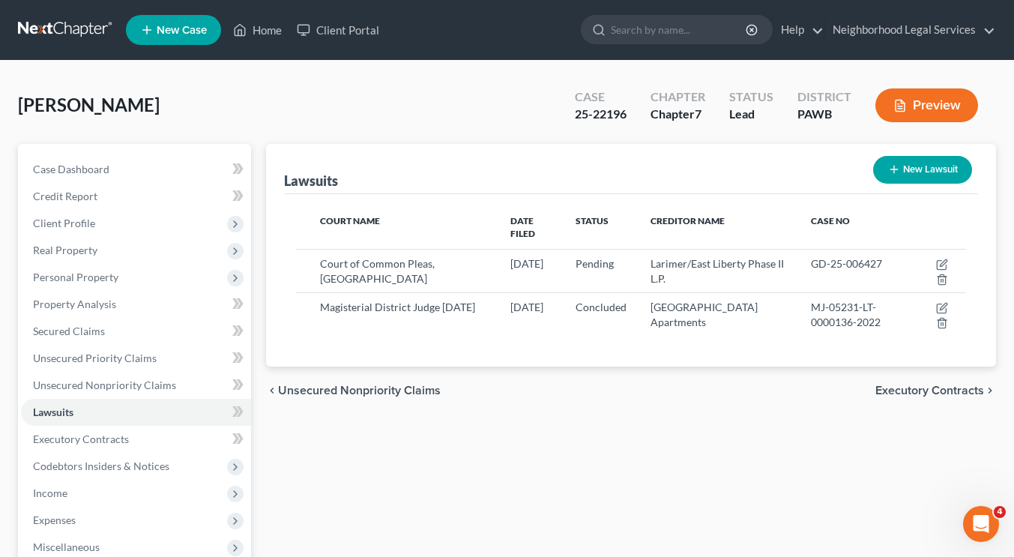
click at [938, 385] on span "Executory Contracts" at bounding box center [930, 391] width 109 height 12
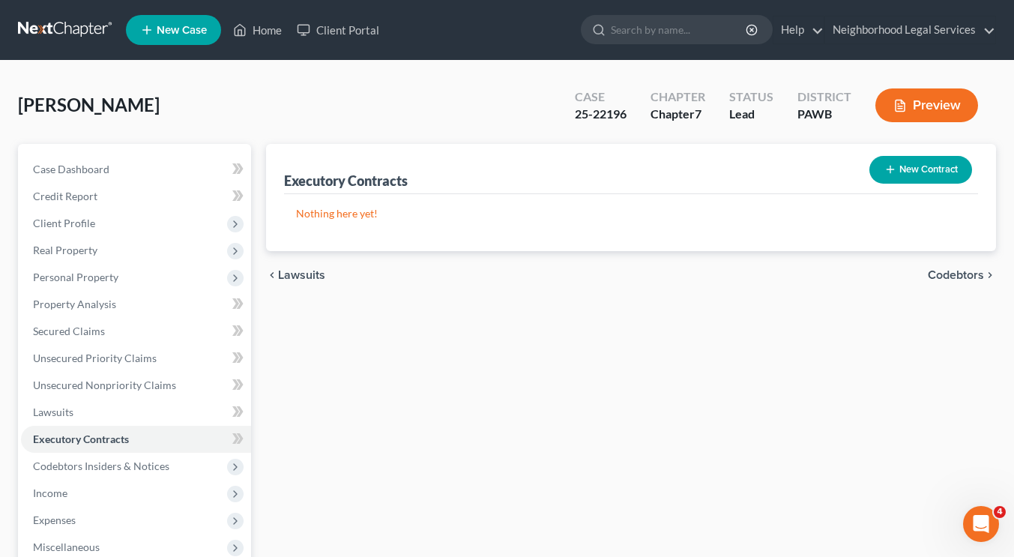
click at [953, 274] on span "Codebtors" at bounding box center [956, 275] width 56 height 12
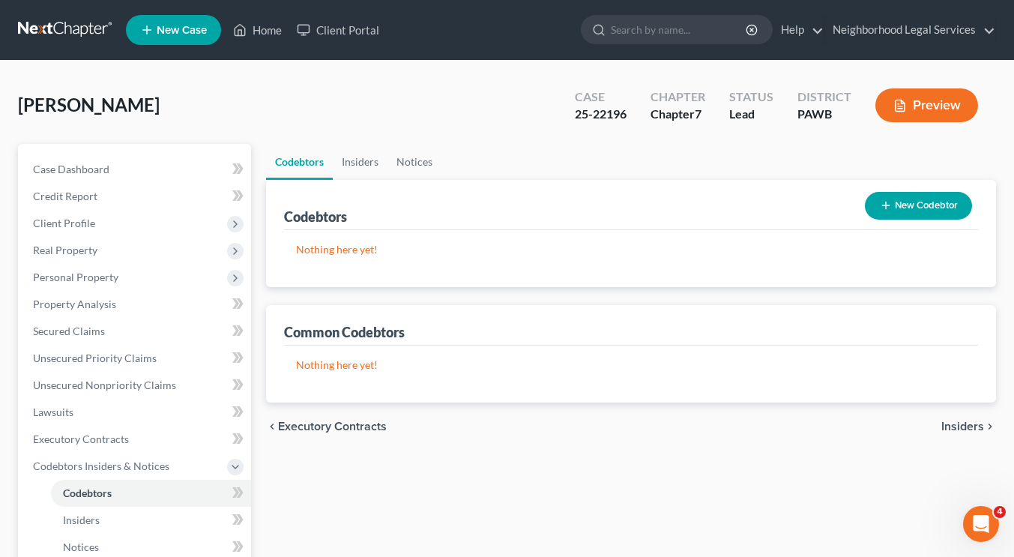
click at [954, 427] on span "Insiders" at bounding box center [963, 427] width 43 height 12
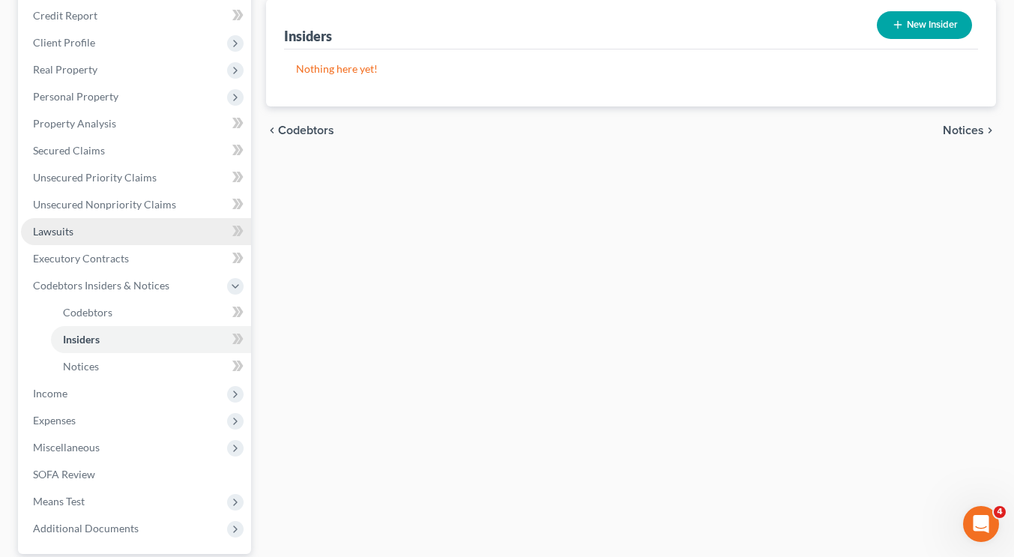
scroll to position [185, 0]
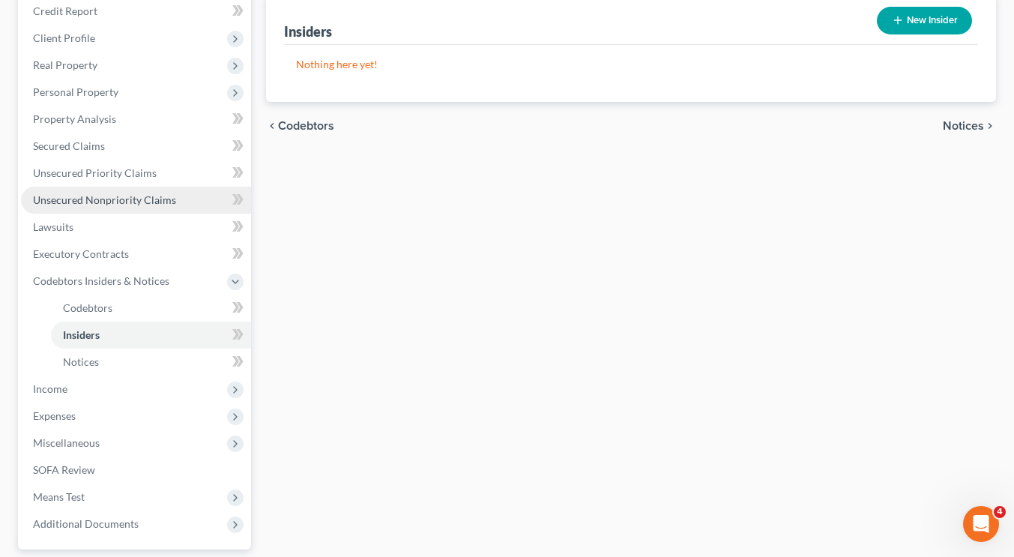
click at [118, 207] on link "Unsecured Nonpriority Claims" at bounding box center [136, 200] width 230 height 27
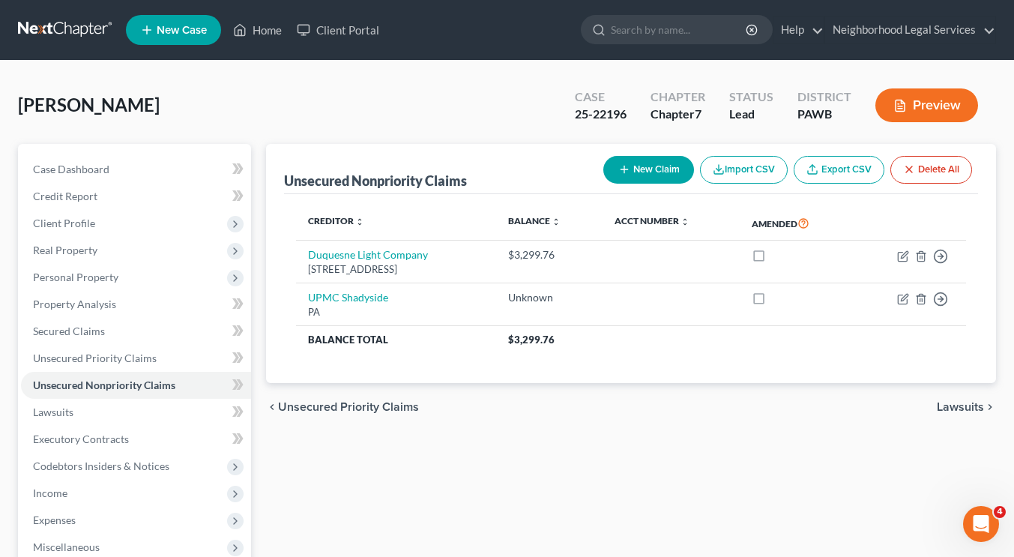
click at [954, 408] on span "Lawsuits" at bounding box center [960, 407] width 47 height 12
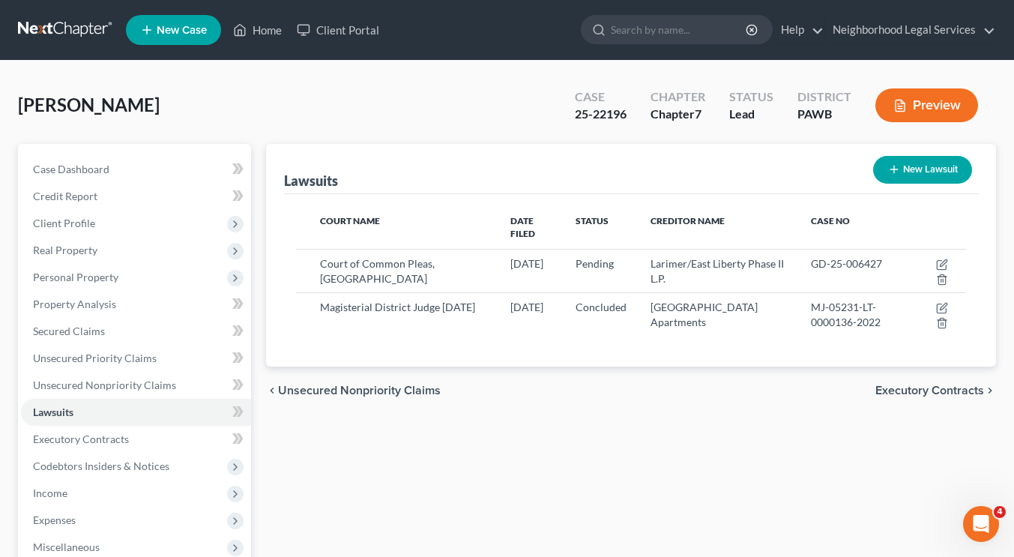
click at [960, 385] on span "Executory Contracts" at bounding box center [930, 391] width 109 height 12
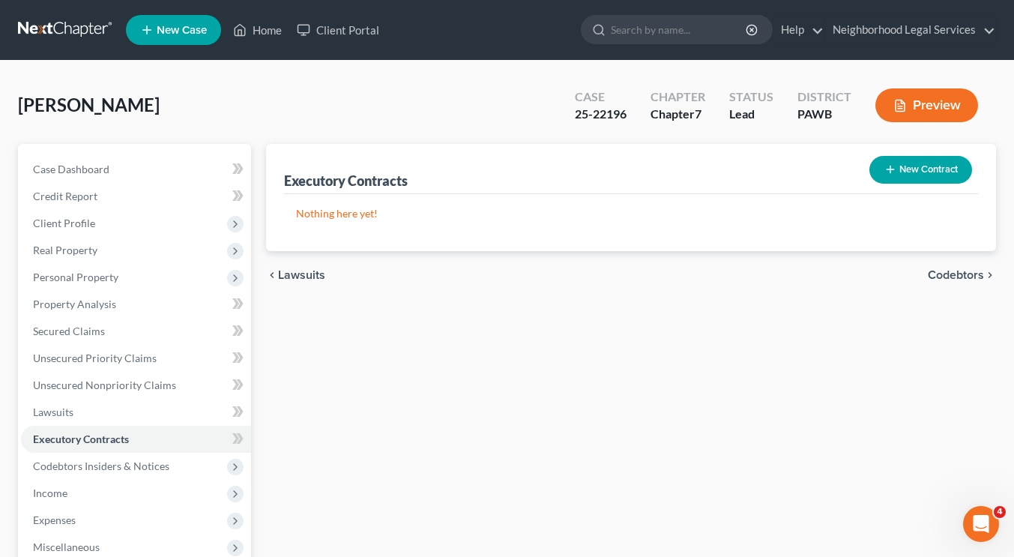
click at [954, 271] on span "Codebtors" at bounding box center [956, 275] width 56 height 12
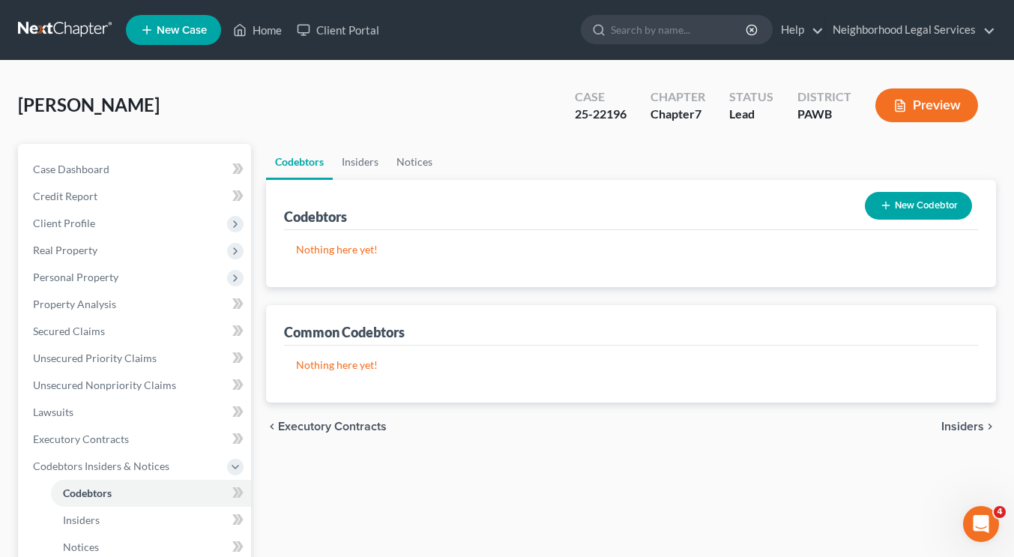
click at [947, 427] on span "Insiders" at bounding box center [963, 427] width 43 height 12
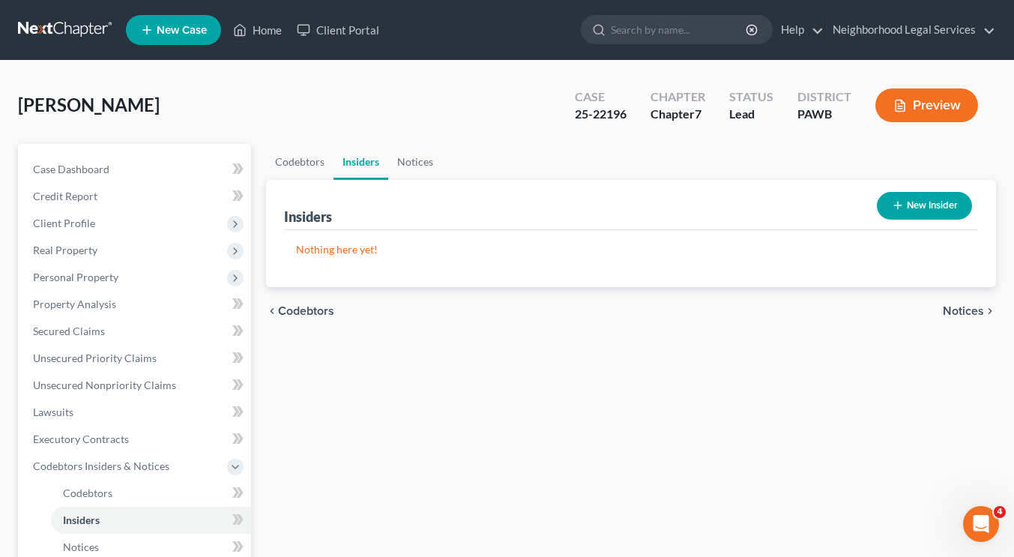
click at [964, 311] on span "Notices" at bounding box center [963, 311] width 41 height 12
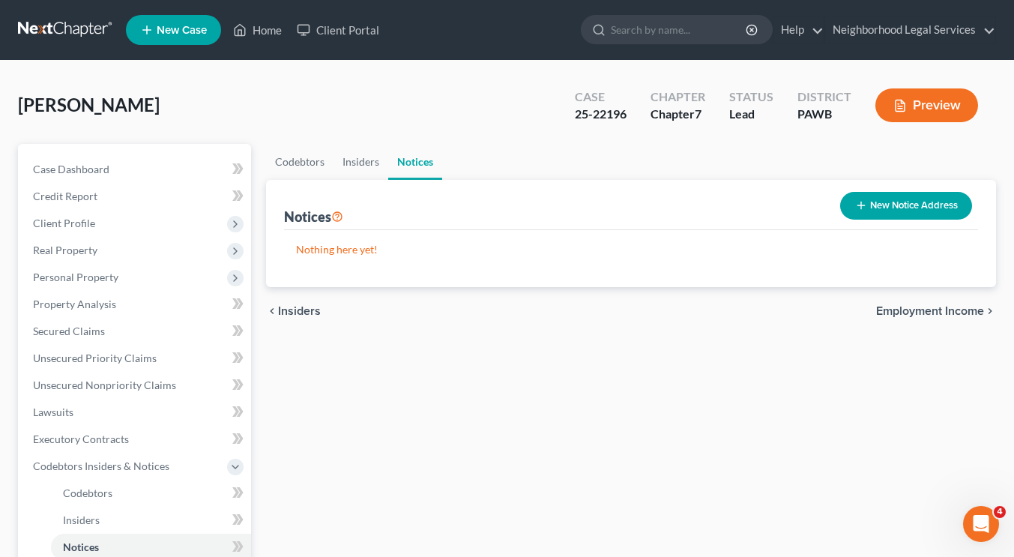
scroll to position [1, 0]
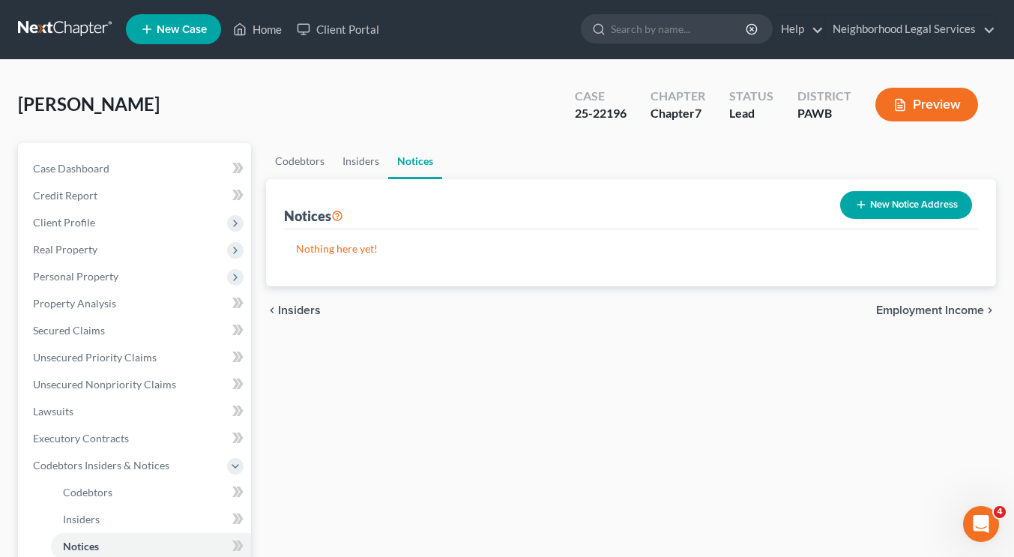
click at [960, 310] on span "Employment Income" at bounding box center [931, 310] width 108 height 12
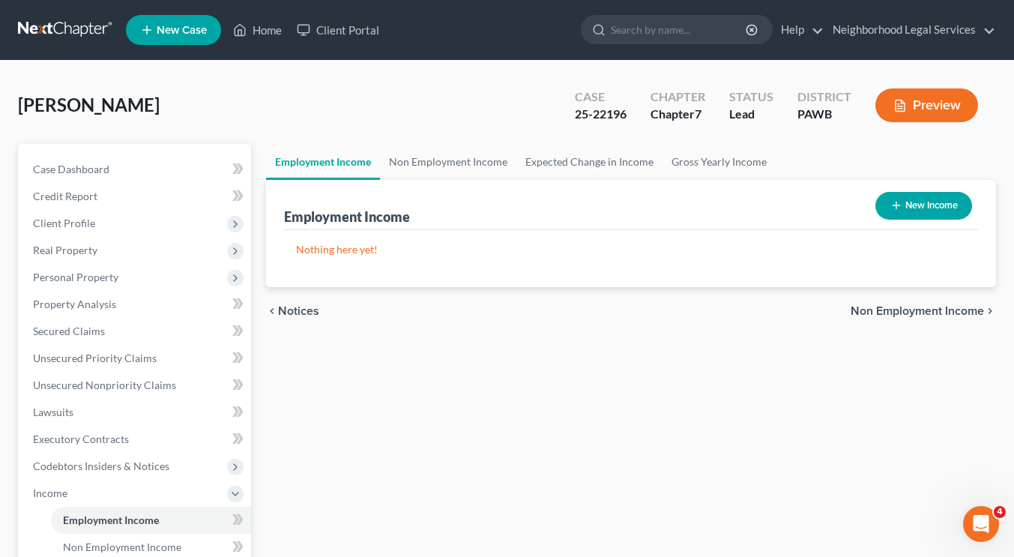
click at [303, 311] on span "Notices" at bounding box center [298, 311] width 41 height 12
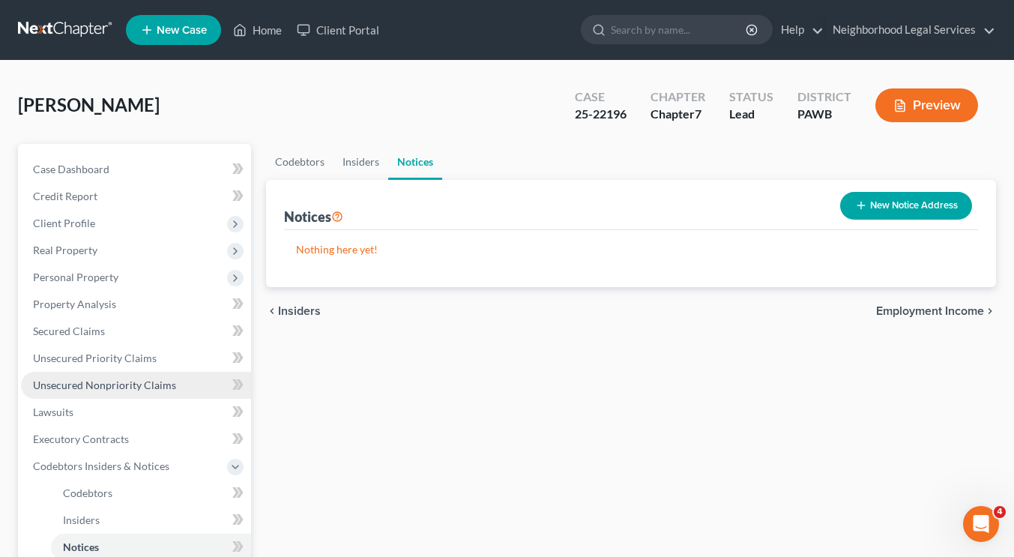
click at [135, 391] on link "Unsecured Nonpriority Claims" at bounding box center [136, 385] width 230 height 27
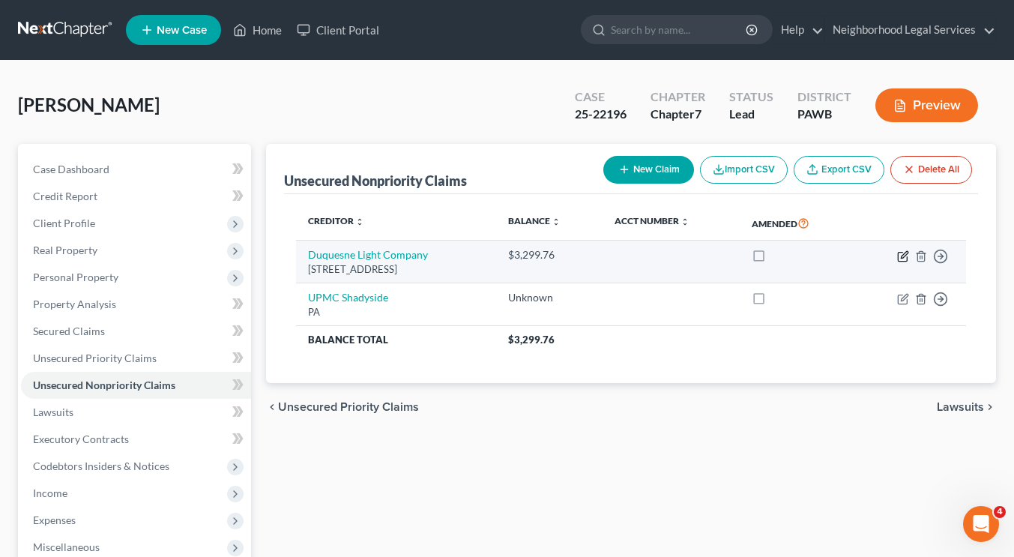
click at [898, 256] on icon "button" at bounding box center [902, 256] width 9 height 9
select select "39"
select select "0"
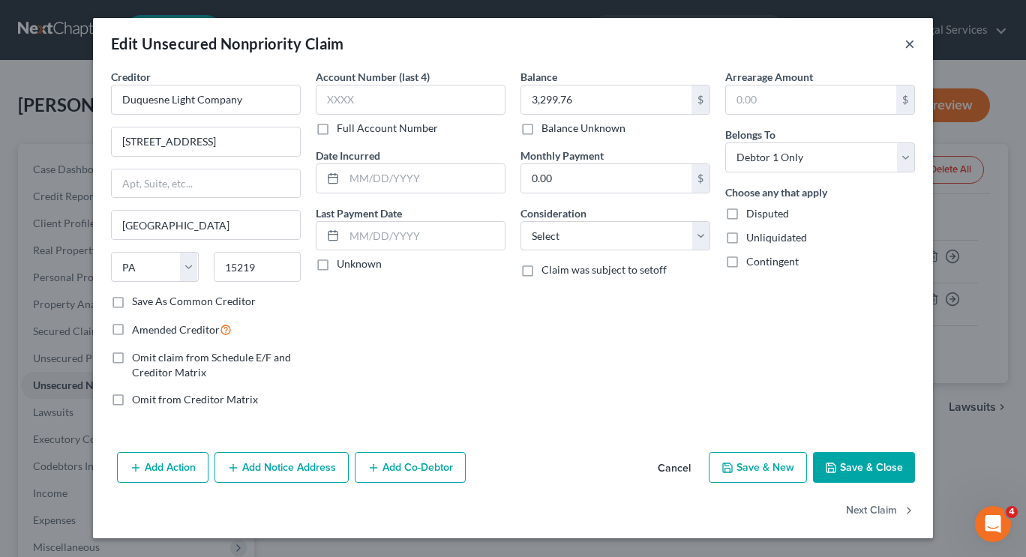
click at [914, 40] on button "×" at bounding box center [909, 43] width 10 height 18
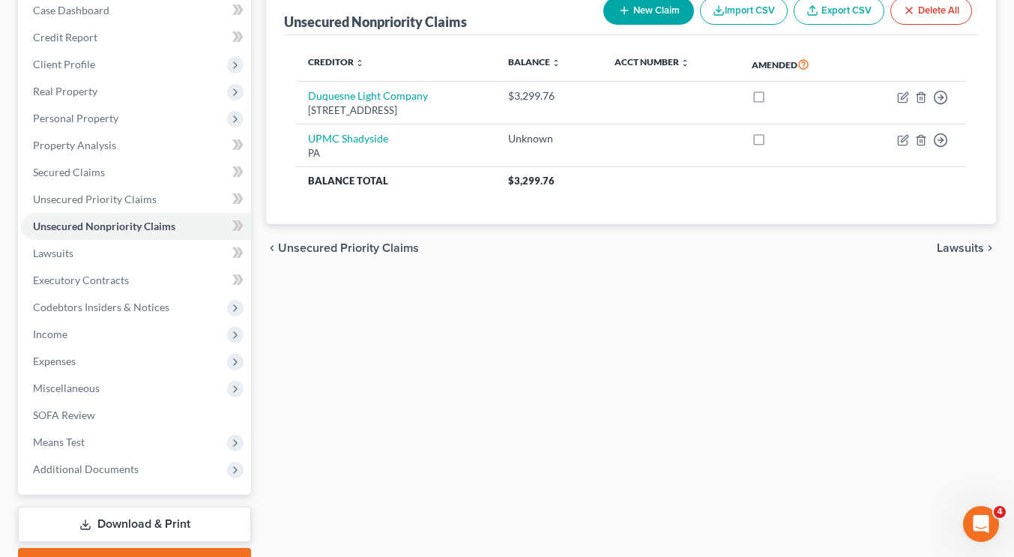
scroll to position [157, 0]
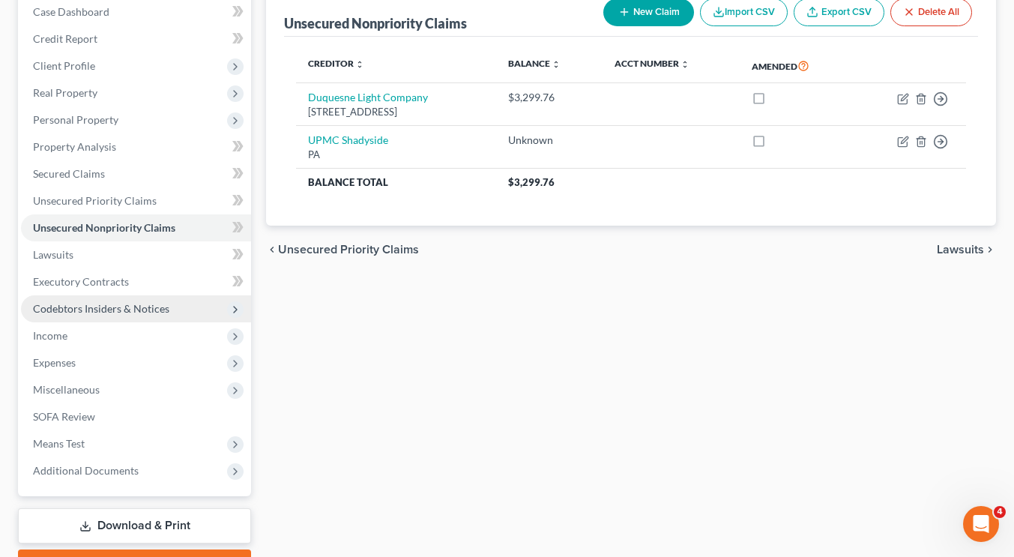
click at [158, 298] on span "Codebtors Insiders & Notices" at bounding box center [136, 308] width 230 height 27
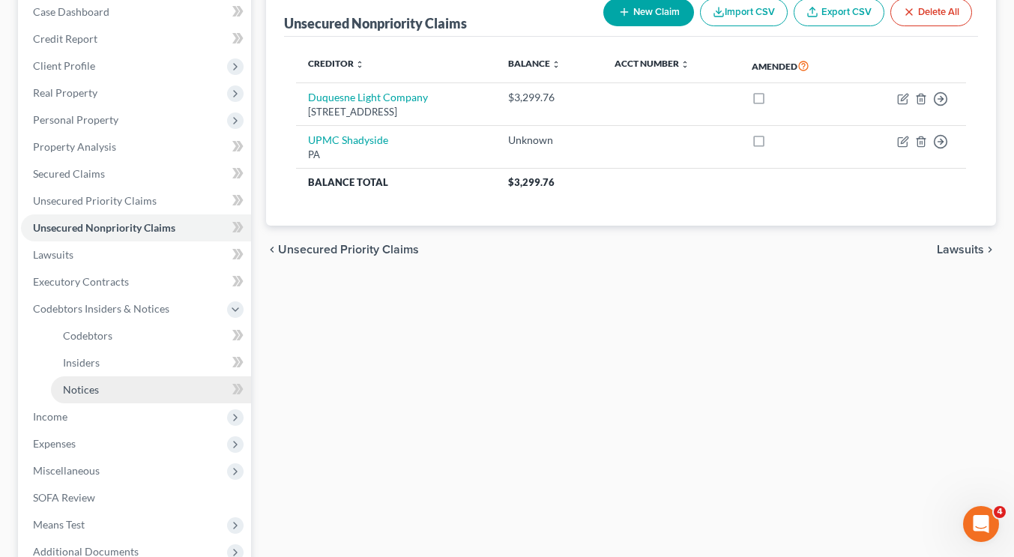
click at [67, 388] on span "Notices" at bounding box center [81, 389] width 36 height 13
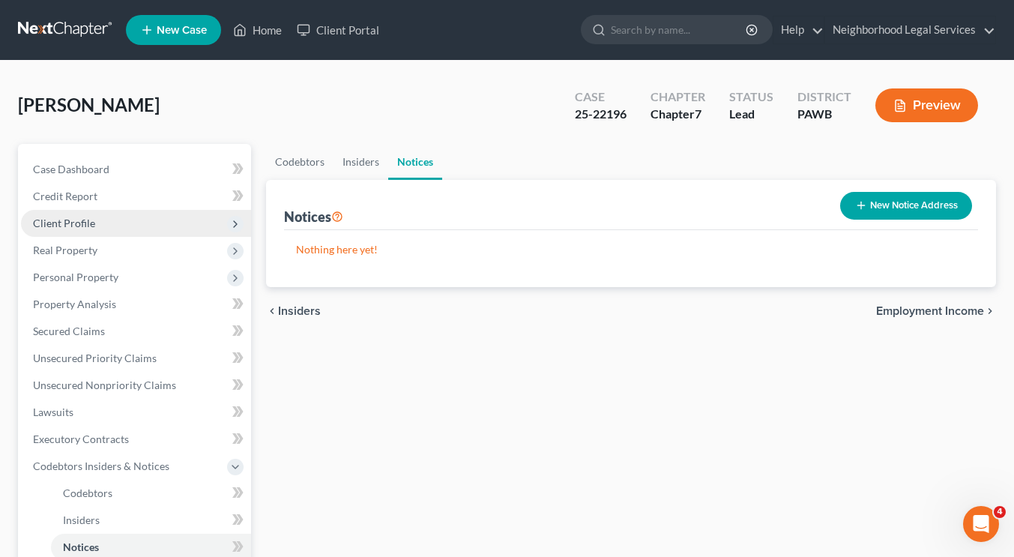
click at [83, 217] on span "Client Profile" at bounding box center [64, 223] width 62 height 13
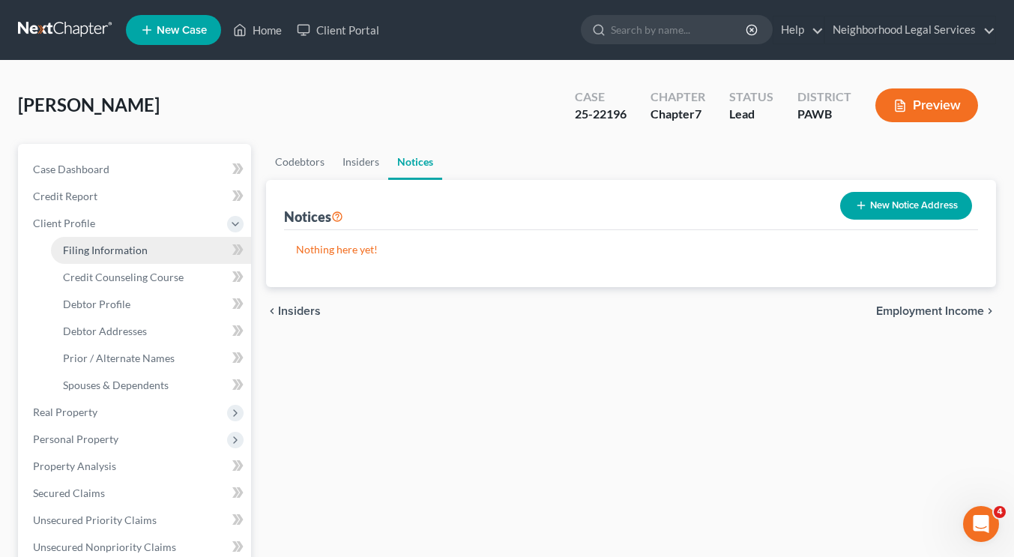
click at [124, 252] on span "Filing Information" at bounding box center [105, 250] width 85 height 13
select select "1"
select select "0"
select select "69"
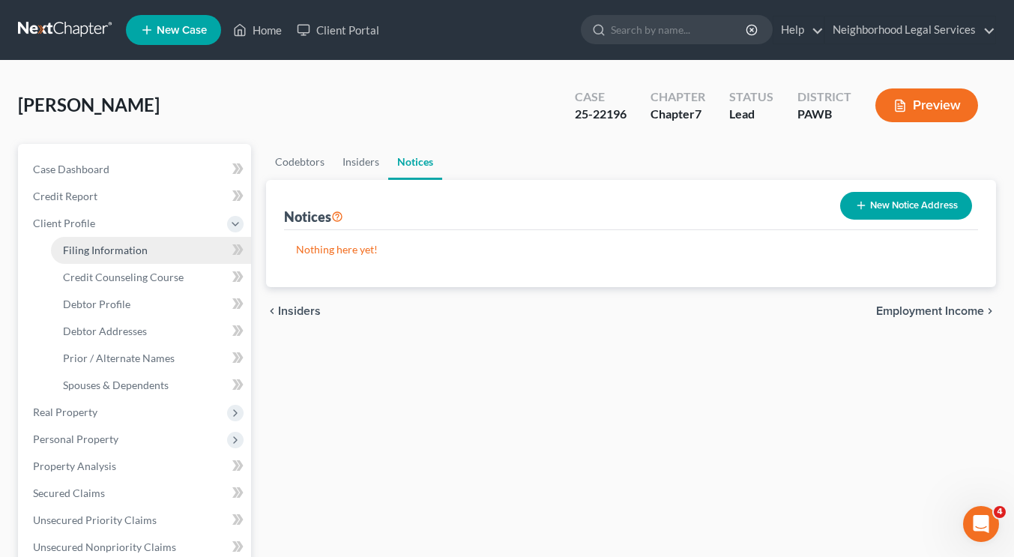
select select "6"
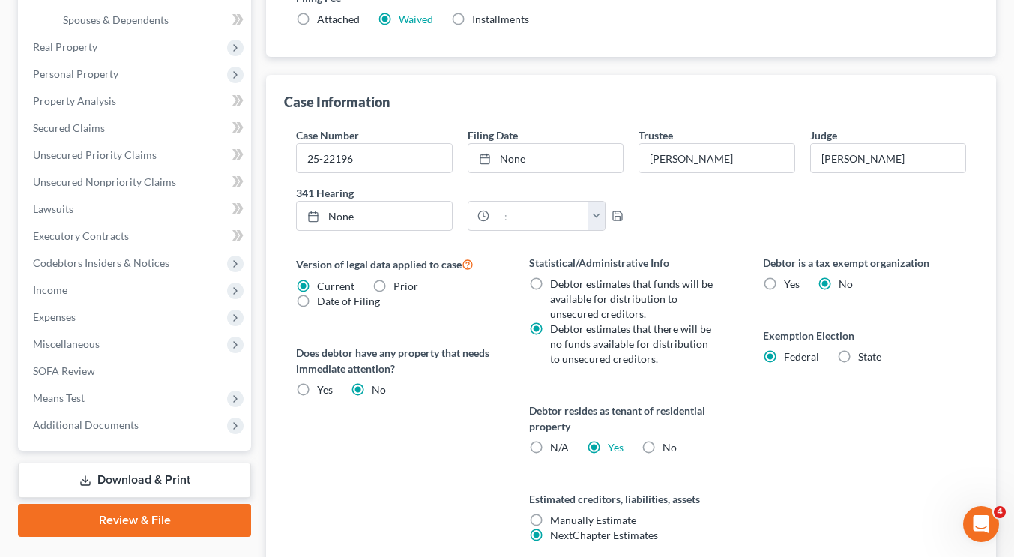
scroll to position [366, 0]
click at [366, 154] on input "25-22196" at bounding box center [374, 157] width 154 height 28
click at [406, 149] on input "25-22196" at bounding box center [374, 157] width 154 height 28
click at [386, 159] on input "25-22196" at bounding box center [374, 157] width 154 height 28
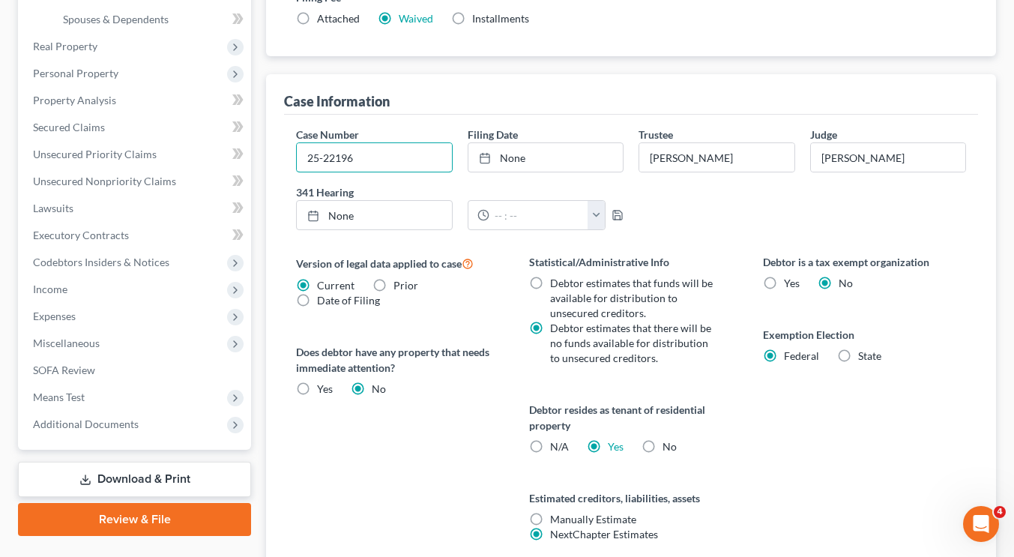
drag, startPoint x: 386, startPoint y: 159, endPoint x: 276, endPoint y: 162, distance: 110.3
click at [276, 162] on div "Case Information Case Number 25-22196 Filing Date None close Date Time chevron_…" at bounding box center [631, 326] width 730 height 504
click at [376, 115] on div "Case Number 25-22196 Filing Date None close Date Time chevron_left September 20…" at bounding box center [631, 346] width 694 height 463
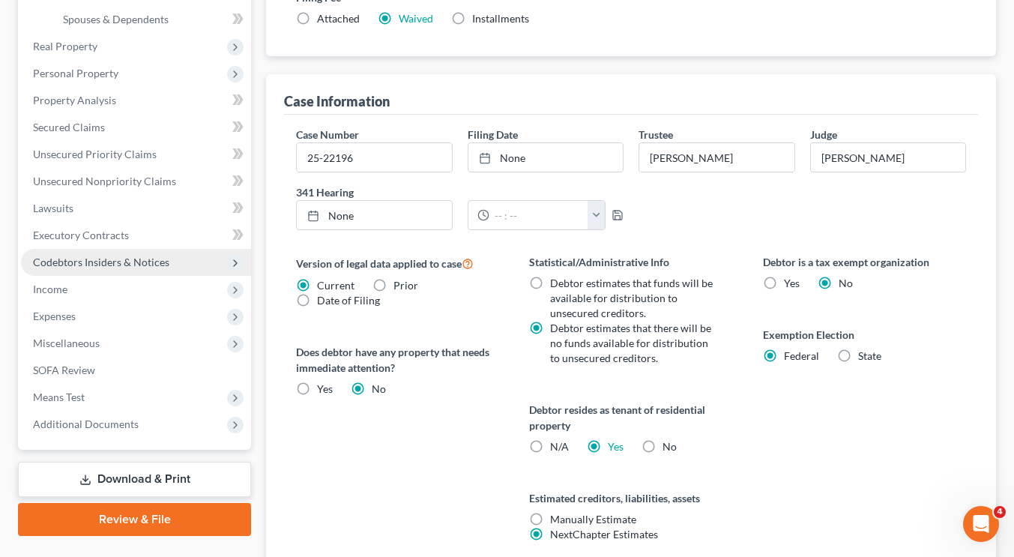
click at [94, 267] on span "Codebtors Insiders & Notices" at bounding box center [101, 262] width 136 height 13
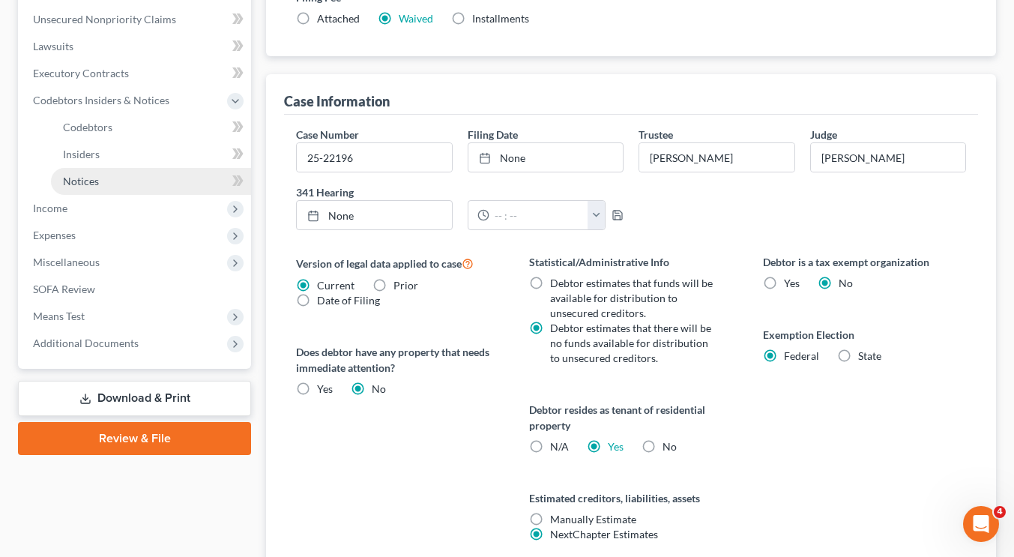
click at [110, 176] on link "Notices" at bounding box center [151, 181] width 200 height 27
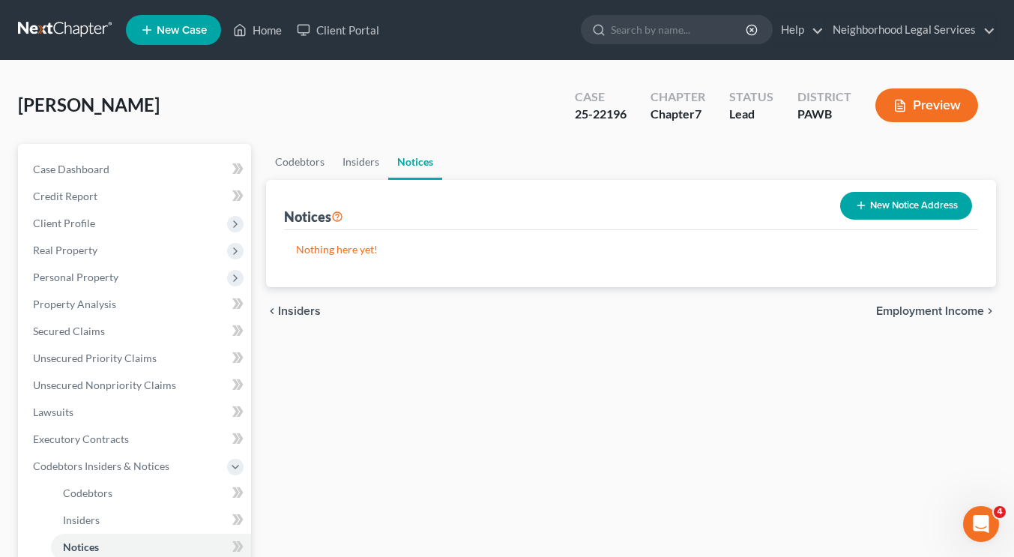
click at [884, 203] on button "New Notice Address" at bounding box center [907, 206] width 132 height 28
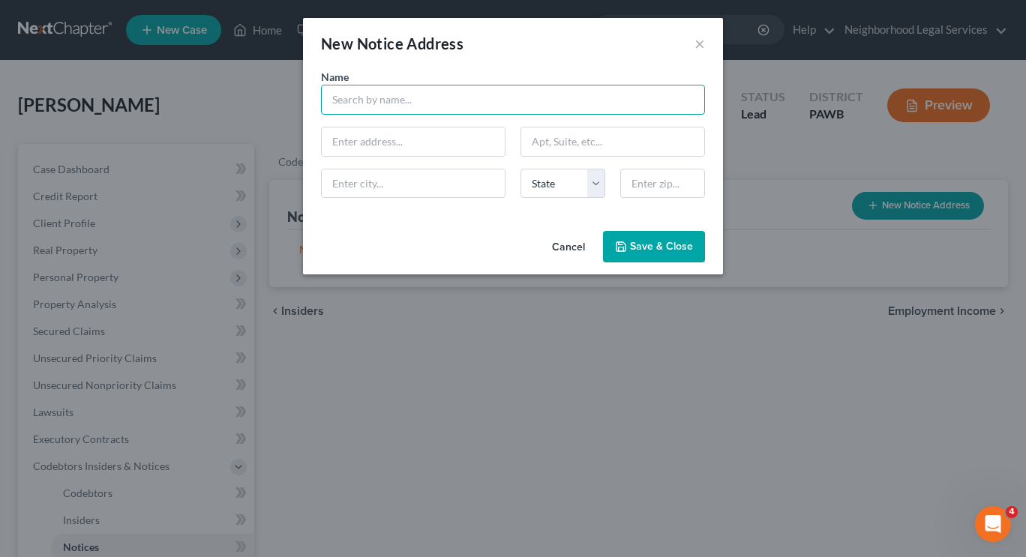
click at [424, 89] on input "text" at bounding box center [513, 100] width 384 height 30
type input "K"
drag, startPoint x: 438, startPoint y: 100, endPoint x: 295, endPoint y: 106, distance: 142.6
click at [295, 106] on div "New Notice Address × Name * Duqu State AL AK AR AZ CA CO CT DE DC FL GA GU HI I…" at bounding box center [513, 278] width 1026 height 557
type input "Keri P. Ebeck, Esquire"
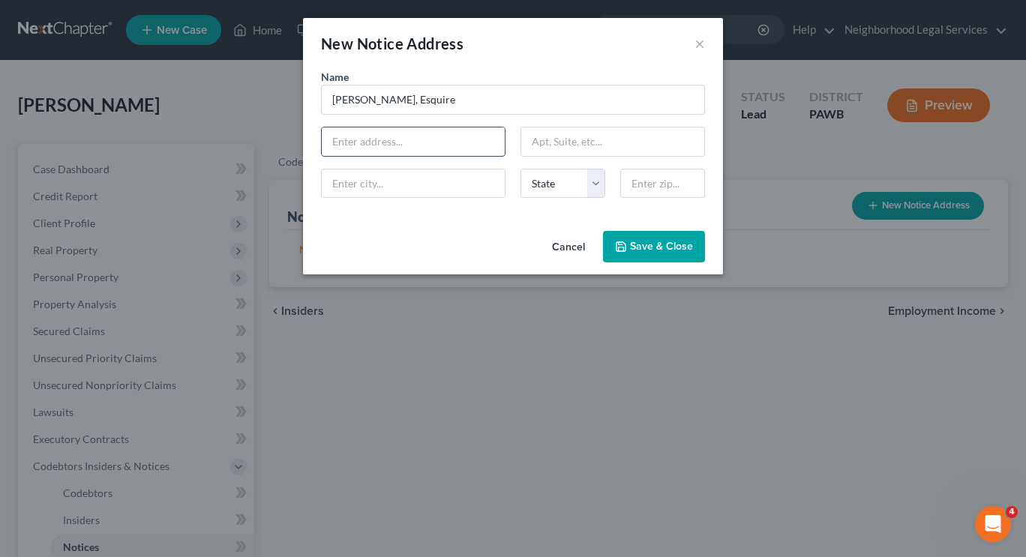
click at [382, 130] on input "text" at bounding box center [413, 141] width 183 height 28
click at [350, 142] on input "text" at bounding box center [413, 141] width 183 height 28
paste input "601 Grant Street"
type input "601 Grant Street"
click at [620, 147] on input "text" at bounding box center [612, 141] width 183 height 28
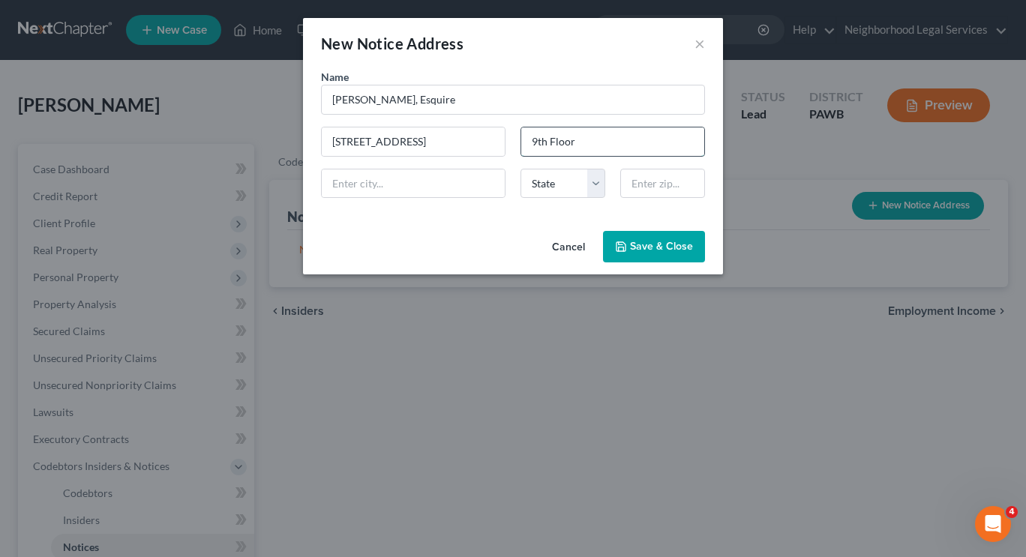
type input "9th Floor"
type input "Pittsburgh"
paste input "15219"
click at [658, 178] on input "15219" at bounding box center [662, 184] width 85 height 30
type input "15219"
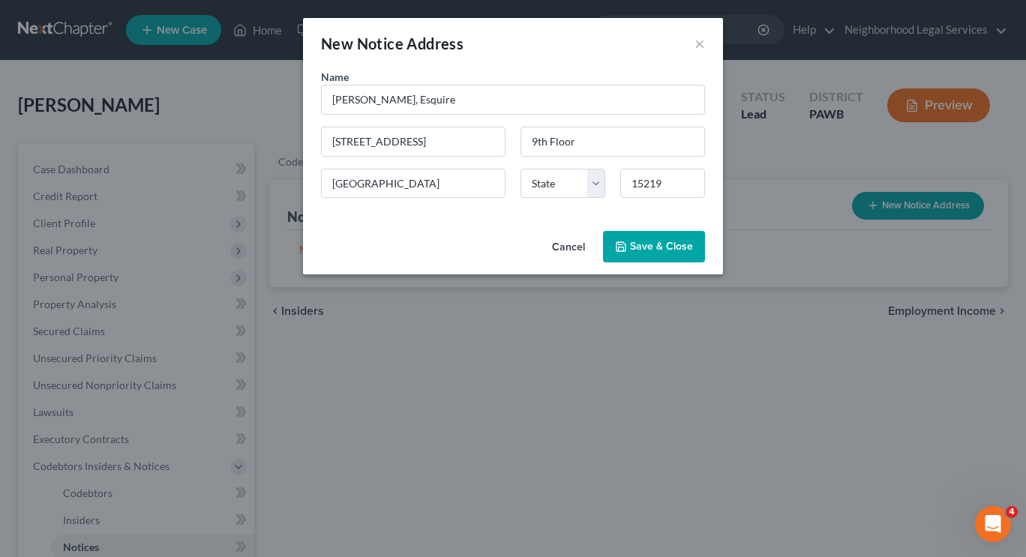
click at [667, 240] on span "Save & Close" at bounding box center [661, 246] width 63 height 13
select select "39"
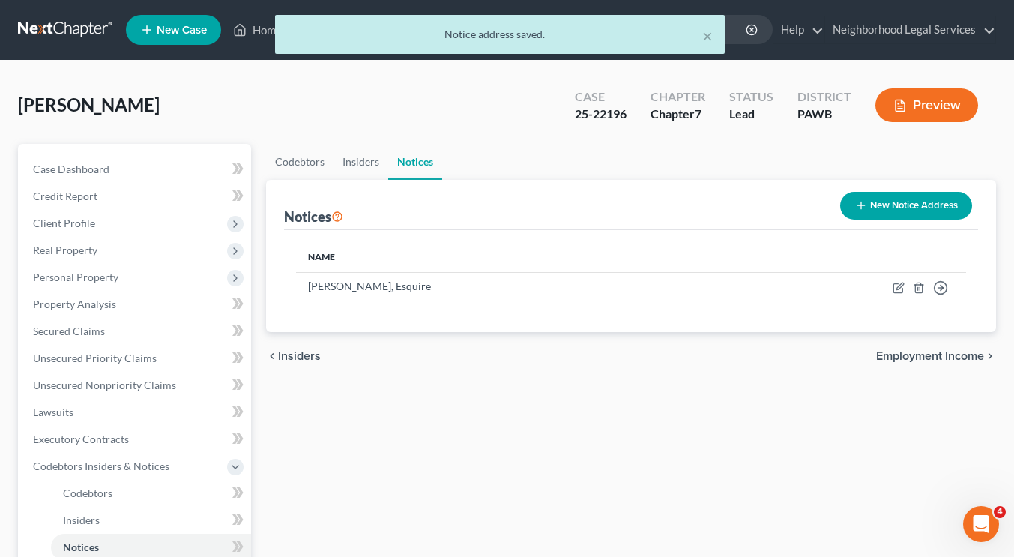
scroll to position [208, 0]
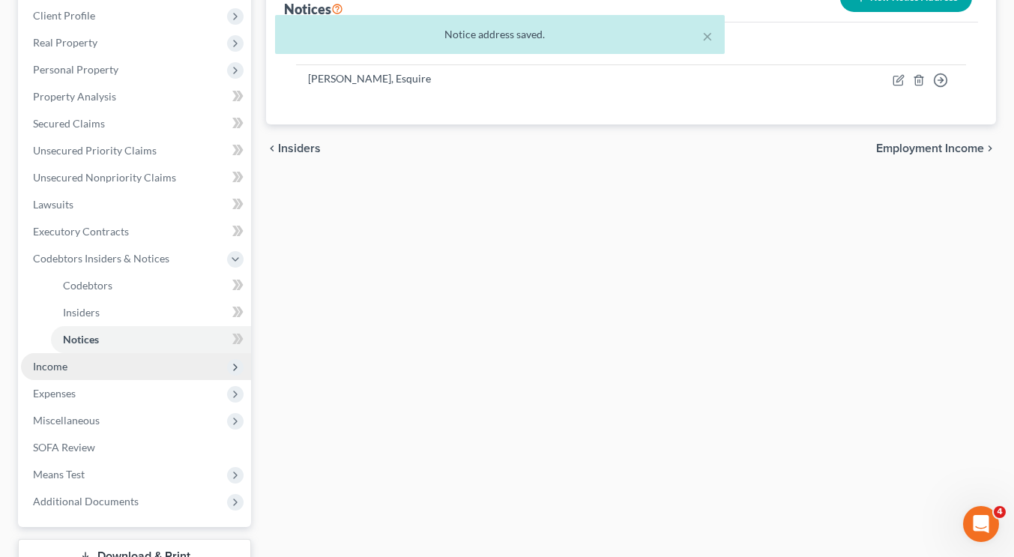
click at [62, 363] on span "Income" at bounding box center [50, 366] width 34 height 13
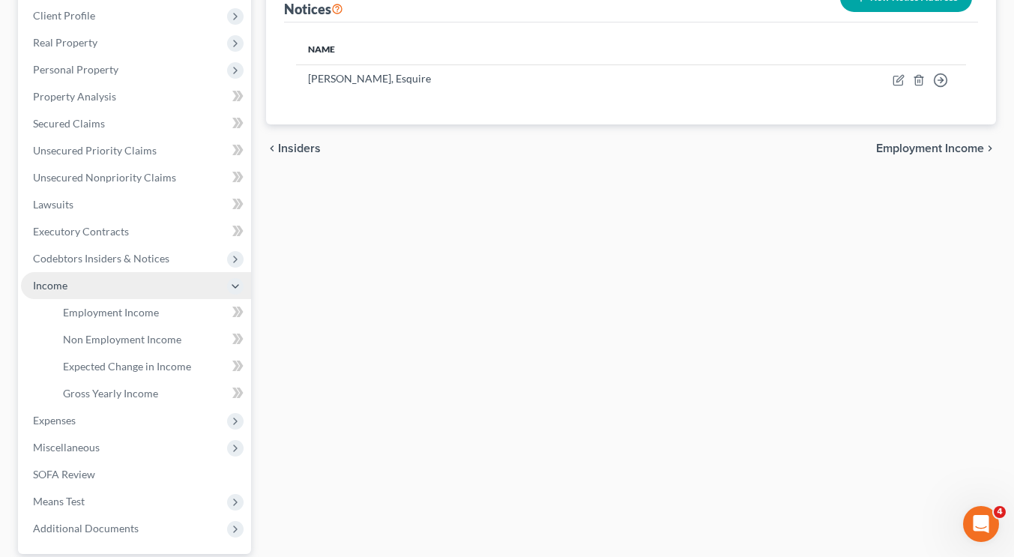
scroll to position [268, 0]
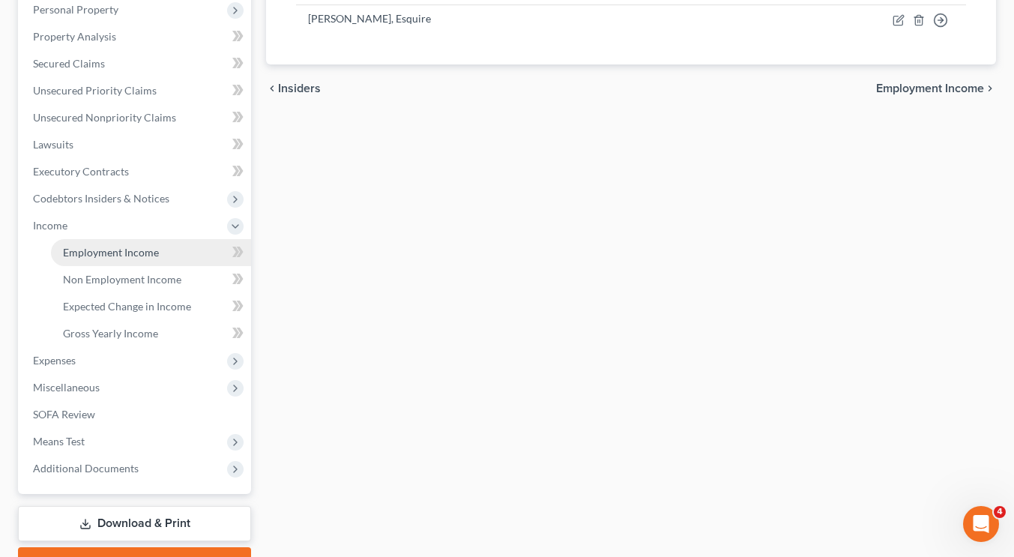
click at [128, 242] on link "Employment Income" at bounding box center [151, 252] width 200 height 27
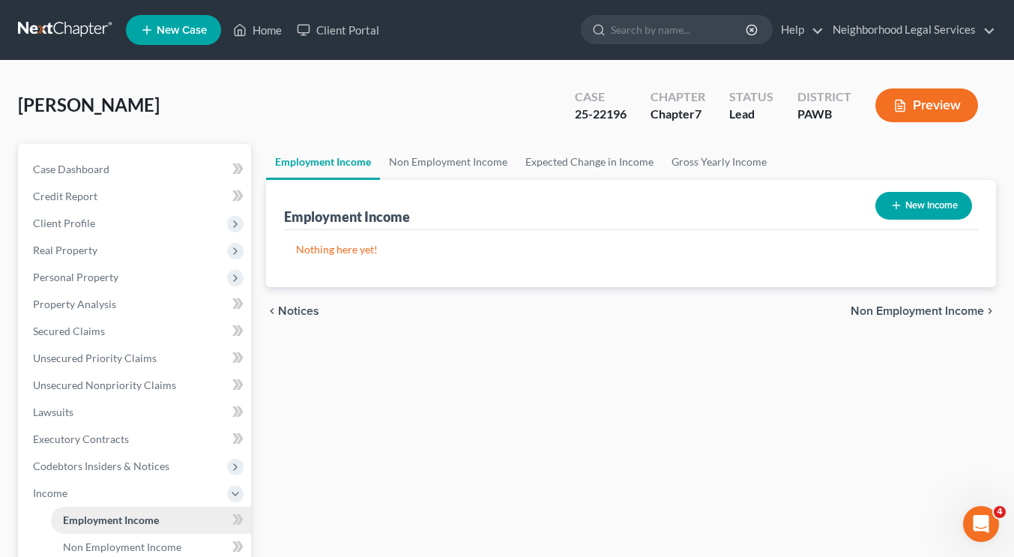
scroll to position [169, 0]
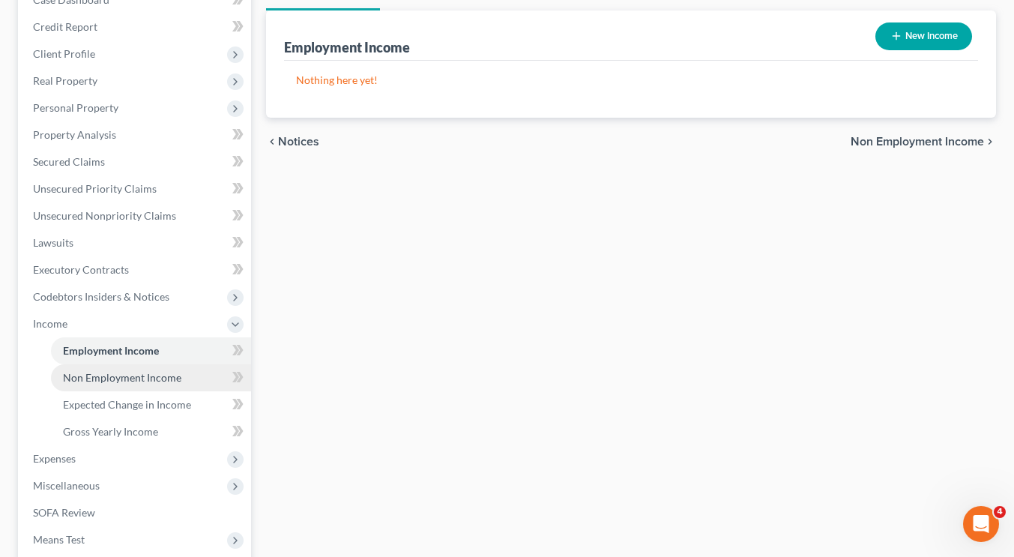
click at [175, 367] on link "Non Employment Income" at bounding box center [151, 377] width 200 height 27
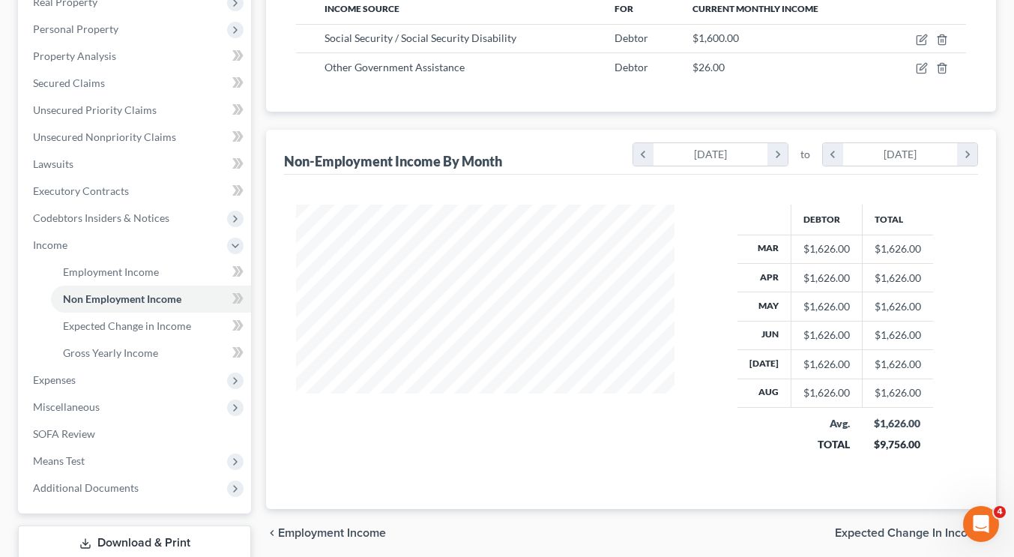
scroll to position [346, 0]
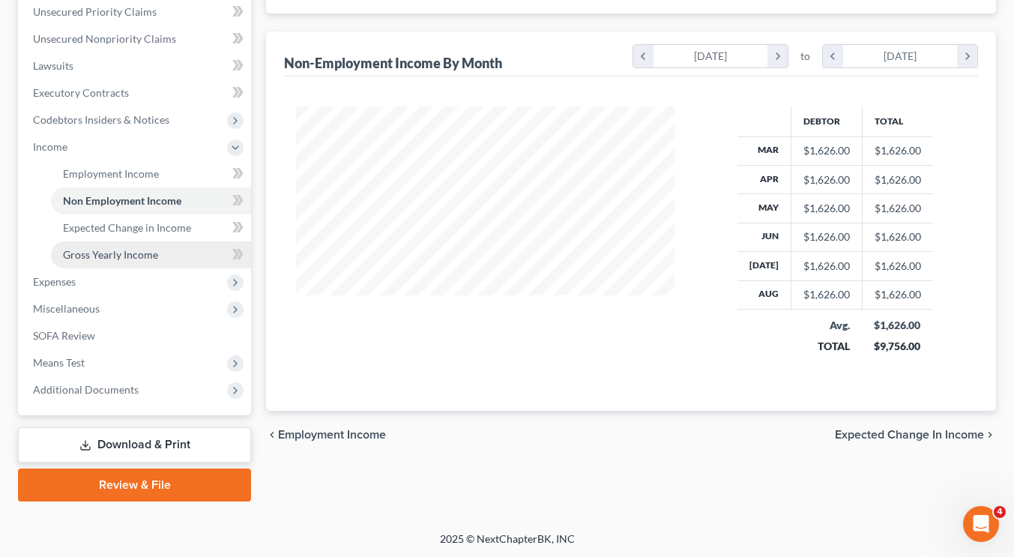
click at [157, 250] on span "Gross Yearly Income" at bounding box center [110, 254] width 95 height 13
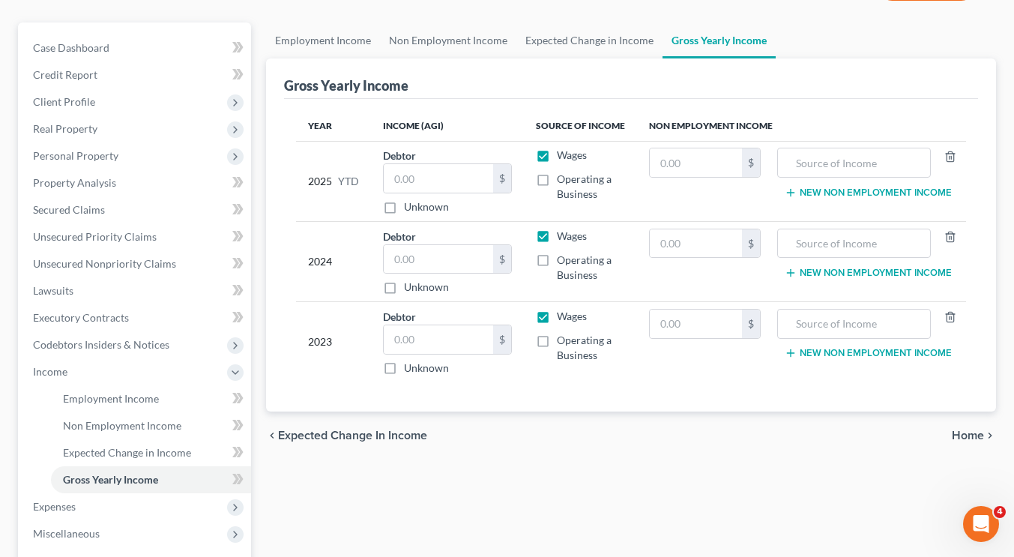
scroll to position [122, 0]
click at [716, 172] on input "text" at bounding box center [696, 162] width 93 height 28
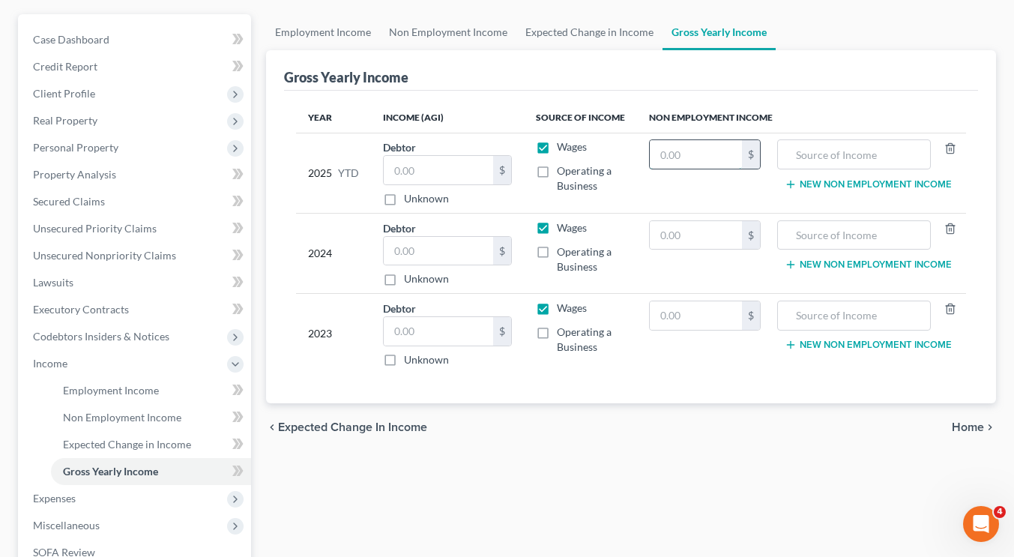
scroll to position [130, 0]
click at [134, 410] on span "Non Employment Income" at bounding box center [122, 416] width 118 height 13
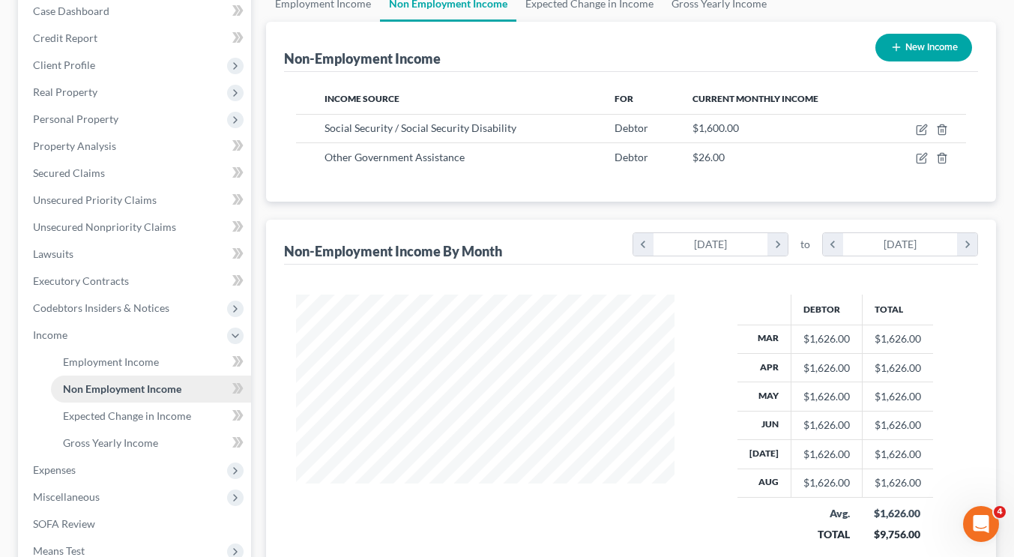
scroll to position [165, 0]
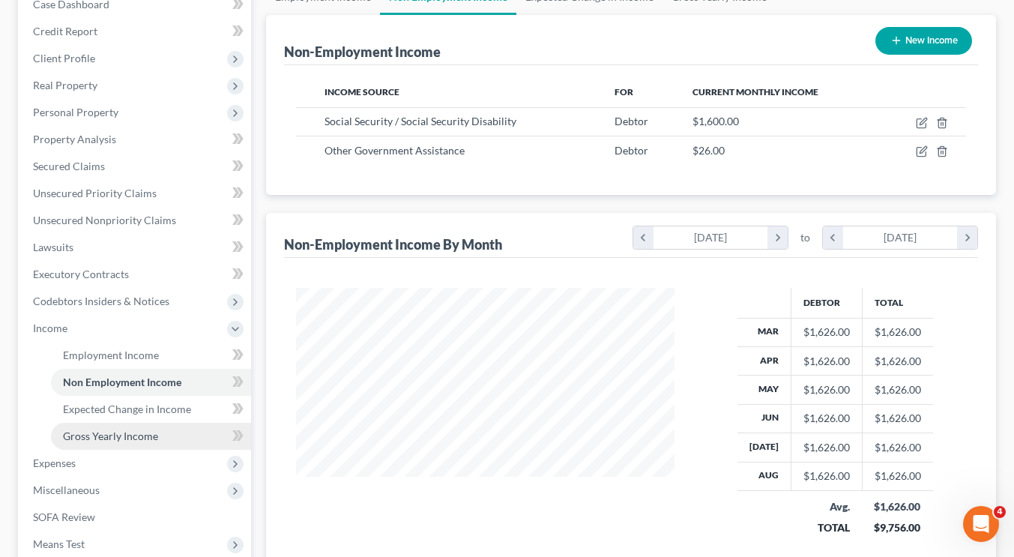
click at [133, 441] on span "Gross Yearly Income" at bounding box center [110, 436] width 95 height 13
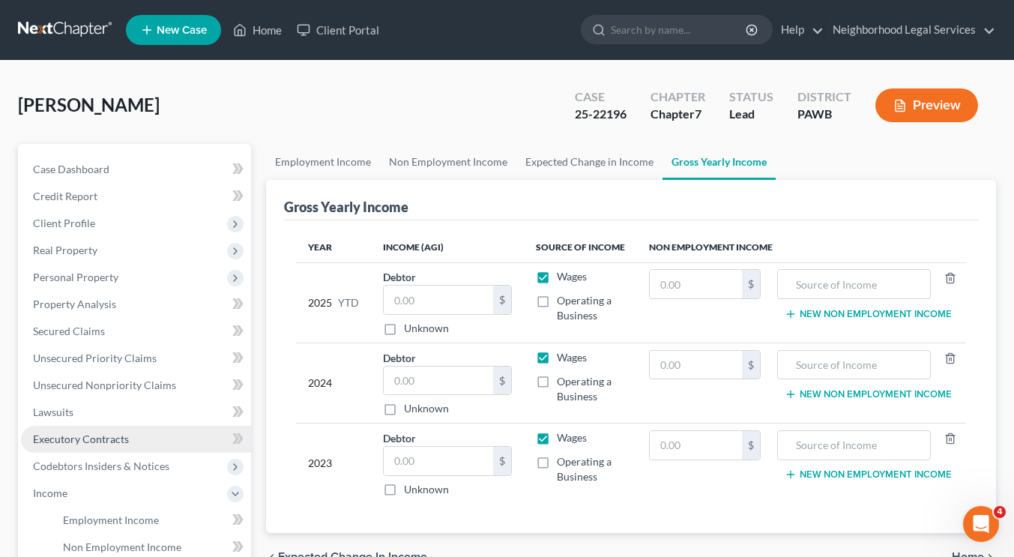
click at [133, 441] on link "Executory Contracts" at bounding box center [136, 439] width 230 height 27
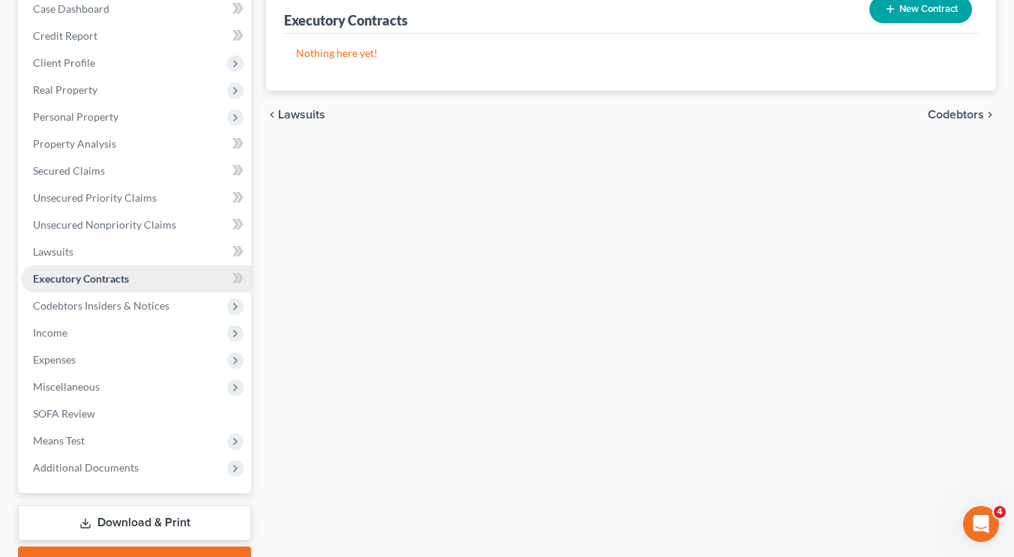
scroll to position [169, 0]
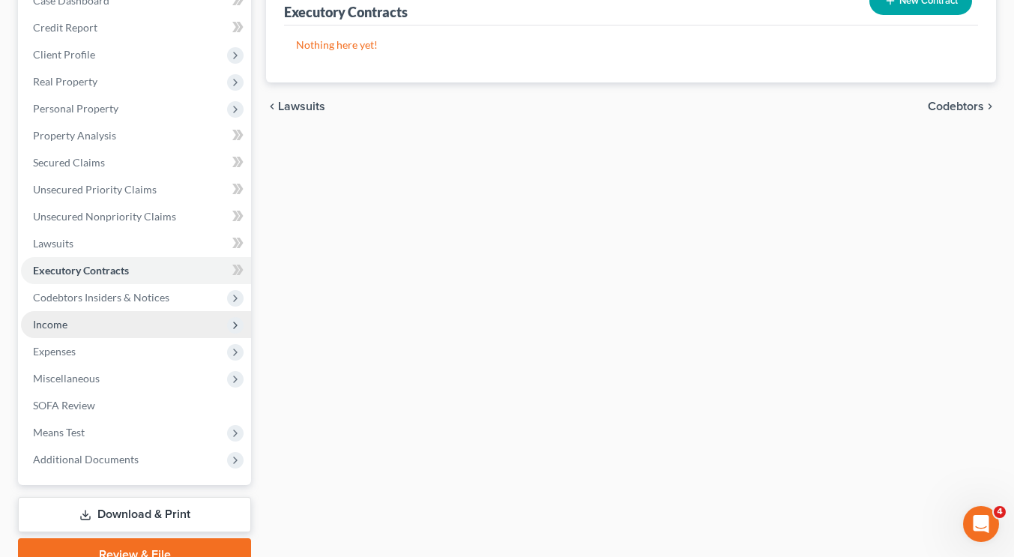
click at [122, 325] on span "Income" at bounding box center [136, 324] width 230 height 27
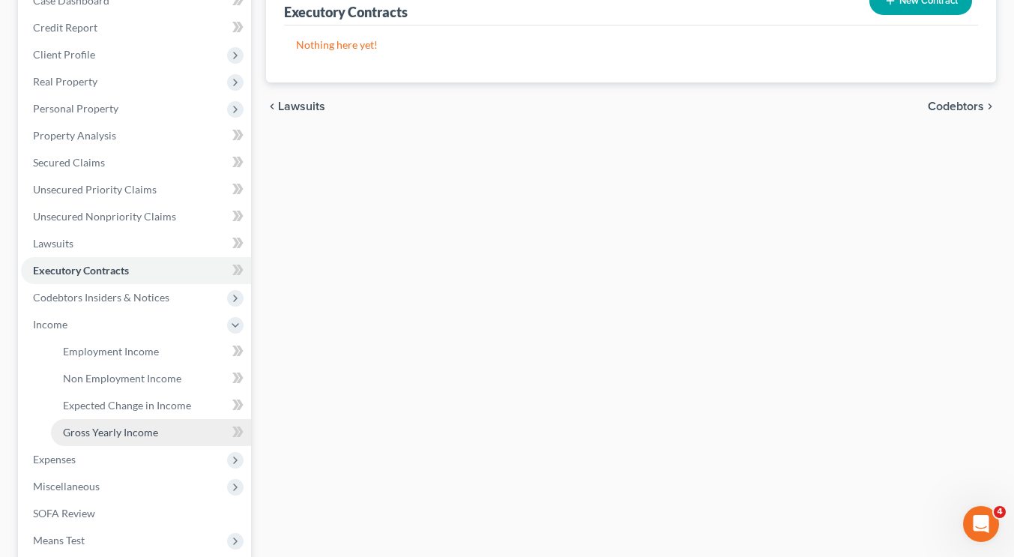
click at [141, 433] on span "Gross Yearly Income" at bounding box center [110, 432] width 95 height 13
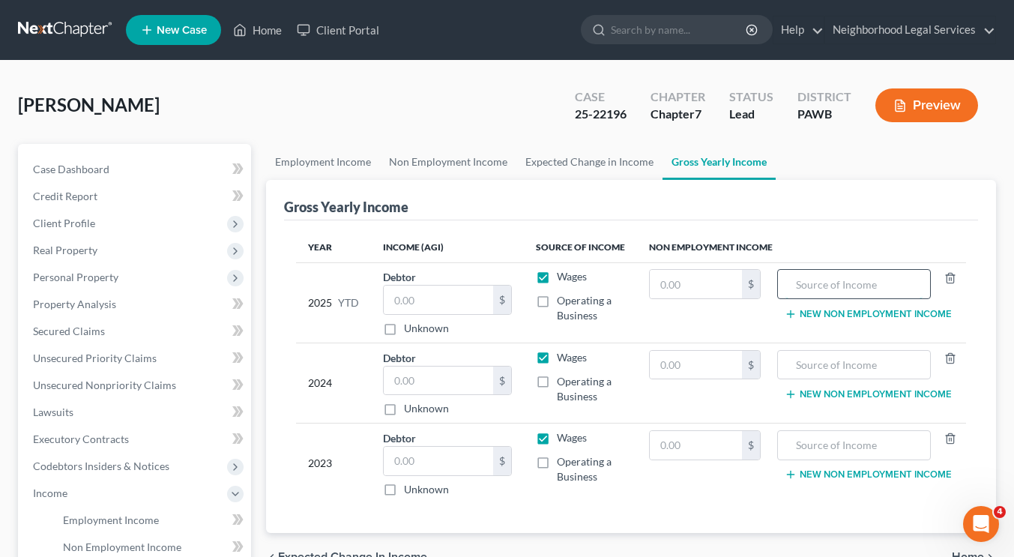
click at [832, 275] on input "text" at bounding box center [854, 284] width 137 height 28
type input "a"
type input "Social Security"
click at [679, 293] on input "text" at bounding box center [696, 284] width 93 height 28
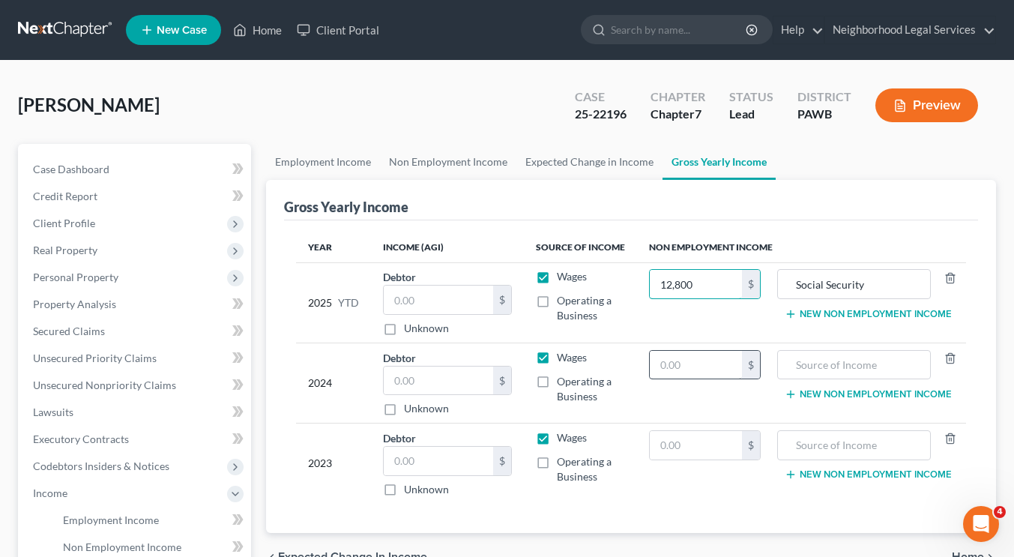
type input "12,800"
click at [701, 372] on input "text" at bounding box center [696, 365] width 93 height 28
type input "19,200"
click at [812, 356] on input "text" at bounding box center [854, 365] width 137 height 28
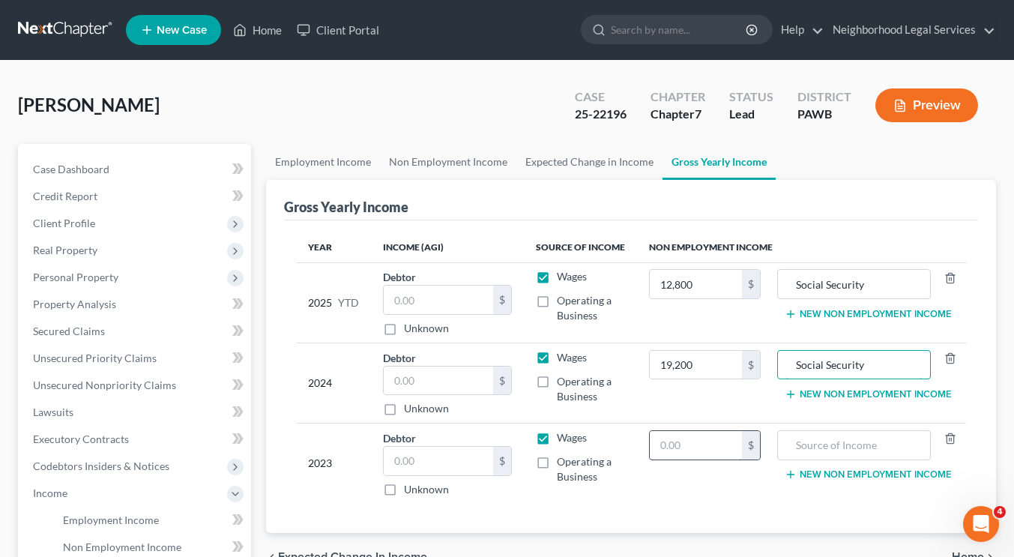
type input "Social Security"
click at [715, 442] on input "text" at bounding box center [696, 445] width 93 height 28
type input "19,200"
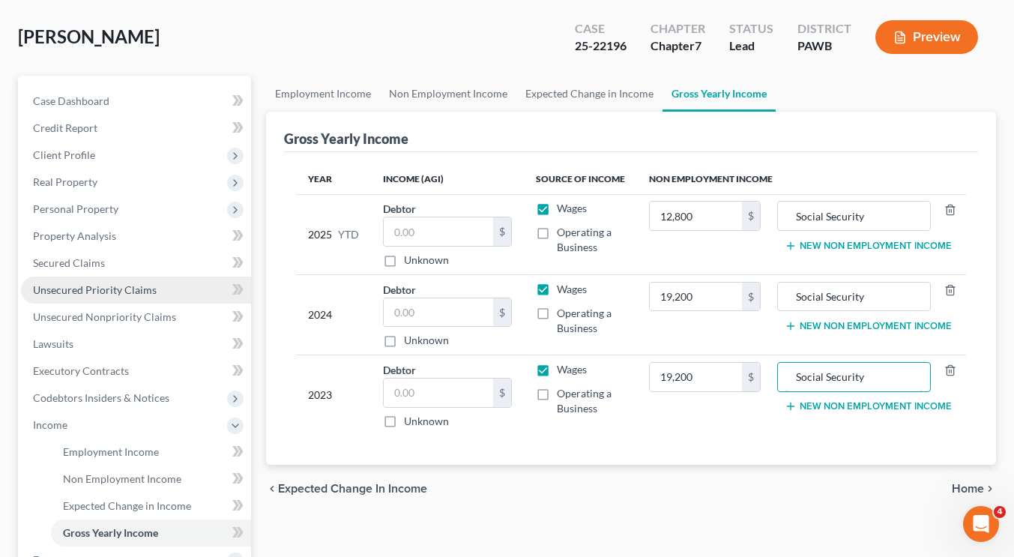
scroll to position [346, 0]
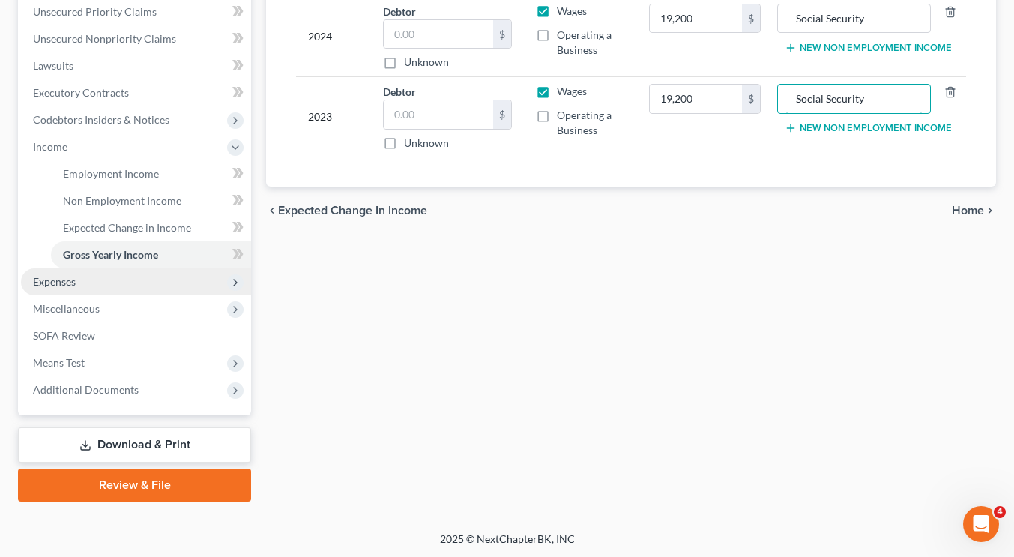
type input "Social Security"
click at [96, 288] on span "Expenses" at bounding box center [136, 281] width 230 height 27
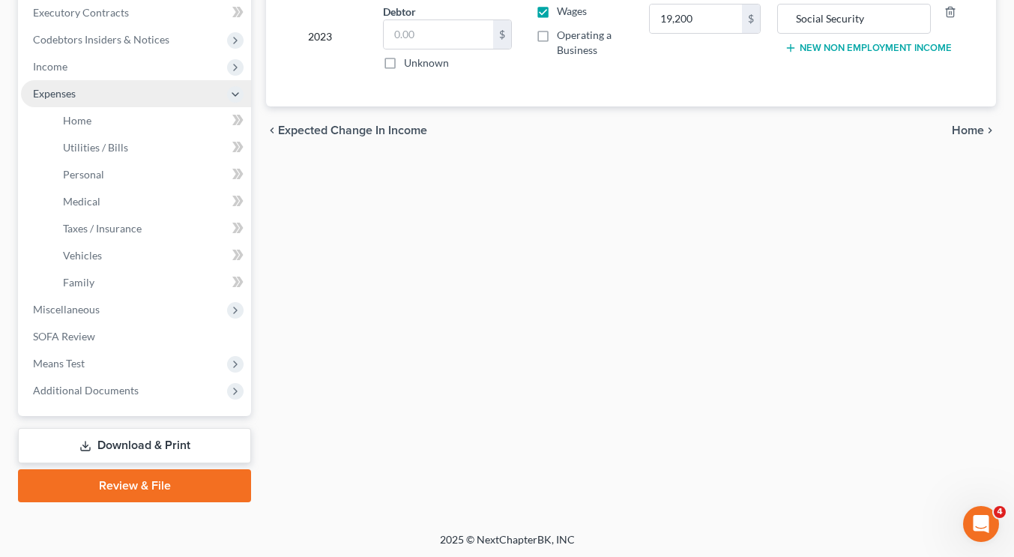
scroll to position [427, 0]
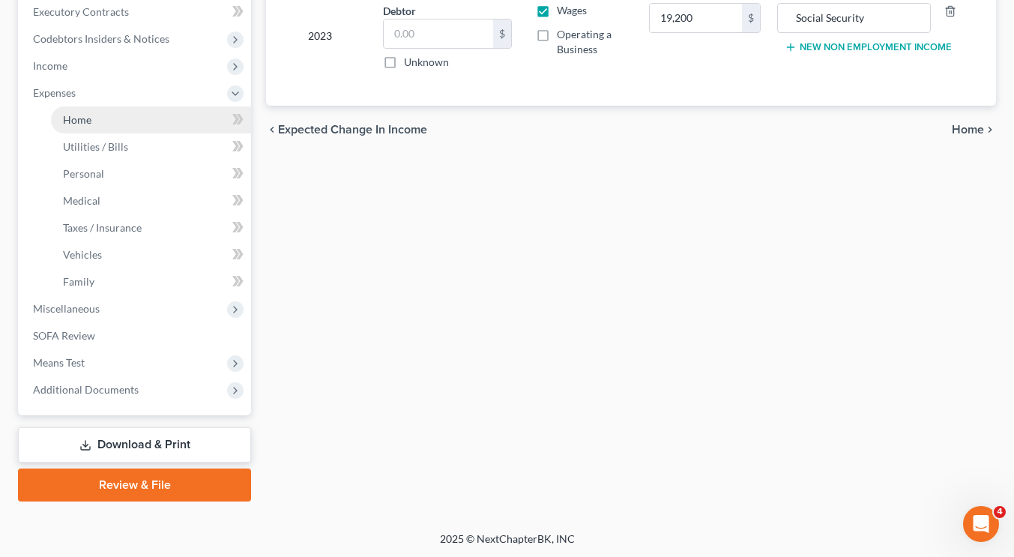
click at [95, 123] on link "Home" at bounding box center [151, 119] width 200 height 27
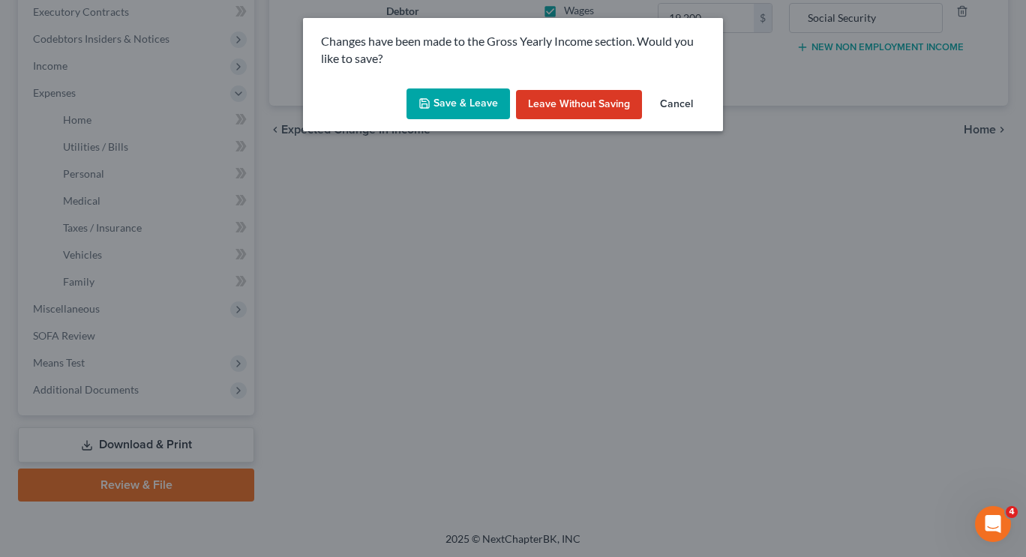
click at [464, 115] on button "Save & Leave" at bounding box center [457, 103] width 103 height 31
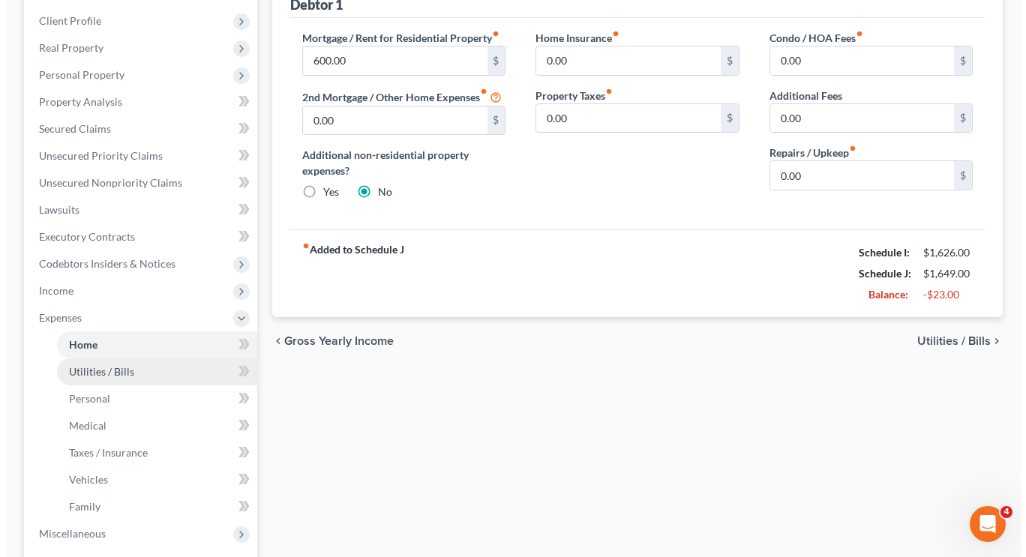
scroll to position [199, 0]
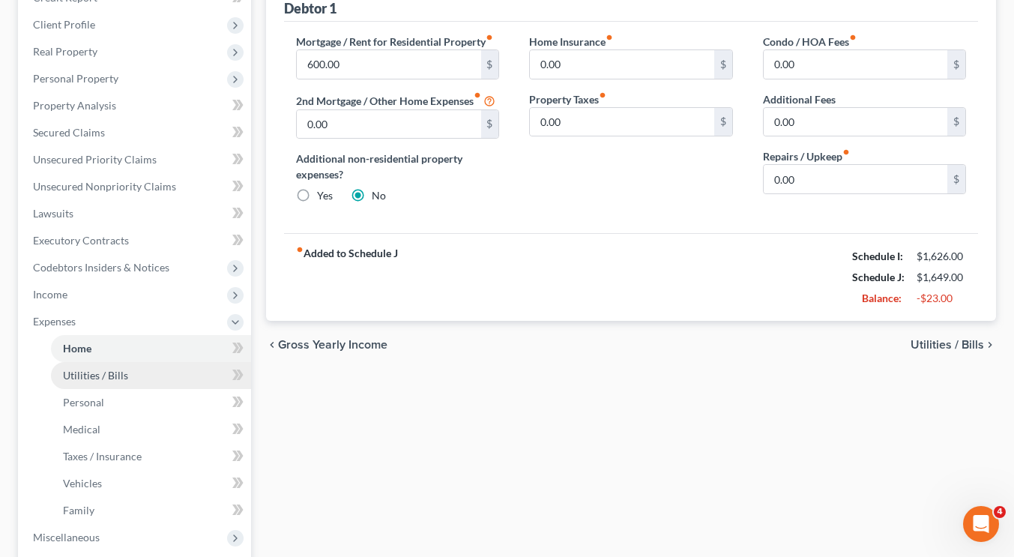
click at [103, 371] on span "Utilities / Bills" at bounding box center [95, 375] width 65 height 13
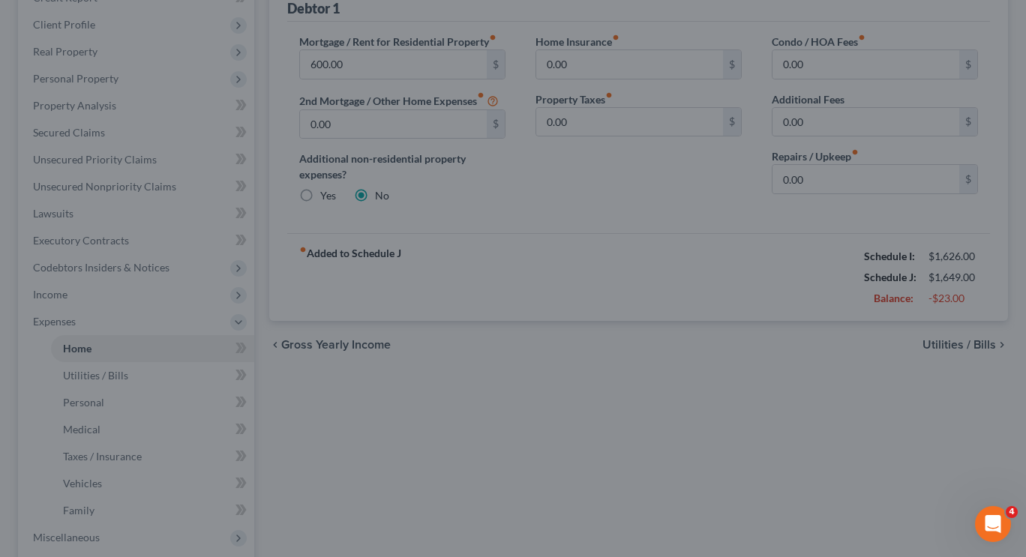
click at [618, 384] on div at bounding box center [513, 278] width 1026 height 557
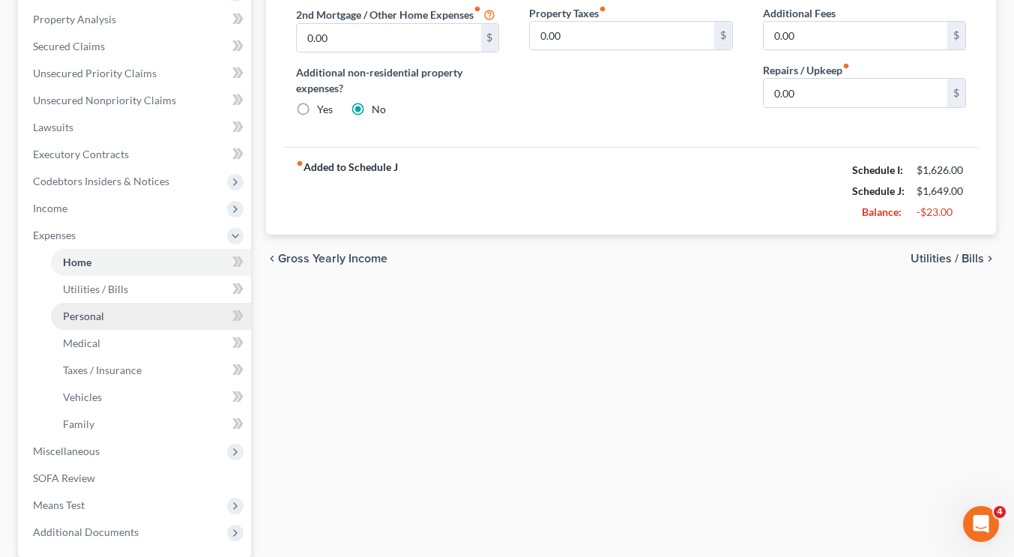
scroll to position [286, 0]
click at [106, 288] on span "Utilities / Bills" at bounding box center [95, 288] width 65 height 13
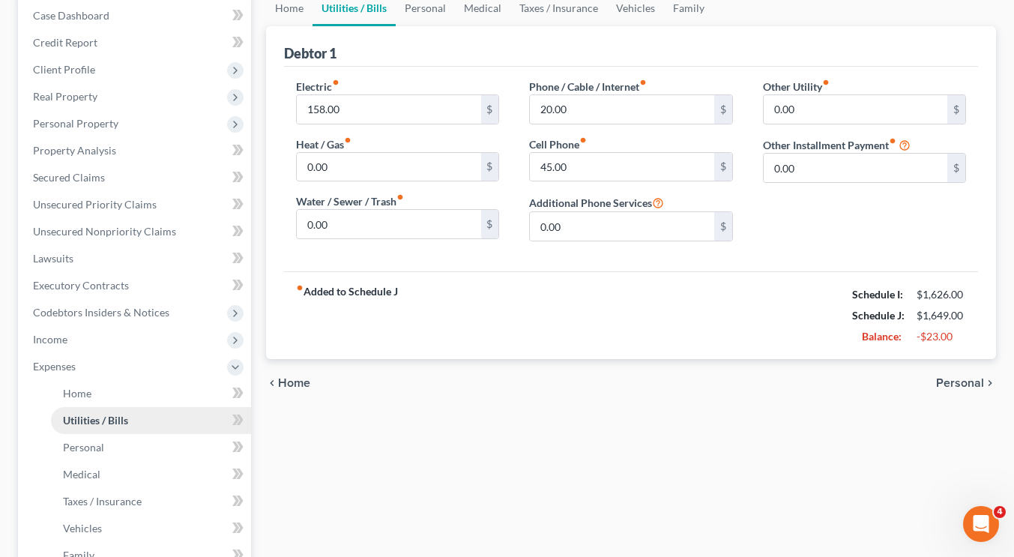
scroll to position [155, 0]
click at [105, 397] on link "Home" at bounding box center [151, 392] width 200 height 27
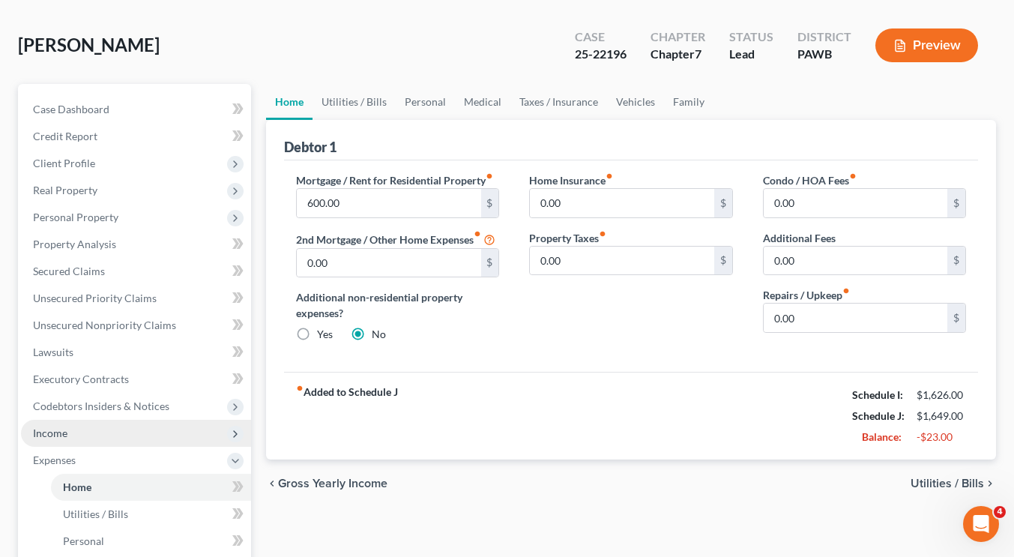
scroll to position [196, 0]
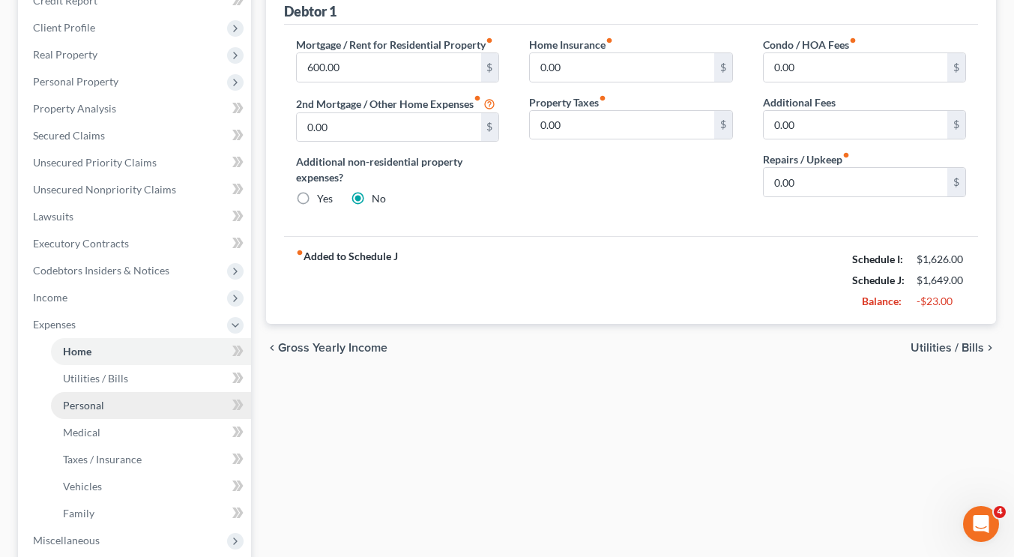
click at [133, 400] on link "Personal" at bounding box center [151, 405] width 200 height 27
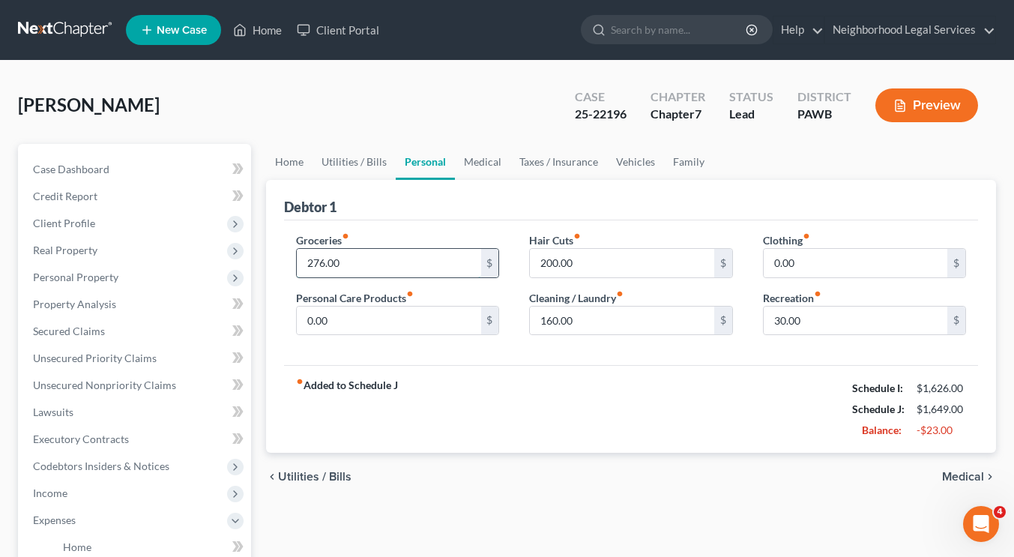
click at [352, 253] on input "276.00" at bounding box center [389, 263] width 184 height 28
type input "250"
click at [563, 464] on div "chevron_left Utilities / Bills Medical chevron_right" at bounding box center [631, 477] width 730 height 48
click at [969, 480] on span "Medical" at bounding box center [963, 477] width 42 height 12
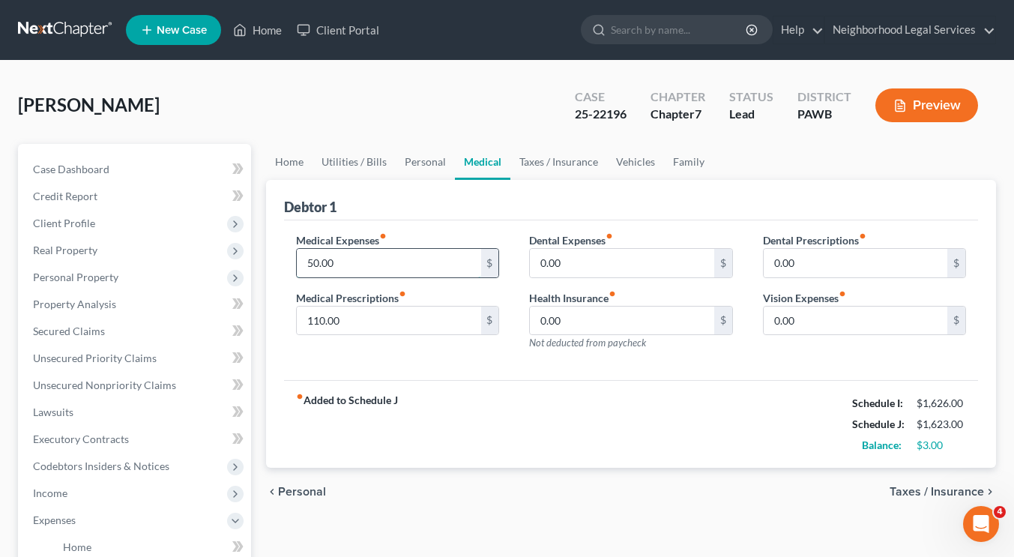
click at [400, 271] on input "50.00" at bounding box center [389, 263] width 184 height 28
click at [639, 374] on div "Medical Expenses fiber_manual_record 50.00 $ Medical Prescriptions fiber_manual…" at bounding box center [631, 300] width 694 height 160
click at [910, 495] on span "Taxes / Insurance" at bounding box center [937, 492] width 94 height 12
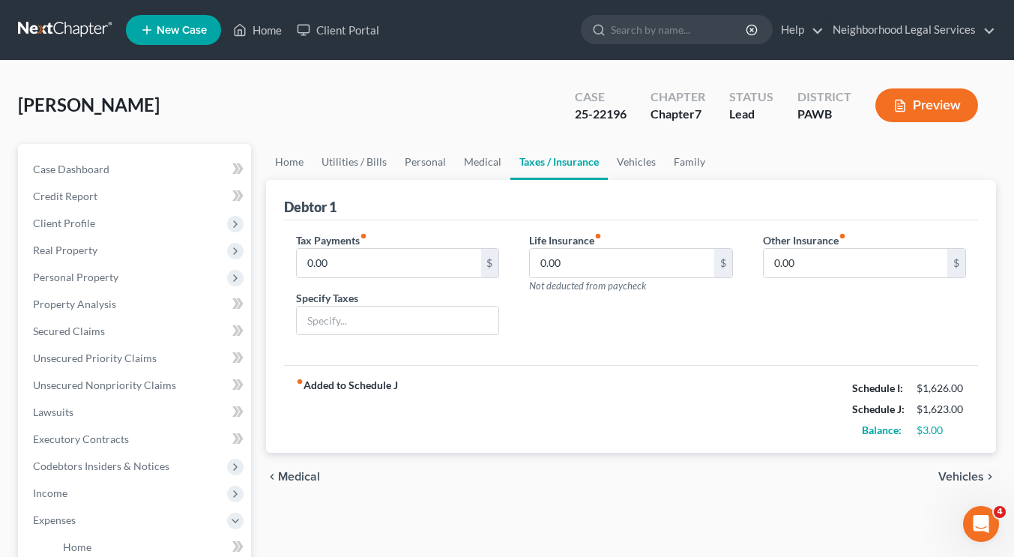
click at [960, 474] on span "Vehicles" at bounding box center [962, 477] width 46 height 12
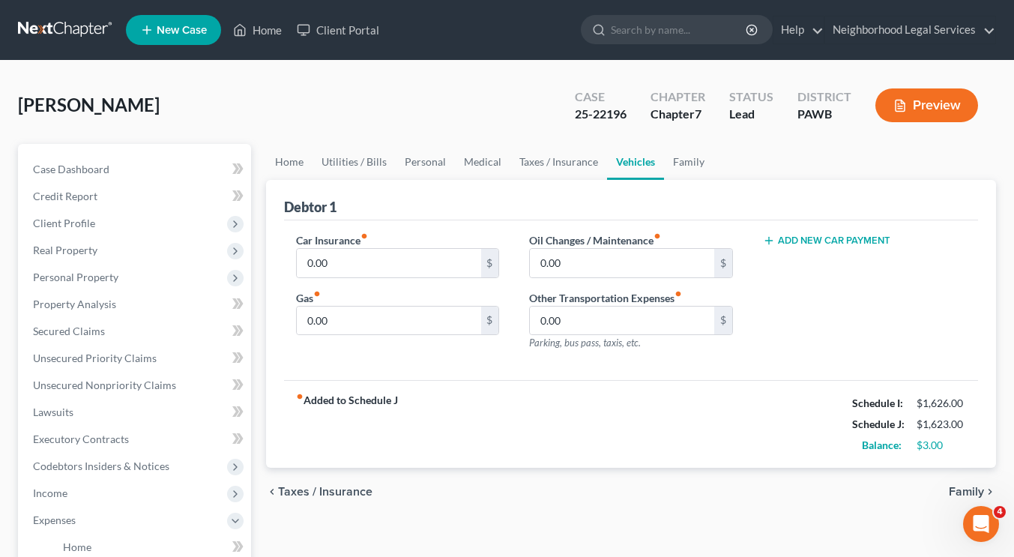
click at [963, 495] on span "Family" at bounding box center [966, 492] width 35 height 12
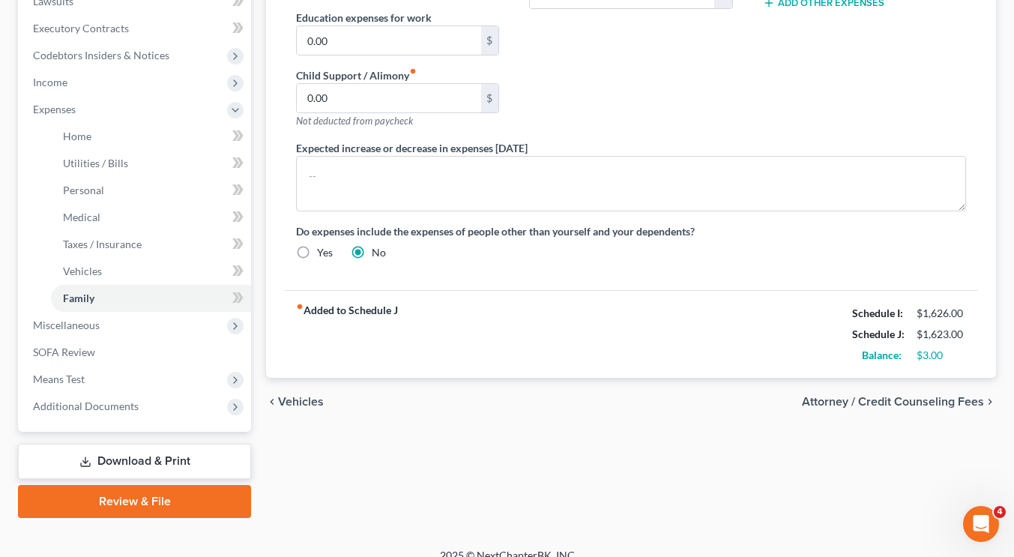
scroll to position [413, 0]
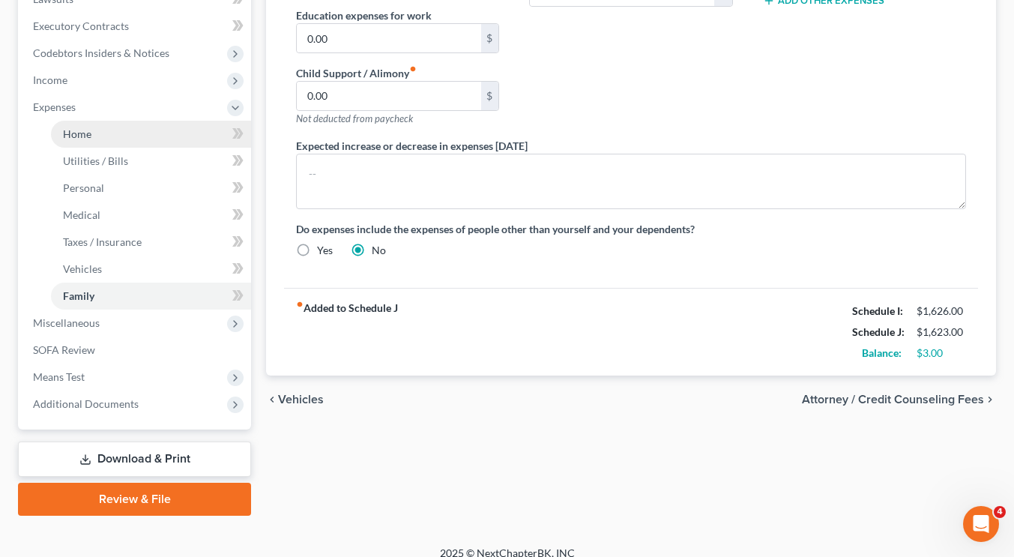
click at [119, 136] on link "Home" at bounding box center [151, 134] width 200 height 27
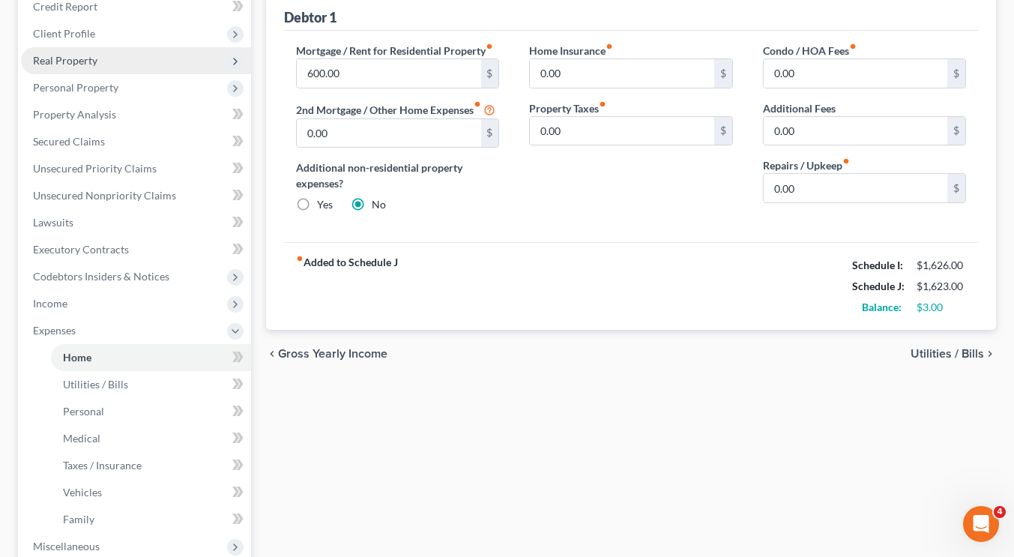
scroll to position [190, 0]
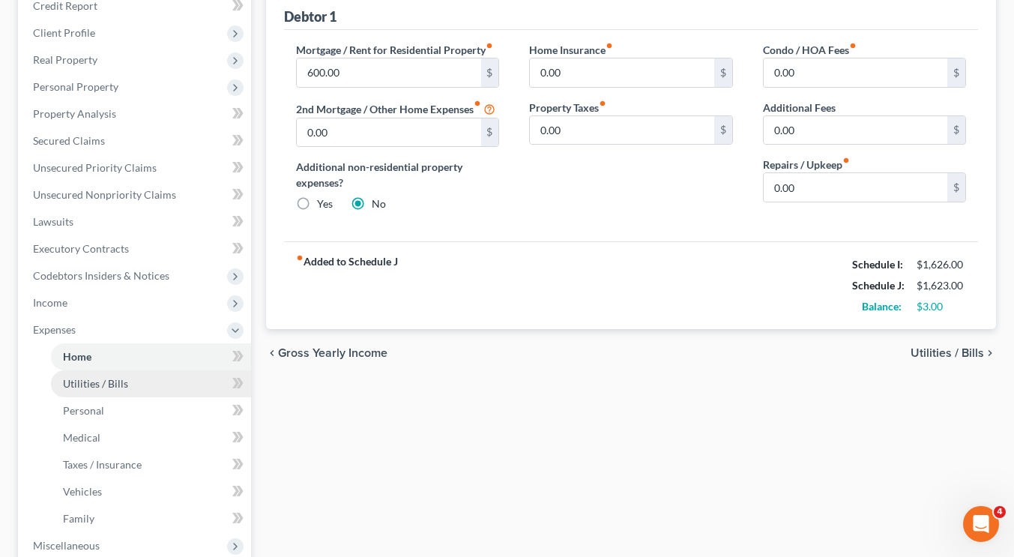
click at [95, 385] on span "Utilities / Bills" at bounding box center [95, 383] width 65 height 13
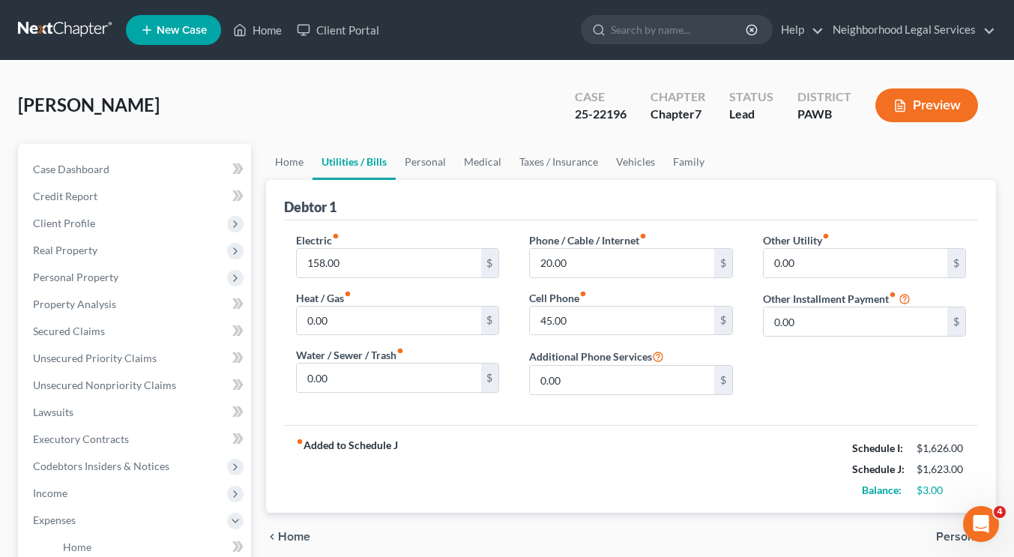
scroll to position [68, 0]
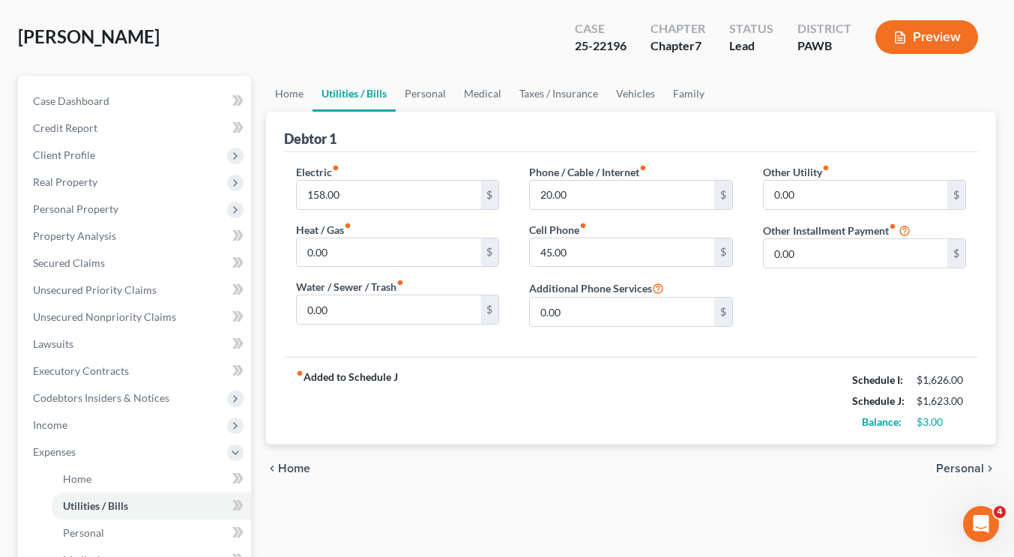
click at [954, 463] on span "Personal" at bounding box center [960, 469] width 48 height 12
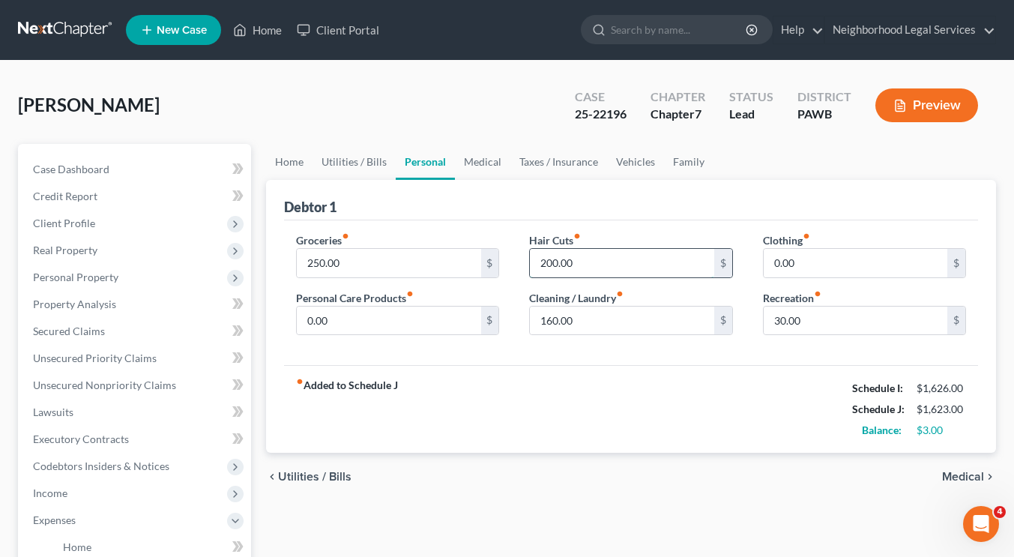
click at [602, 262] on input "200.00" at bounding box center [622, 263] width 184 height 28
type input "150"
click at [639, 419] on div "fiber_manual_record Added to Schedule J Schedule I: $1,626.00 Schedule J: $1,57…" at bounding box center [631, 409] width 694 height 88
click at [951, 471] on span "Medical" at bounding box center [963, 477] width 42 height 12
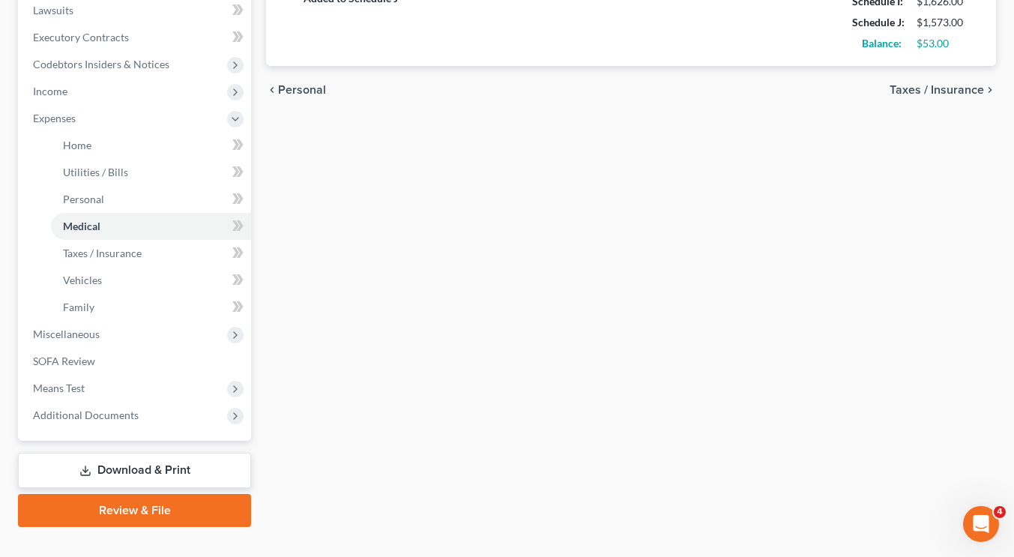
scroll to position [403, 0]
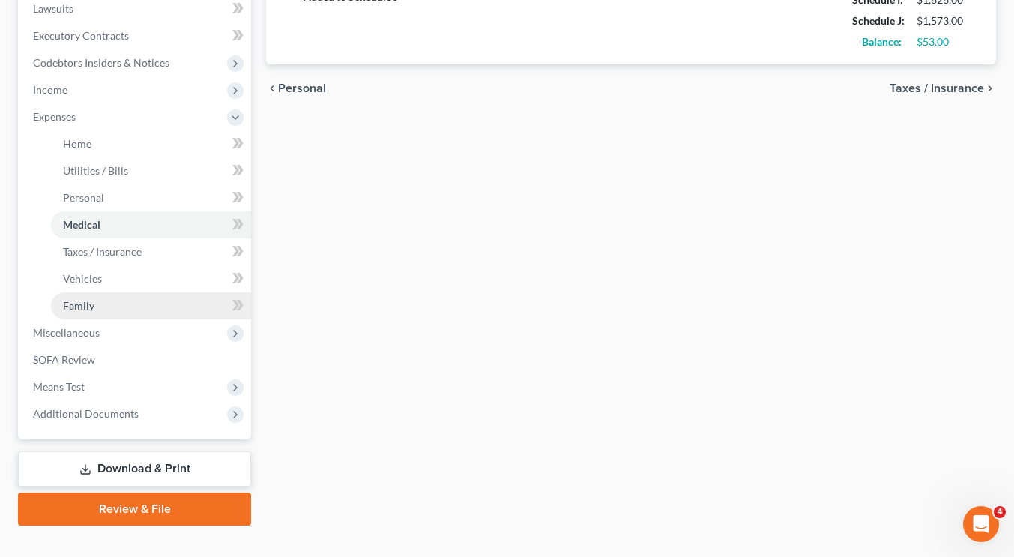
click at [140, 317] on link "Family" at bounding box center [151, 305] width 200 height 27
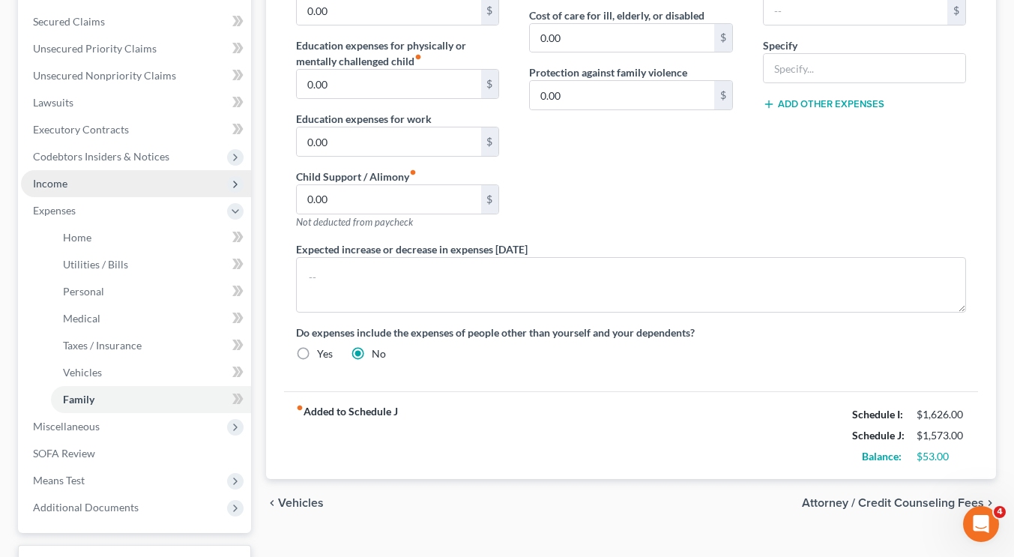
scroll to position [409, 0]
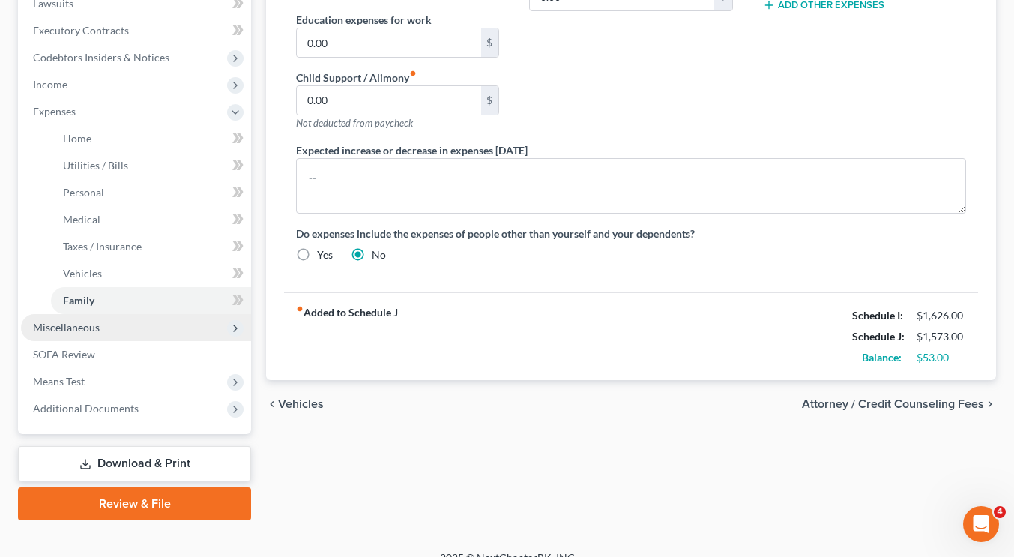
click at [163, 317] on span "Miscellaneous" at bounding box center [136, 327] width 230 height 27
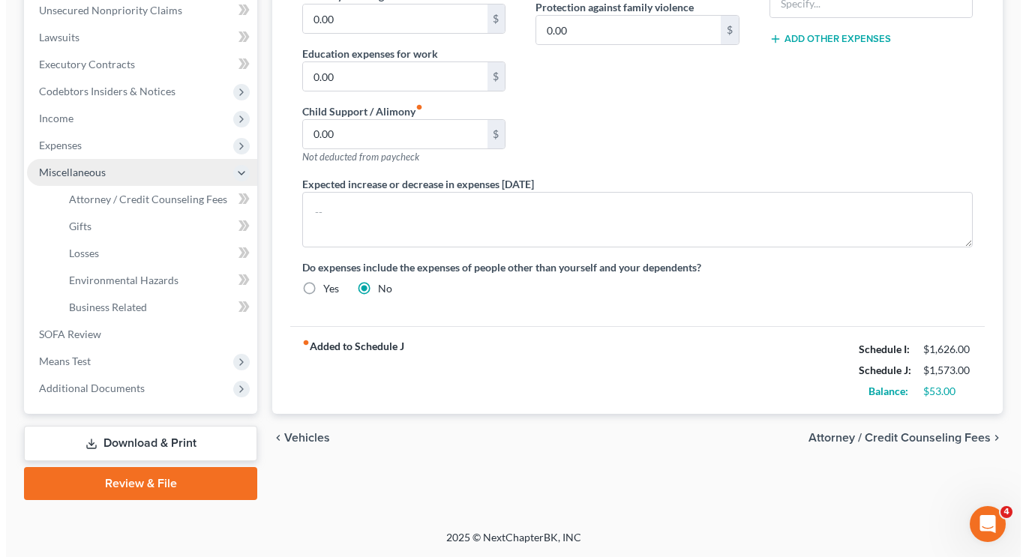
scroll to position [373, 0]
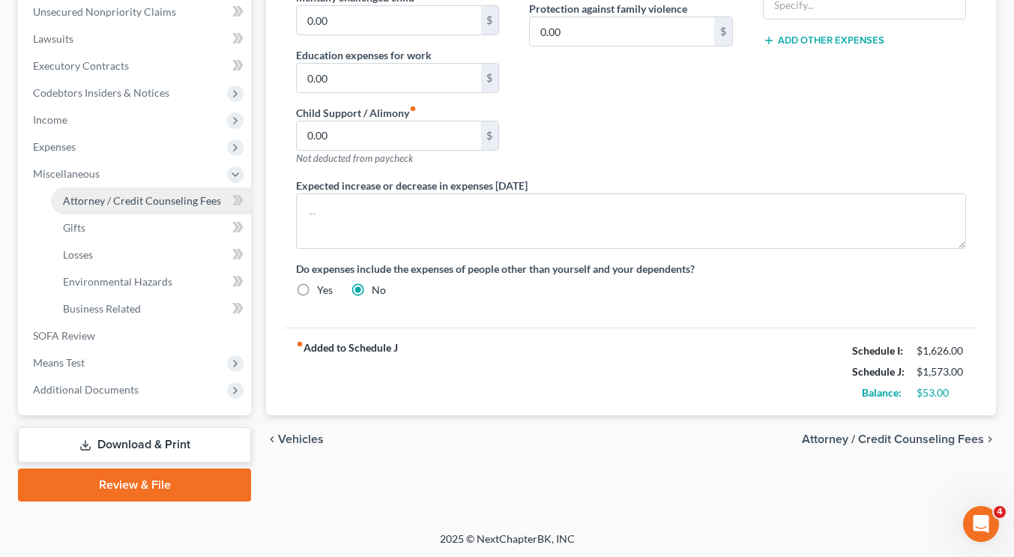
click at [160, 203] on span "Attorney / Credit Counseling Fees" at bounding box center [142, 200] width 158 height 13
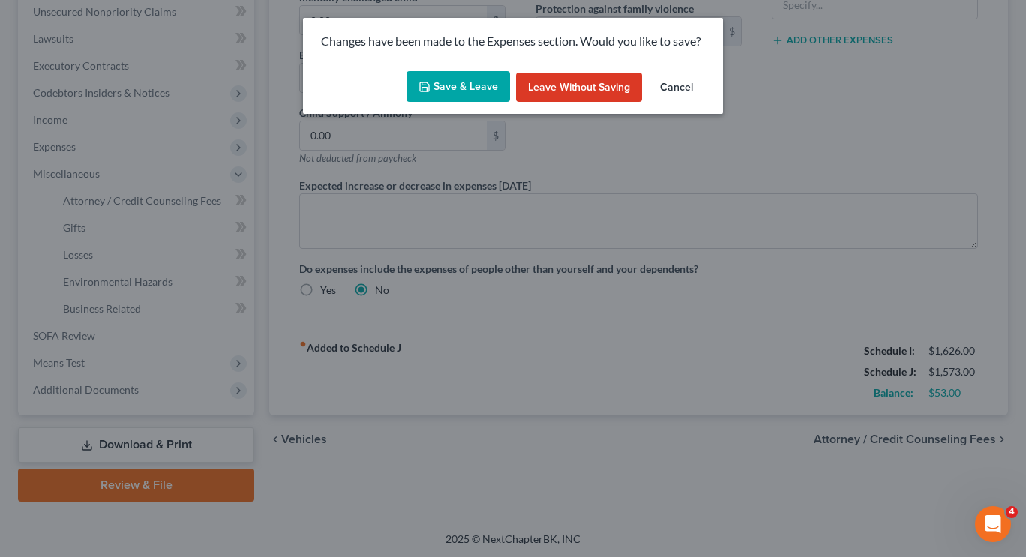
click at [475, 76] on button "Save & Leave" at bounding box center [457, 86] width 103 height 31
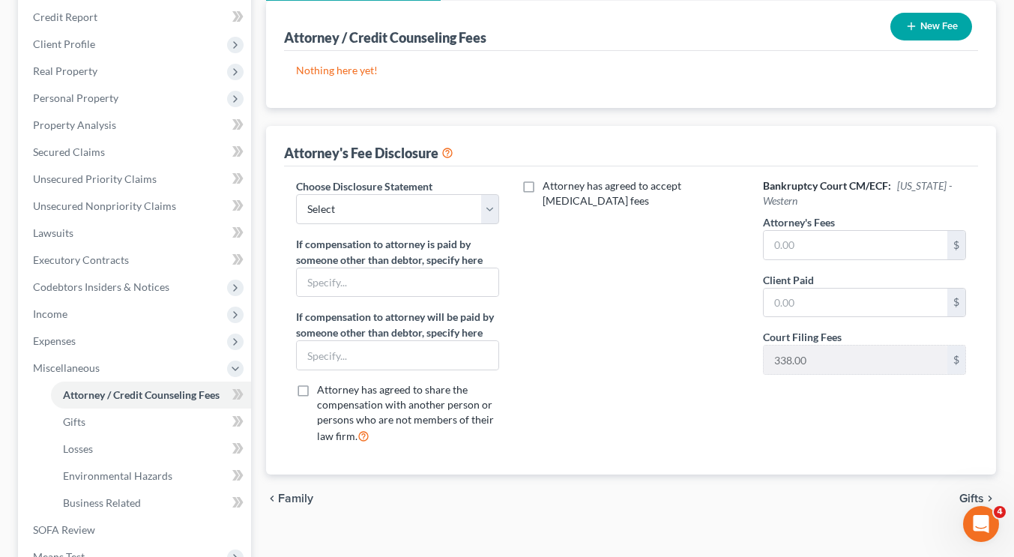
scroll to position [180, 0]
click at [433, 223] on div "Choose Disclosure Statement Select Catherine Martin If compensation to attorney…" at bounding box center [397, 317] width 233 height 278
click at [433, 210] on select "Select Catherine Martin" at bounding box center [397, 208] width 203 height 30
select select "0"
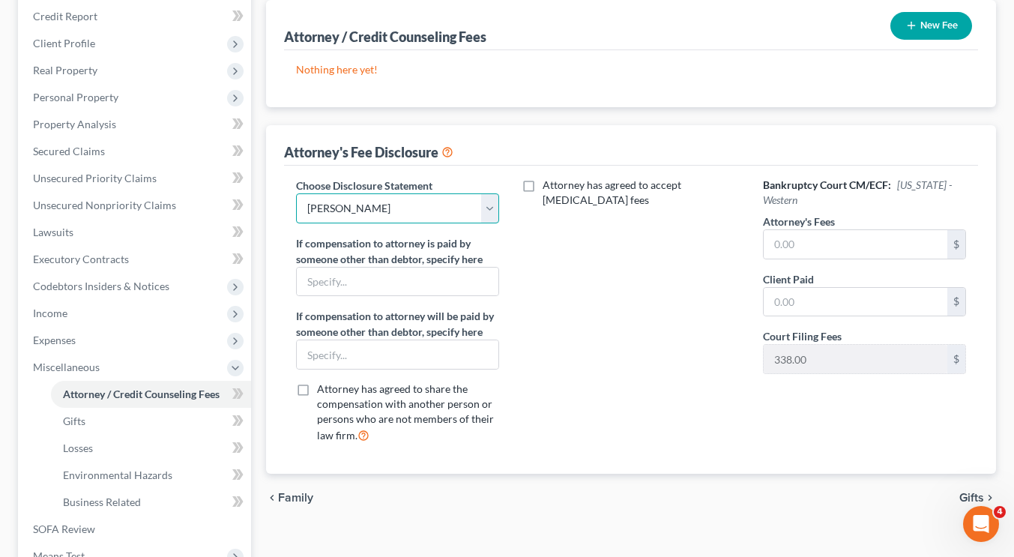
click at [296, 193] on select "Select Catherine Martin" at bounding box center [397, 208] width 203 height 30
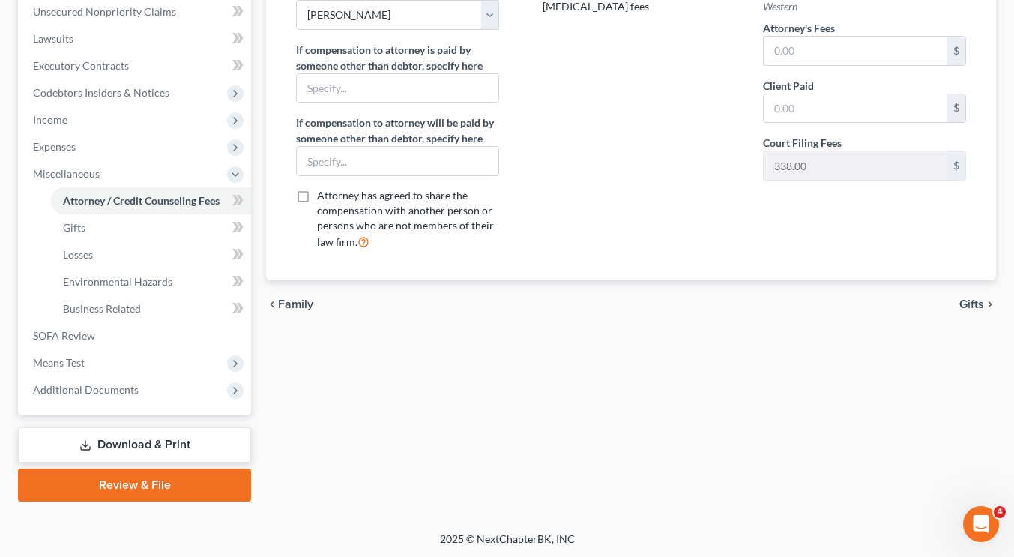
click at [975, 307] on span "Gifts" at bounding box center [972, 304] width 25 height 12
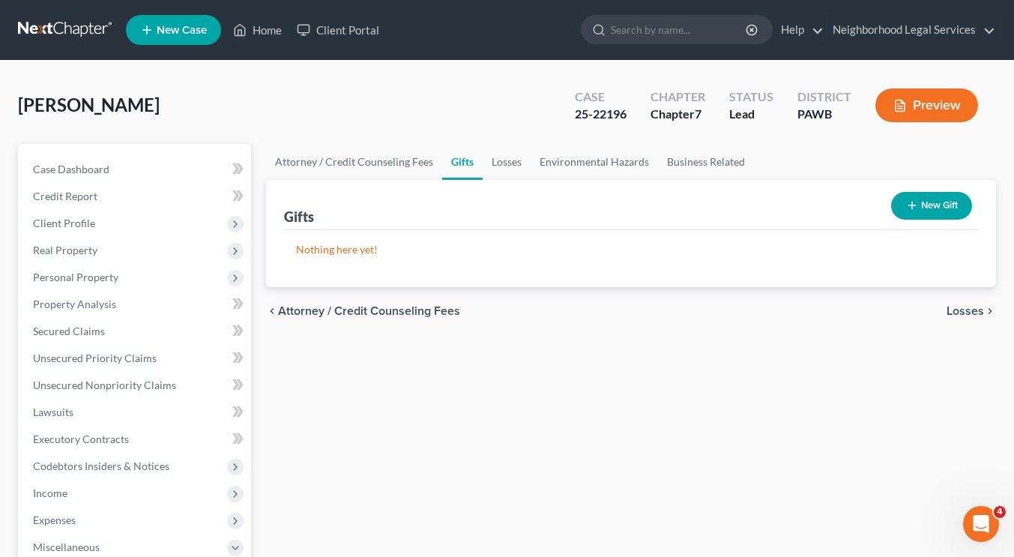
click at [388, 274] on div "Nothing here yet! Recipient Date Given Value" at bounding box center [631, 258] width 694 height 57
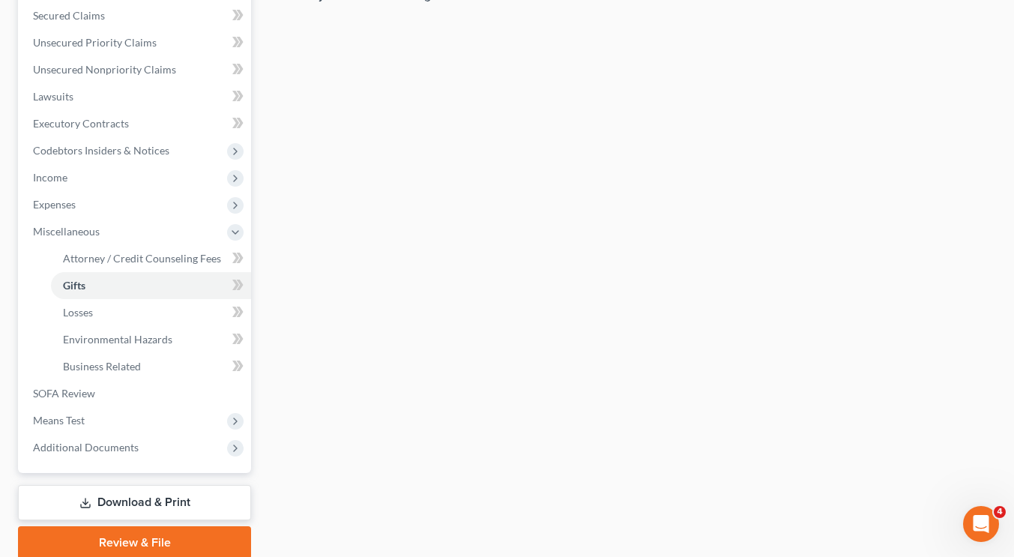
scroll to position [325, 0]
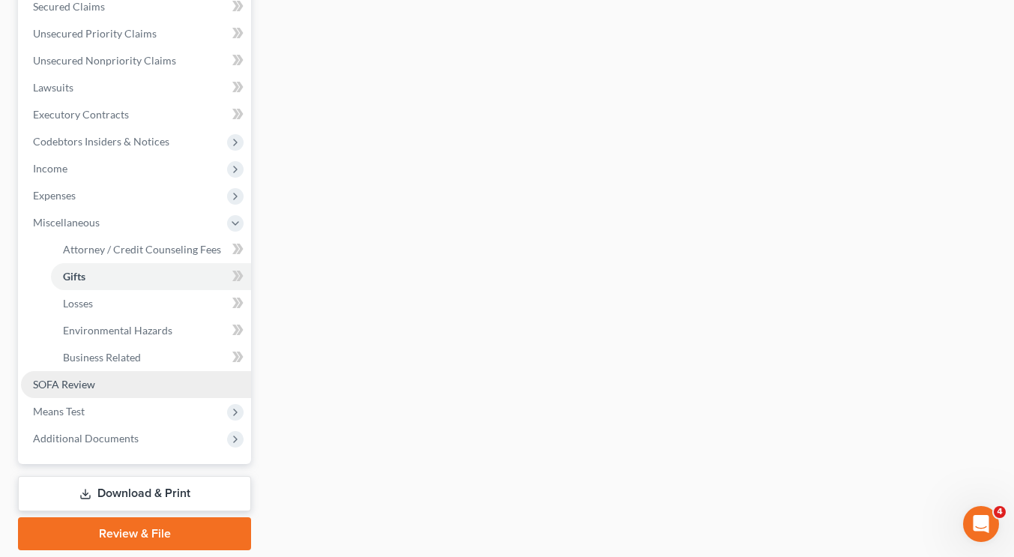
click at [148, 383] on link "SOFA Review" at bounding box center [136, 384] width 230 height 27
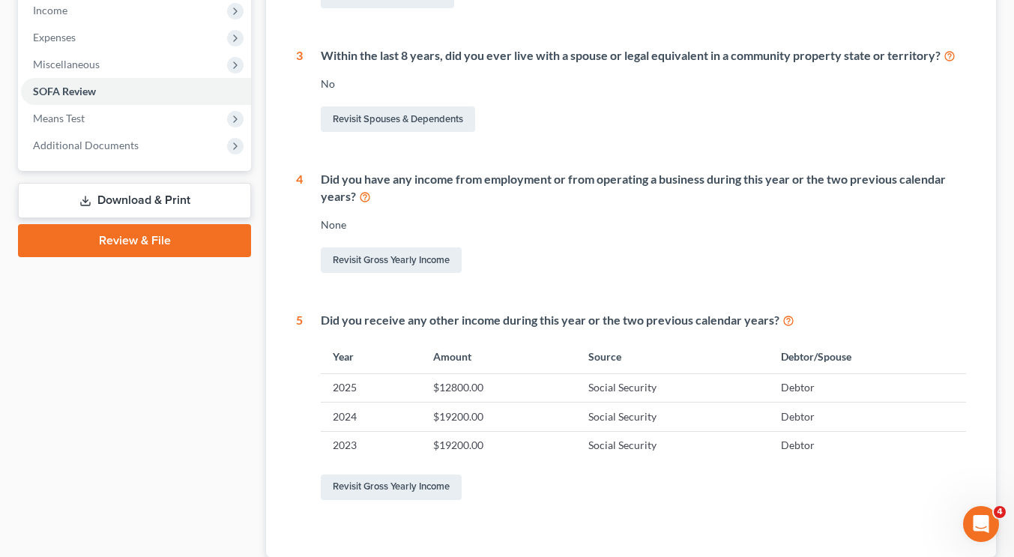
scroll to position [587, 0]
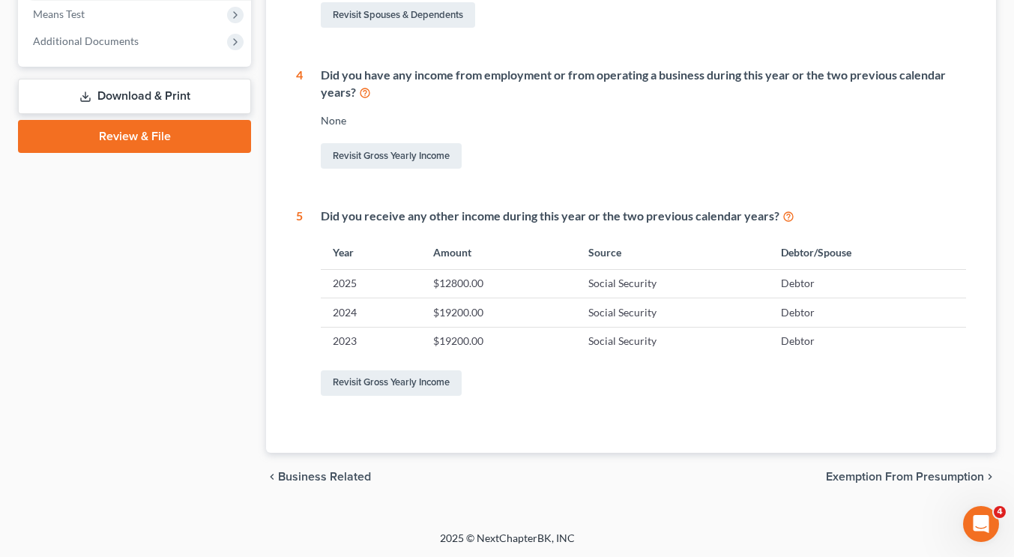
click at [895, 473] on span "Exemption from Presumption" at bounding box center [905, 477] width 158 height 12
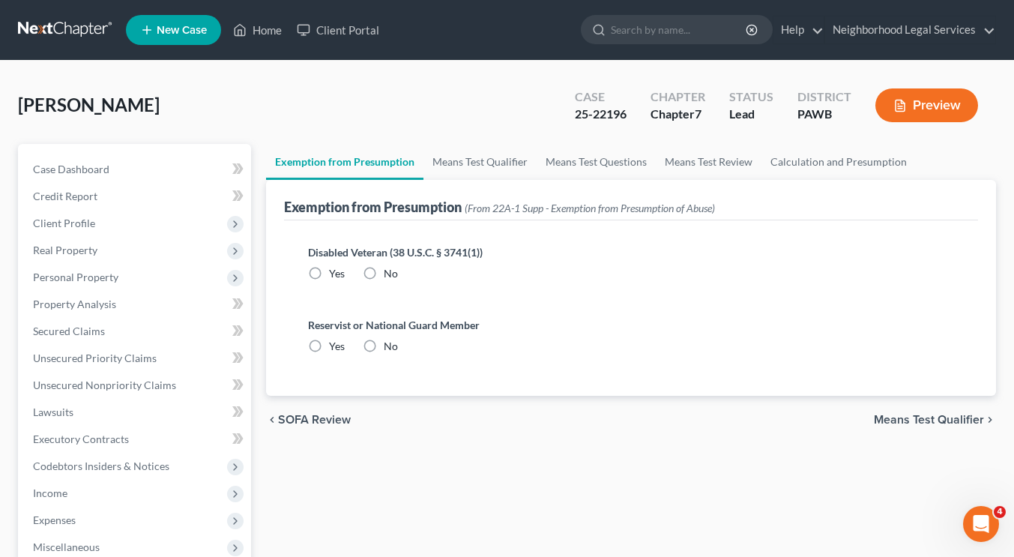
click at [384, 274] on label "No" at bounding box center [391, 273] width 14 height 15
click at [390, 274] on input "No" at bounding box center [395, 271] width 10 height 10
radio input "true"
click at [384, 344] on label "No" at bounding box center [391, 346] width 14 height 15
click at [390, 344] on input "No" at bounding box center [395, 344] width 10 height 10
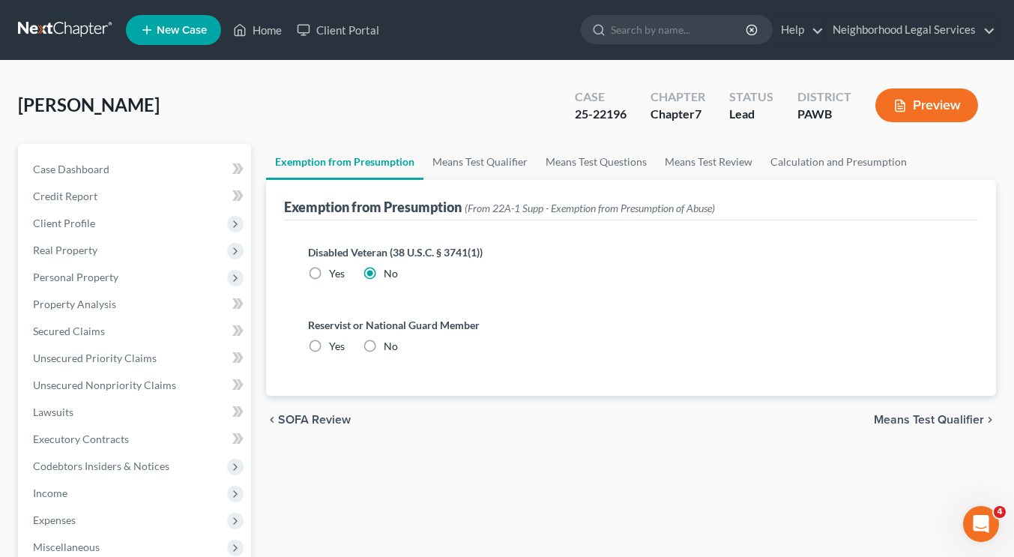
radio input "true"
click at [918, 420] on span "Means Test Qualifier" at bounding box center [929, 420] width 110 height 12
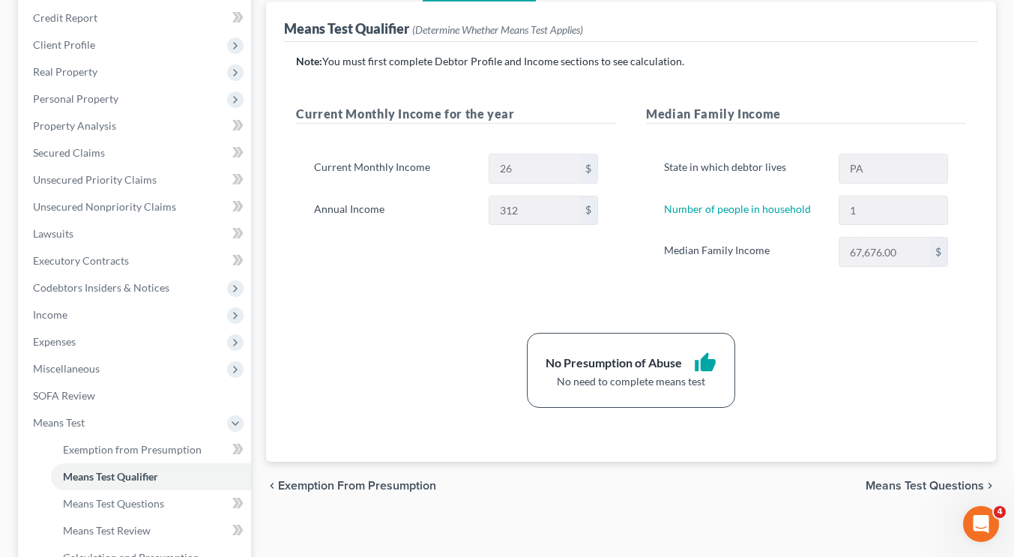
scroll to position [214, 0]
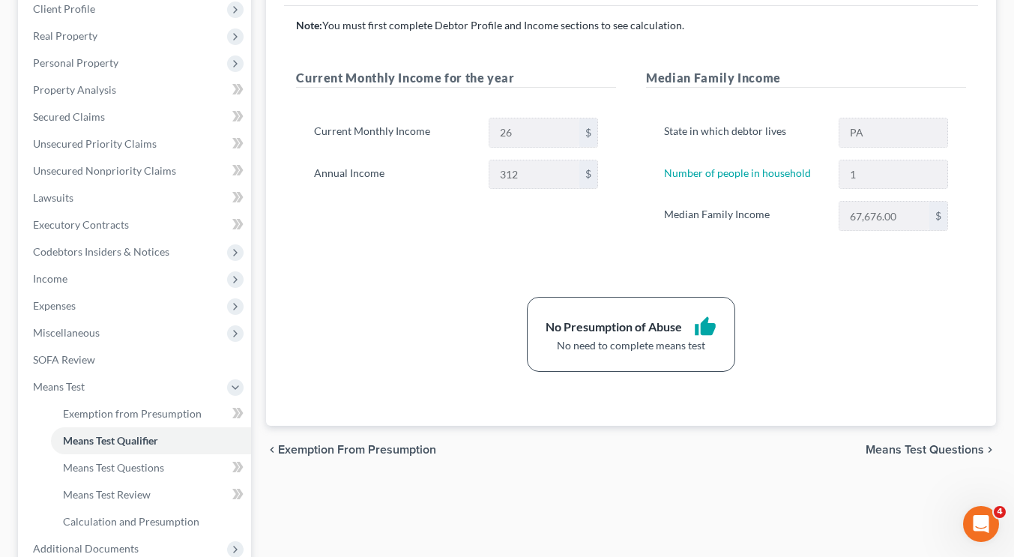
click at [942, 445] on span "Means Test Questions" at bounding box center [925, 450] width 118 height 12
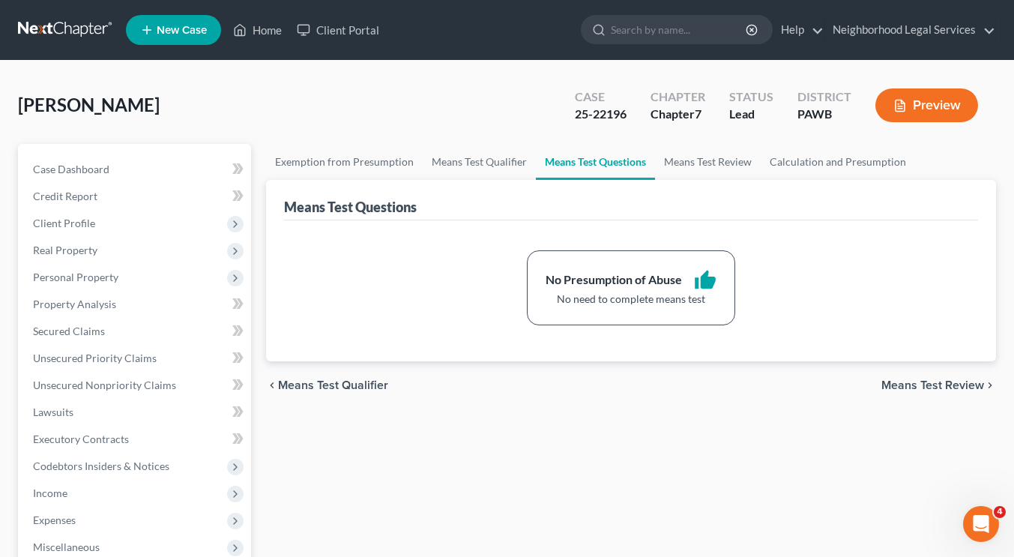
click at [901, 386] on span "Means Test Review" at bounding box center [933, 385] width 103 height 12
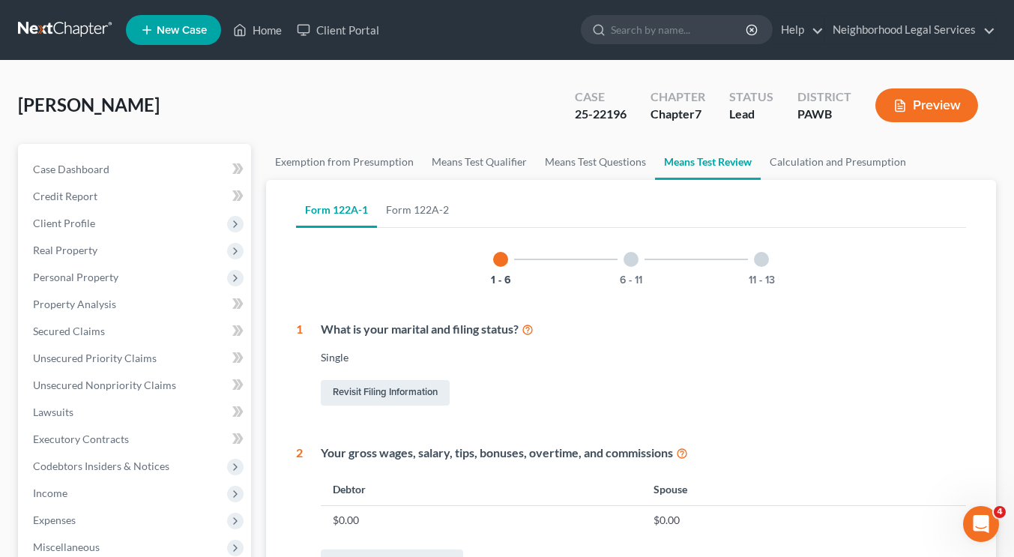
click at [901, 386] on div "Revisit Filing Information" at bounding box center [644, 392] width 646 height 31
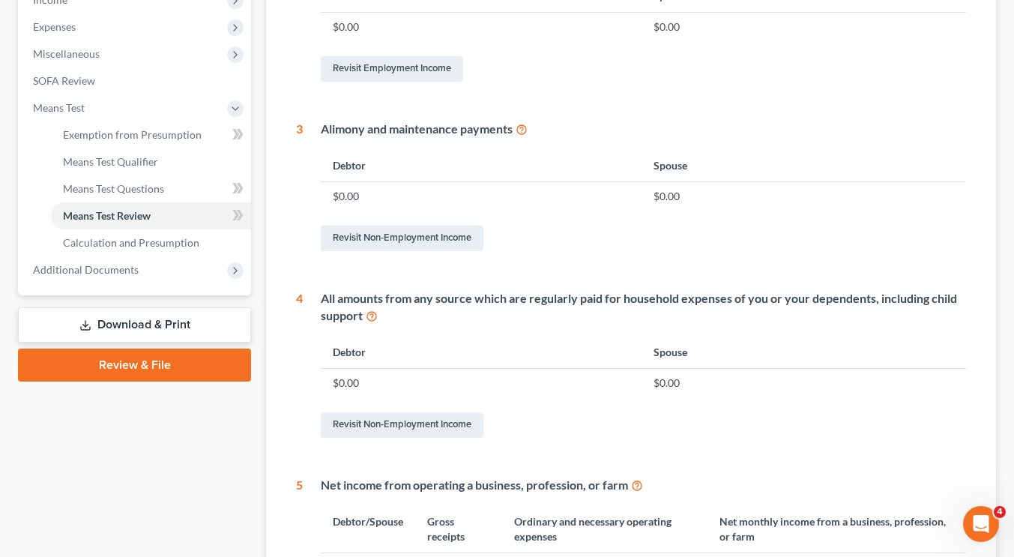
scroll to position [748, 0]
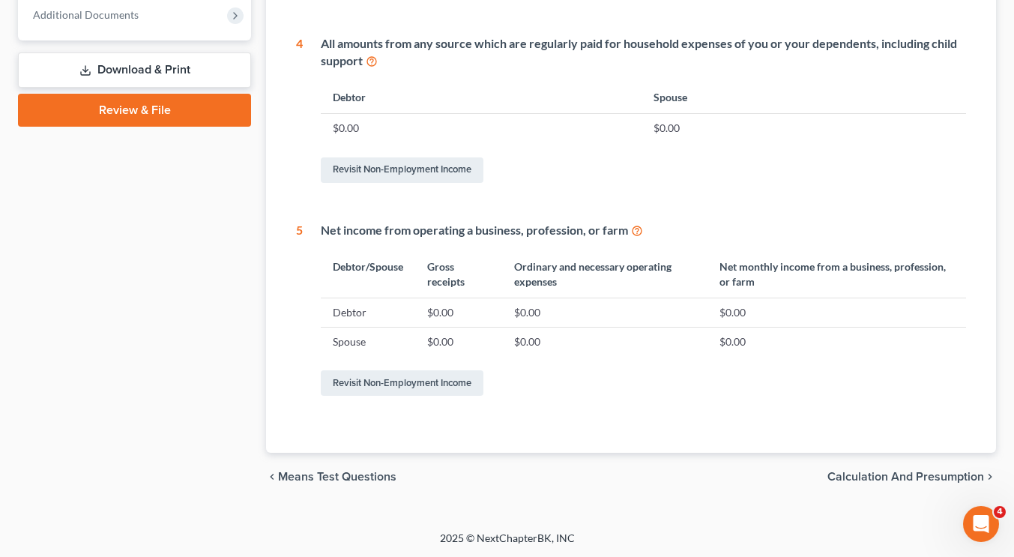
click at [904, 478] on span "Calculation and Presumption" at bounding box center [906, 477] width 157 height 12
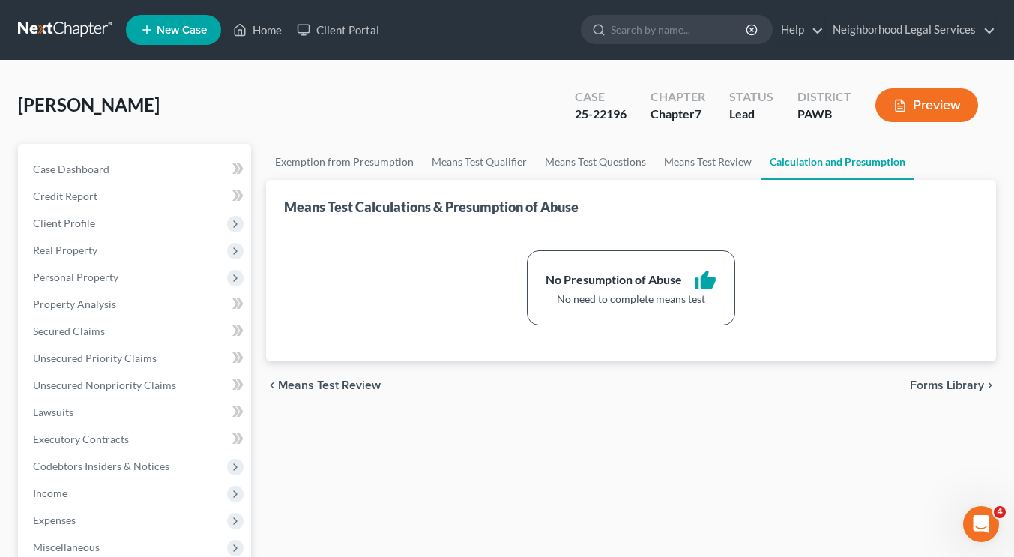
scroll to position [373, 0]
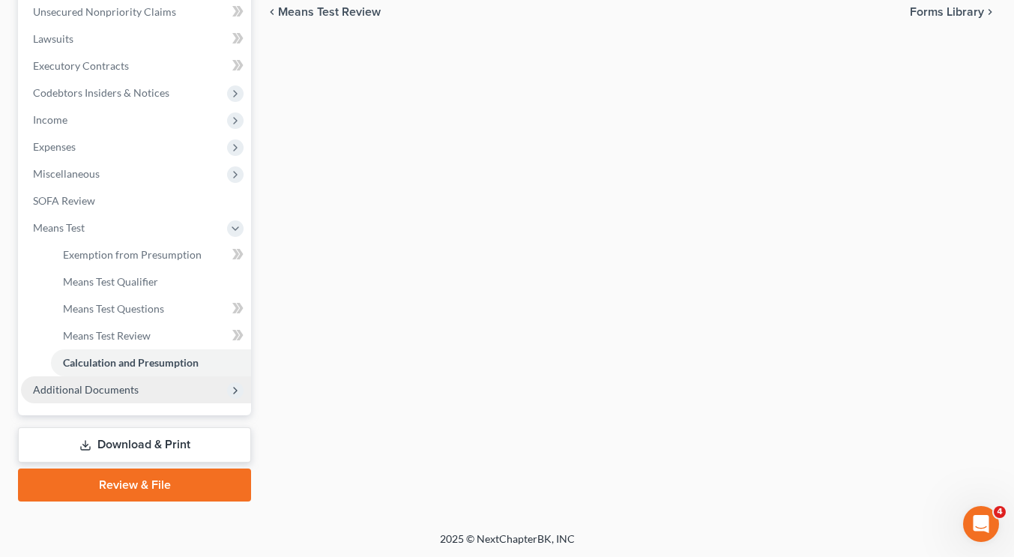
click at [208, 396] on span "Additional Documents" at bounding box center [136, 389] width 230 height 27
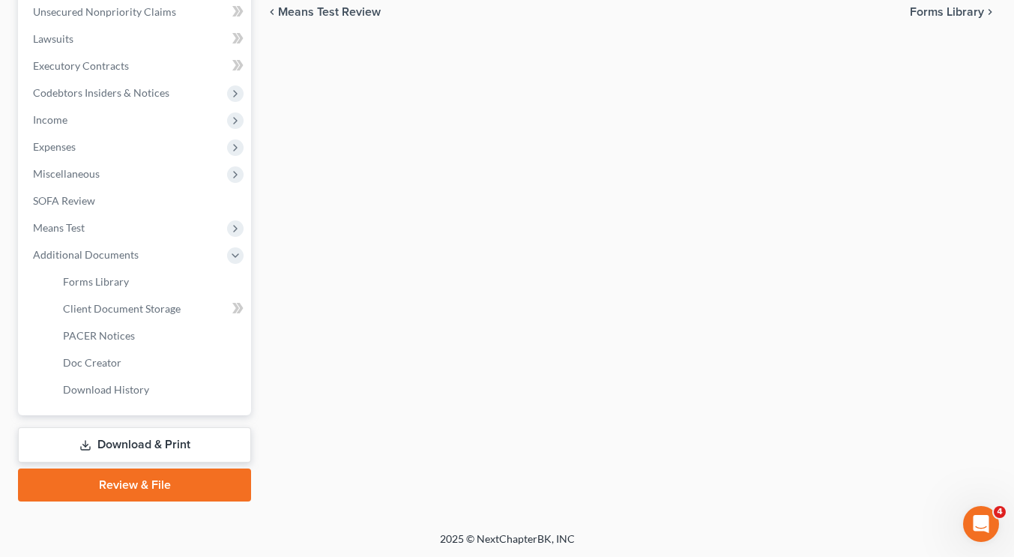
click at [127, 448] on link "Download & Print" at bounding box center [134, 444] width 233 height 35
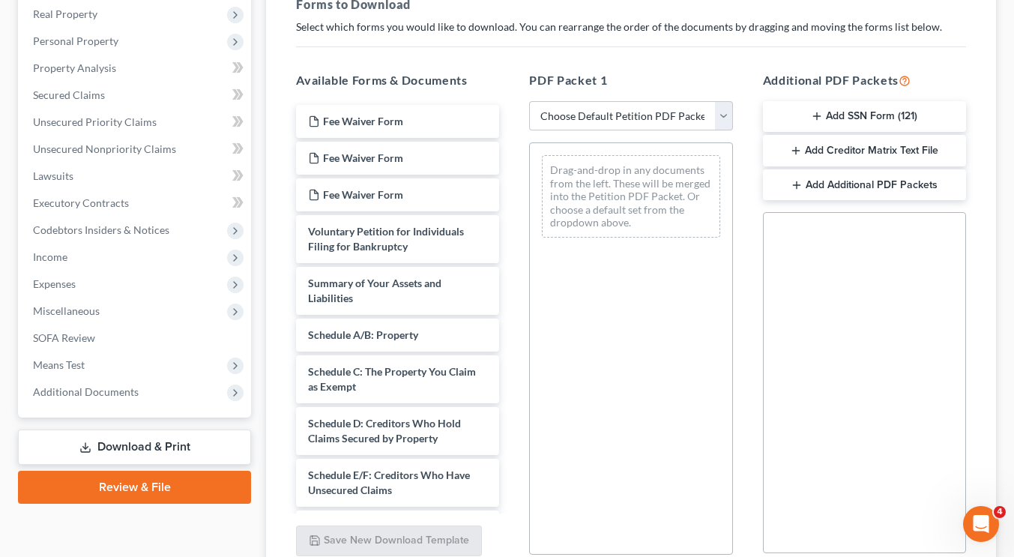
scroll to position [314, 0]
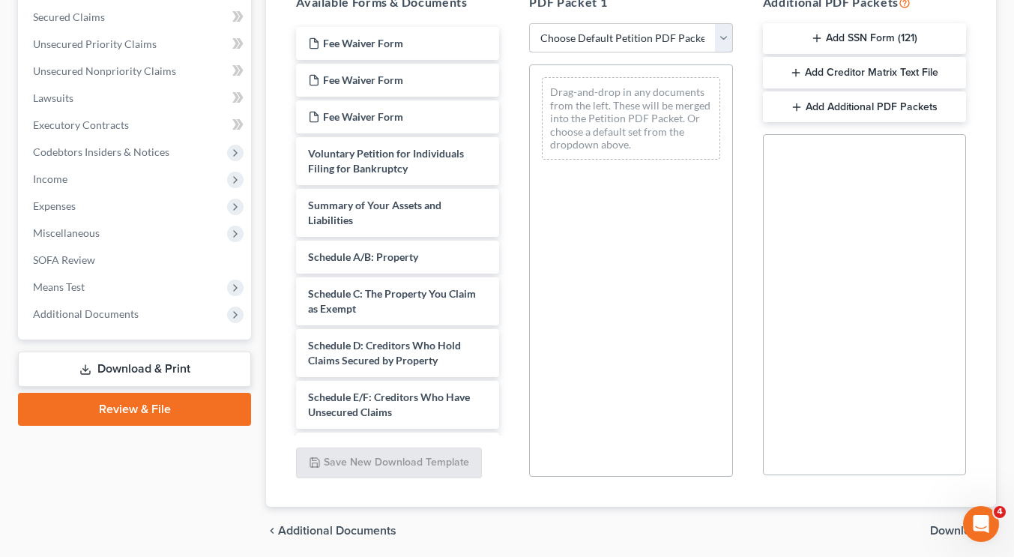
click at [598, 28] on select "Choose Default Petition PDF Packet Complete Bankruptcy Petition (all forms and …" at bounding box center [630, 38] width 203 height 30
select select "0"
click at [529, 23] on select "Choose Default Petition PDF Packet Complete Bankruptcy Petition (all forms and …" at bounding box center [630, 38] width 203 height 30
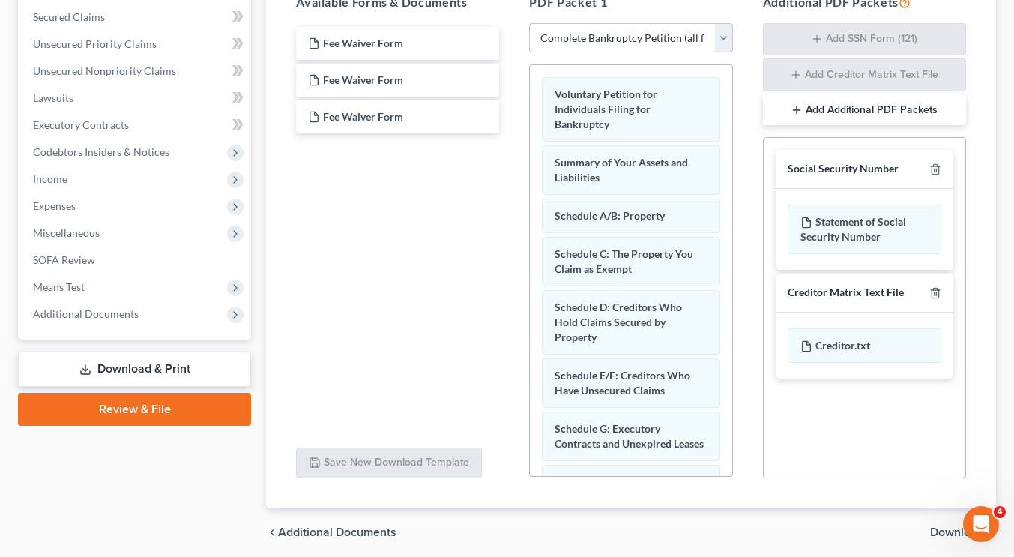
scroll to position [370, 0]
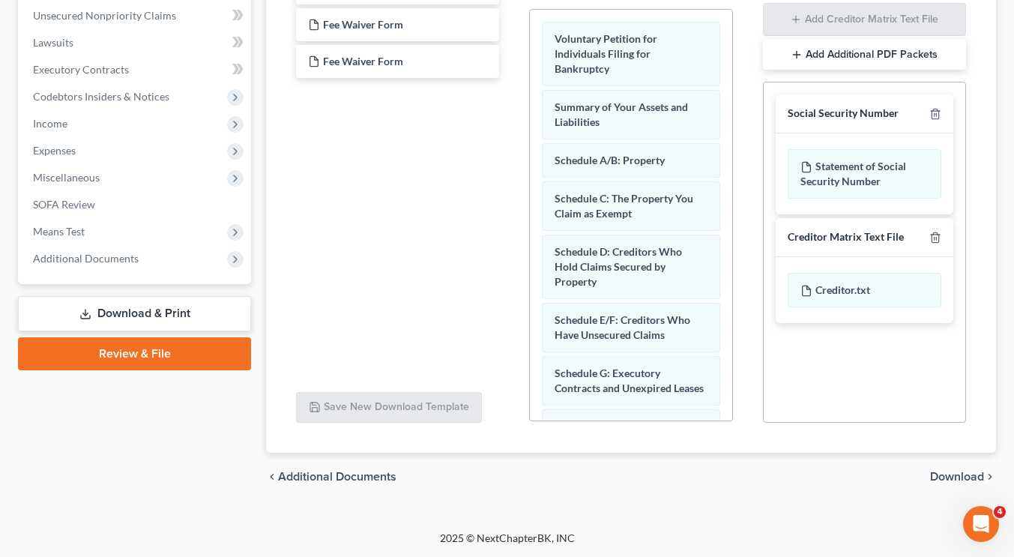
click at [956, 479] on span "Download" at bounding box center [957, 477] width 54 height 12
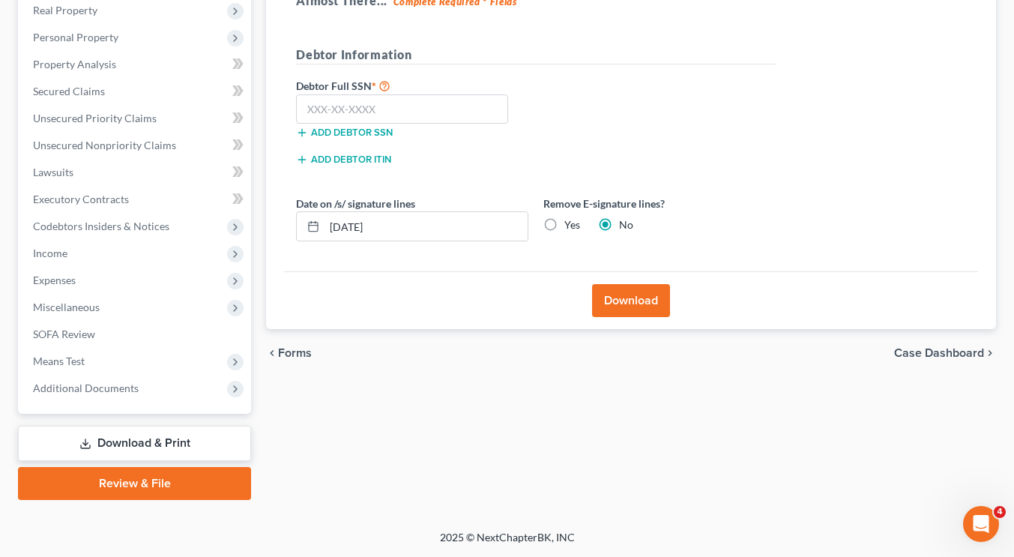
scroll to position [238, 0]
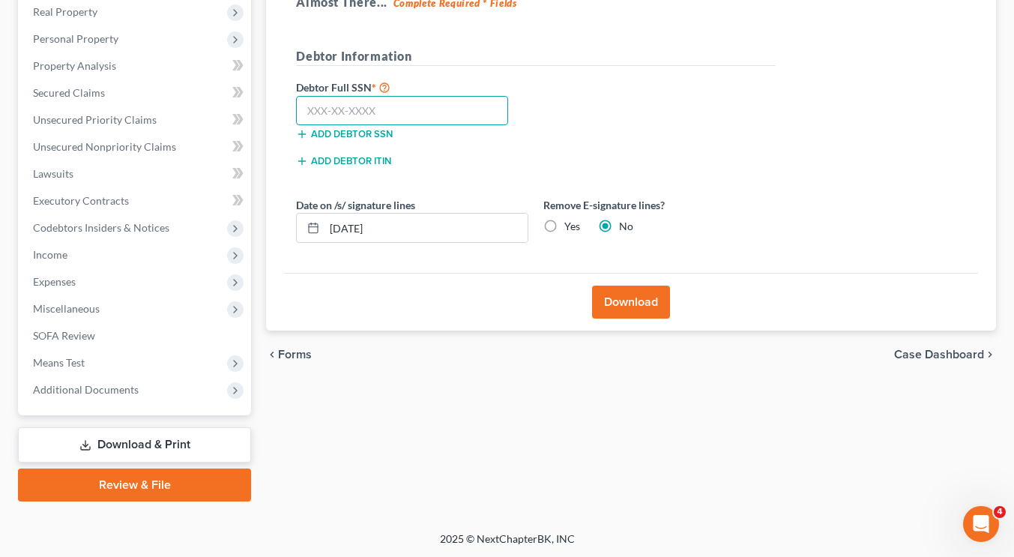
click at [369, 112] on input "text" at bounding box center [402, 111] width 212 height 30
paste input "192-52-7775"
type input "192-52-7775"
click at [644, 298] on button "Download" at bounding box center [631, 302] width 78 height 33
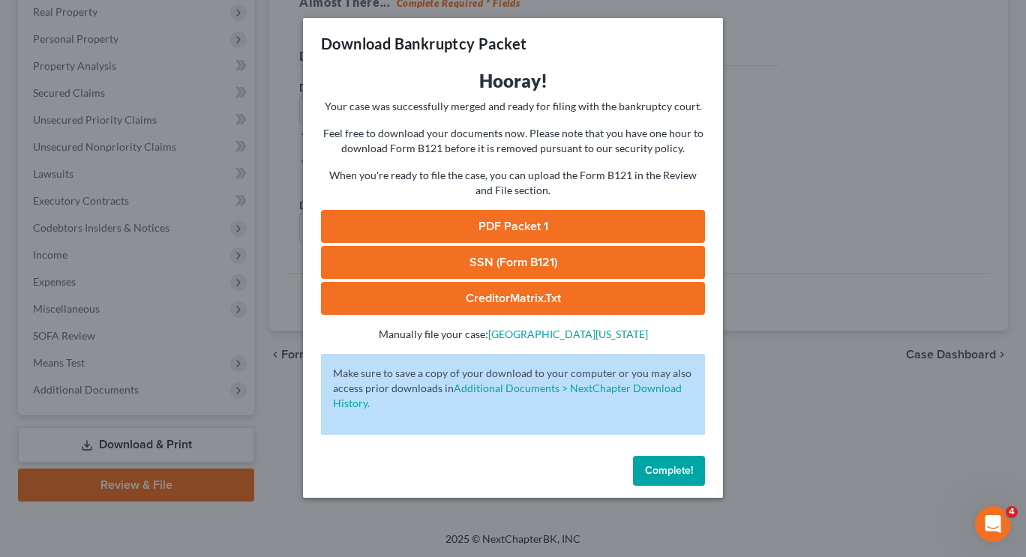
click at [533, 219] on link "PDF Packet 1" at bounding box center [513, 226] width 384 height 33
click at [592, 257] on link "SSN (Form B121)" at bounding box center [513, 262] width 384 height 33
click at [673, 473] on span "Complete!" at bounding box center [669, 470] width 48 height 13
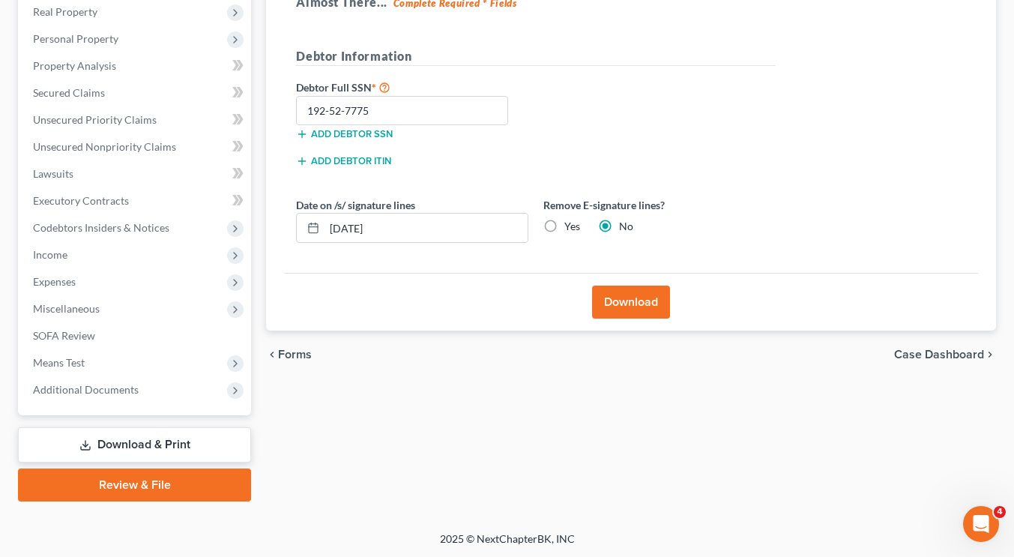
scroll to position [0, 0]
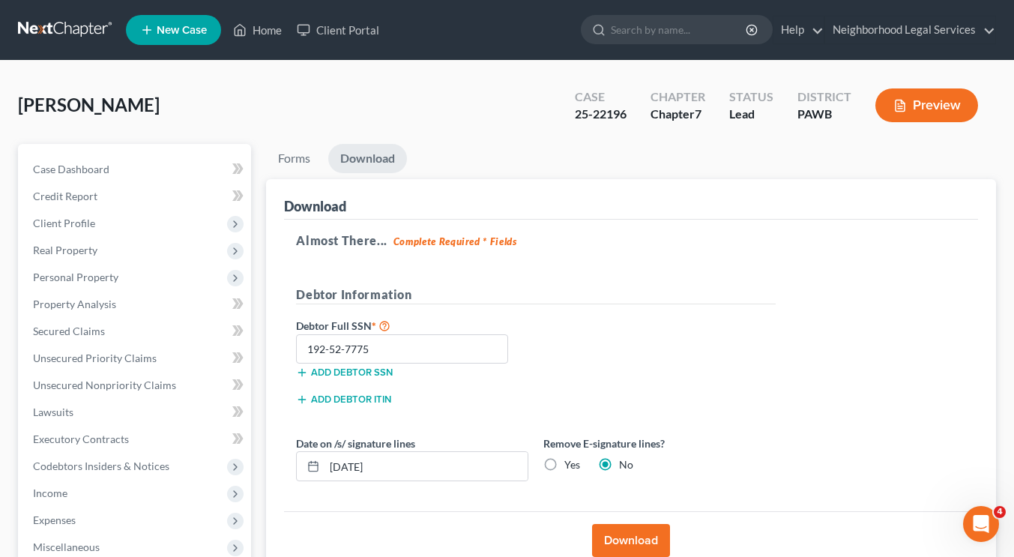
click at [52, 32] on link at bounding box center [66, 29] width 96 height 27
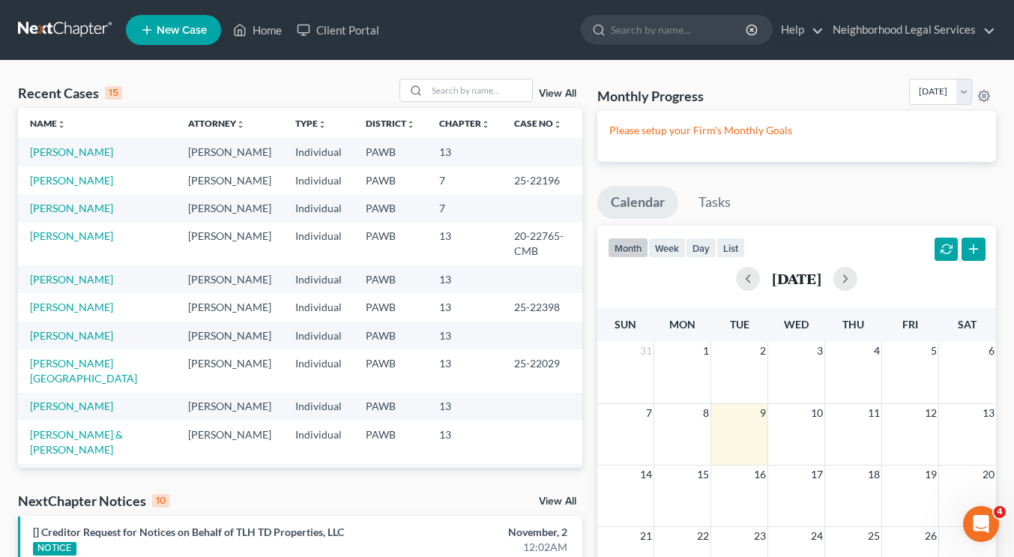
scroll to position [133, 0]
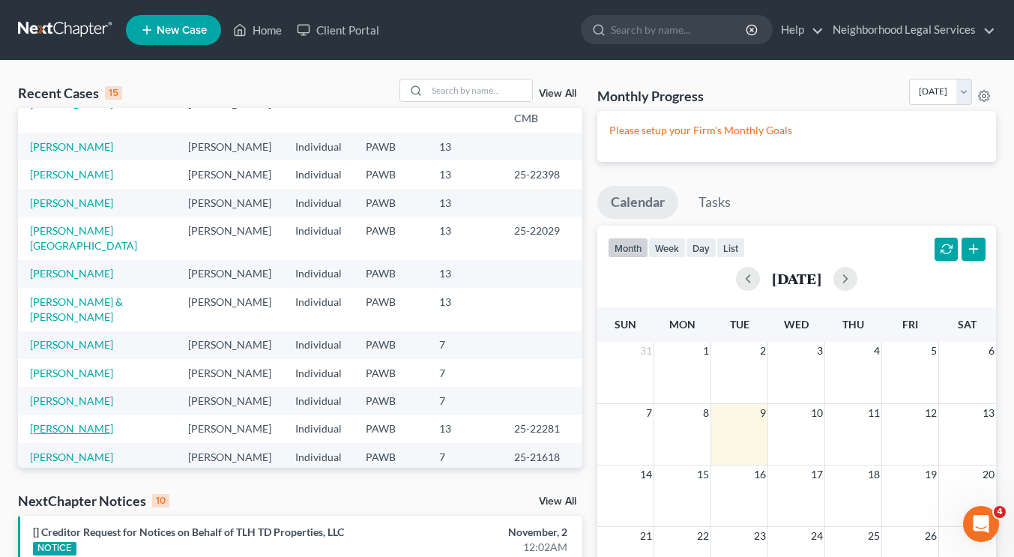
click at [84, 422] on link "[PERSON_NAME]" at bounding box center [71, 428] width 83 height 13
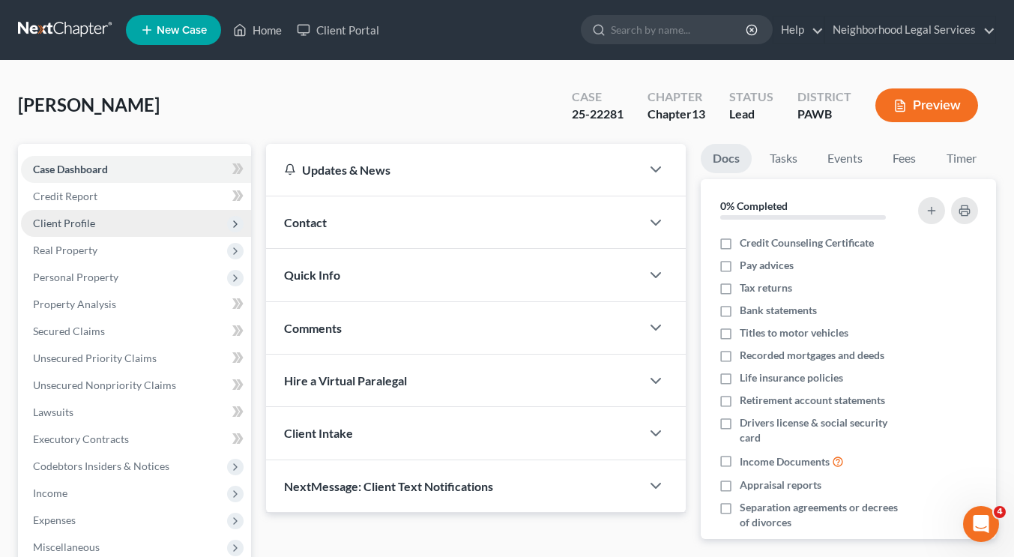
click at [97, 226] on span "Client Profile" at bounding box center [136, 223] width 230 height 27
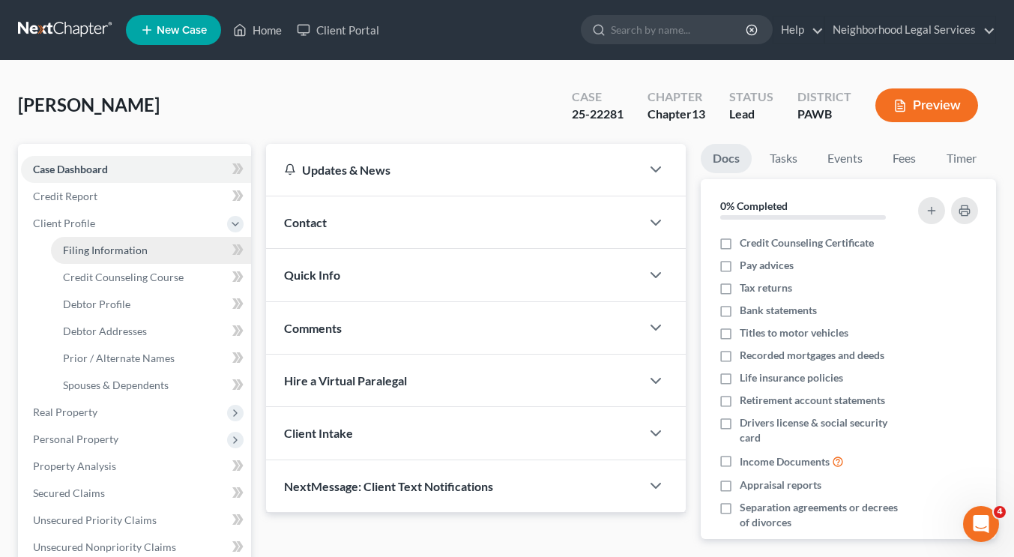
click at [103, 244] on span "Filing Information" at bounding box center [105, 250] width 85 height 13
select select "1"
select select "0"
select select "3"
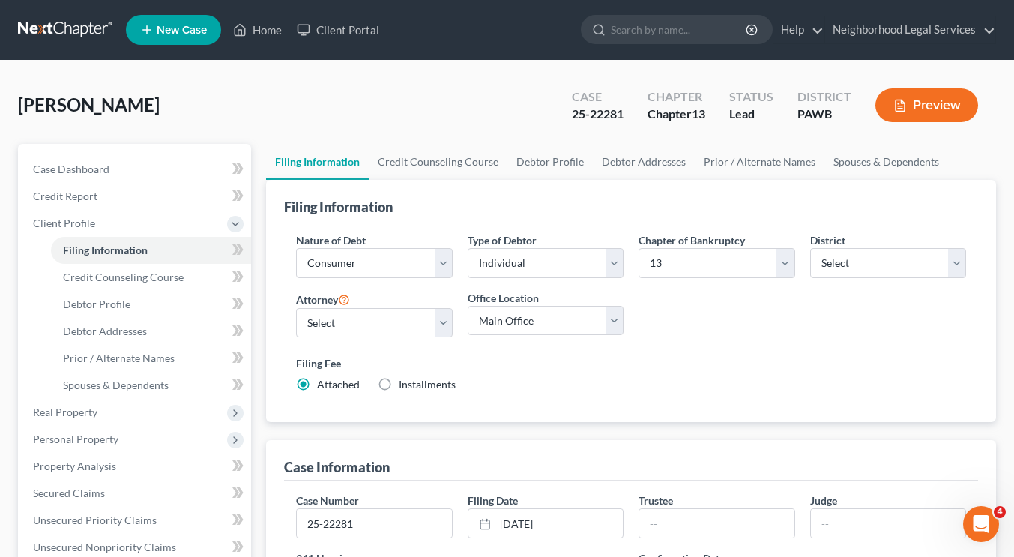
scroll to position [187, 0]
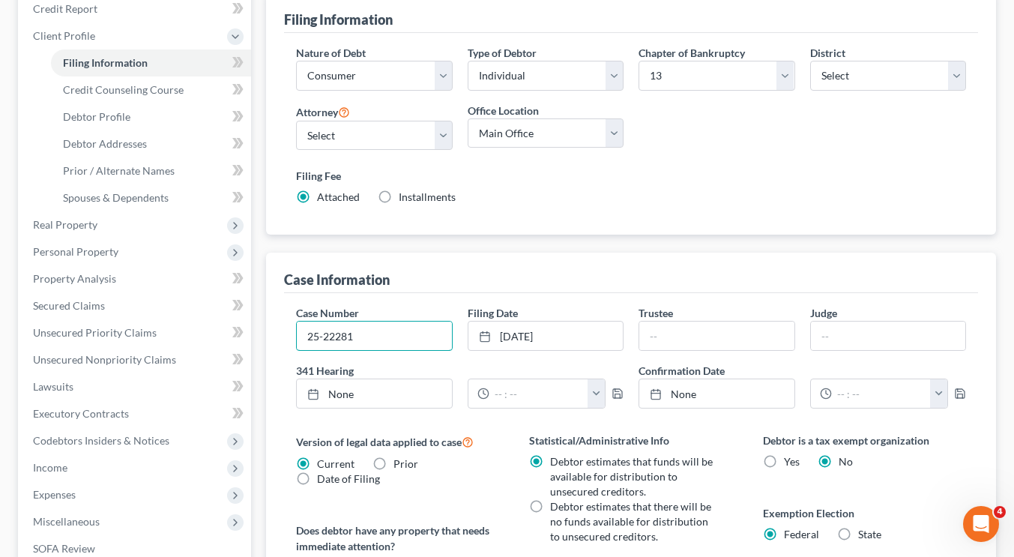
drag, startPoint x: 370, startPoint y: 328, endPoint x: 265, endPoint y: 337, distance: 106.1
click at [265, 337] on div "Filing Information Credit Counseling Course Debtor Profile Debtor Addresses Pri…" at bounding box center [631, 381] width 745 height 848
click at [604, 256] on div "Case Information" at bounding box center [631, 273] width 694 height 40
